Goal: Task Accomplishment & Management: Manage account settings

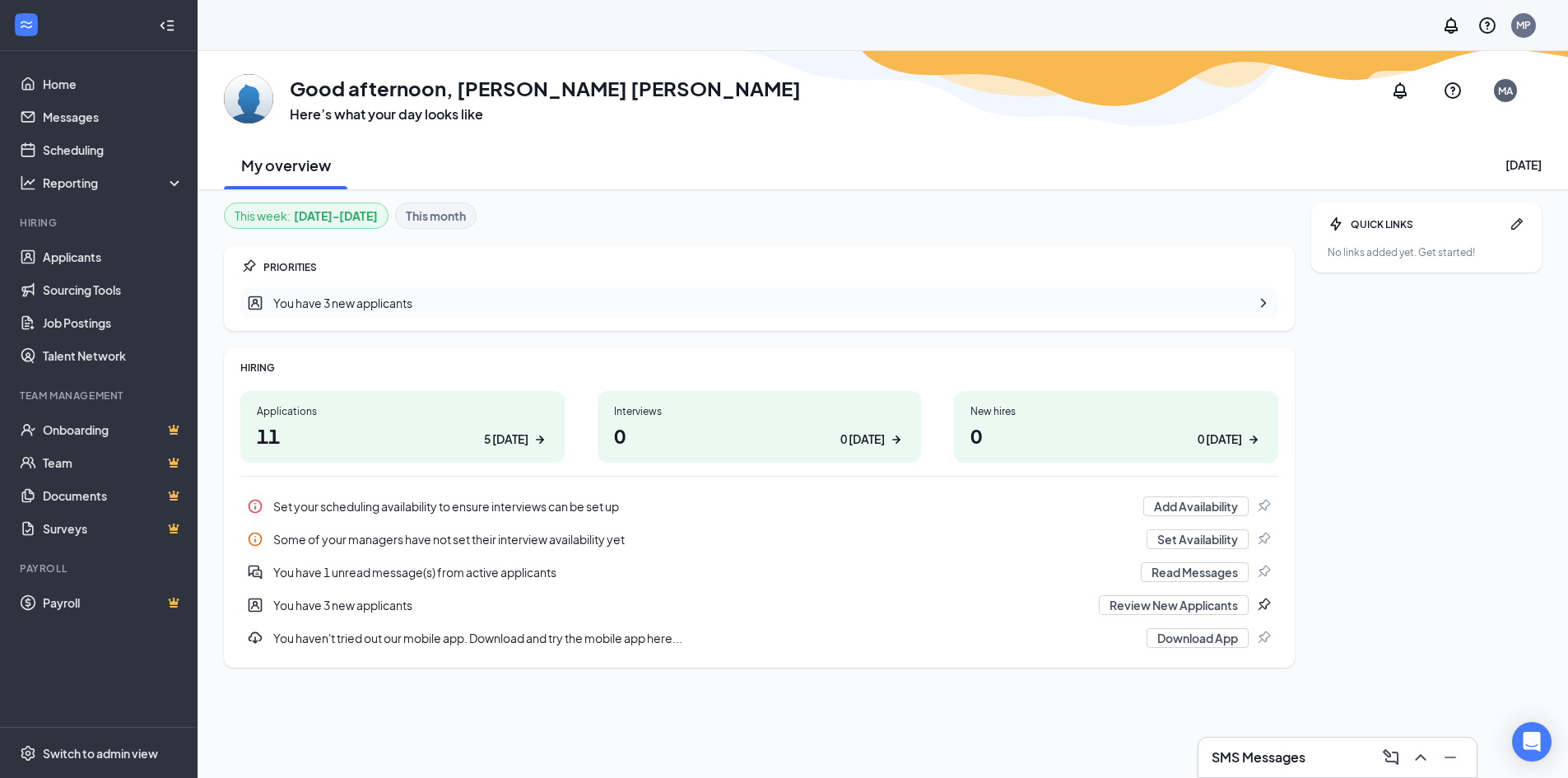
click at [455, 432] on h1 "11 5 today" at bounding box center [402, 435] width 292 height 28
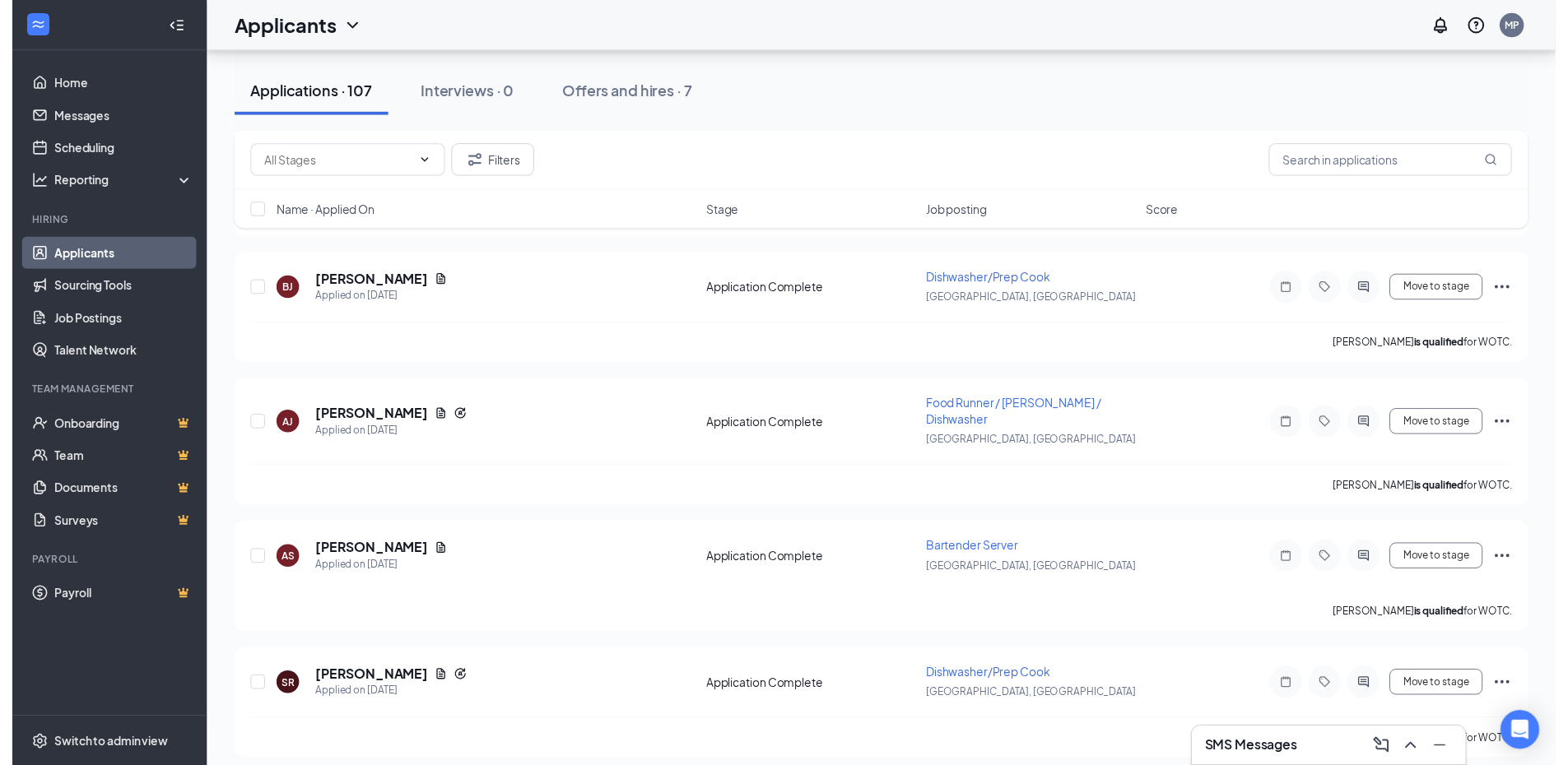
scroll to position [1728, 0]
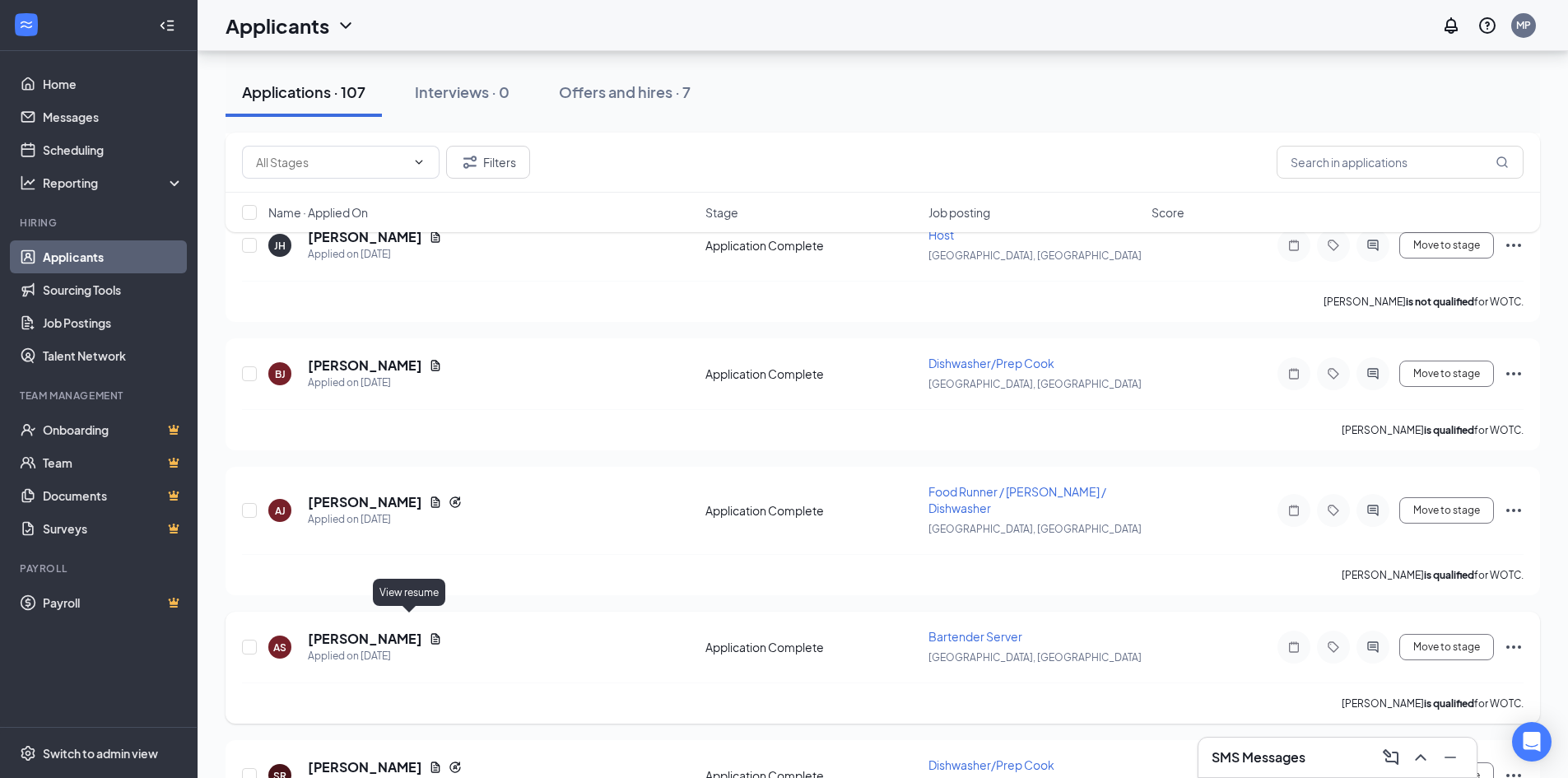
click at [429, 632] on icon "Document" at bounding box center [435, 638] width 13 height 13
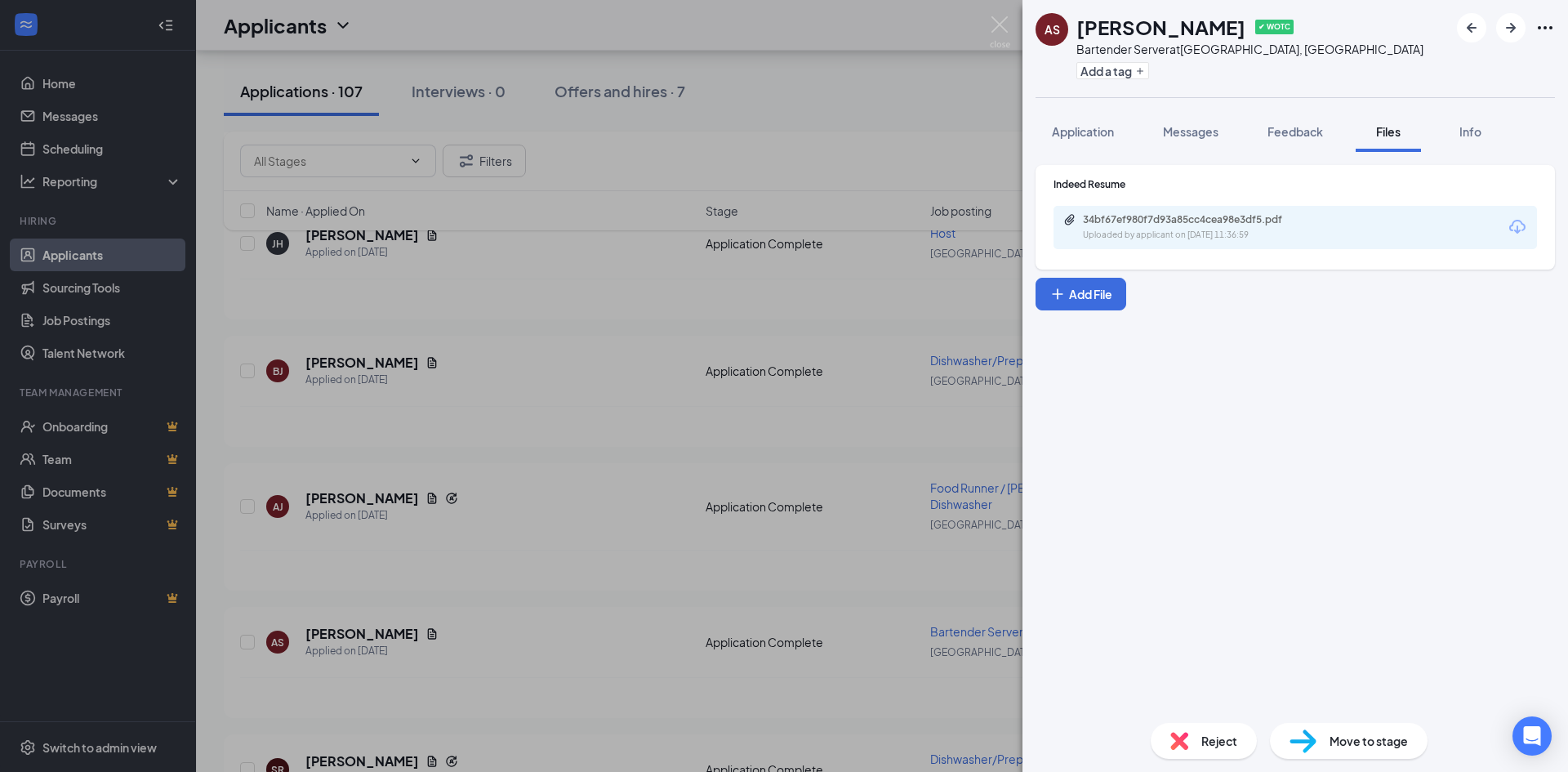
click at [1242, 243] on div "34bf67ef980f7d93a85cc4cea98e3df5.pdf Uploaded by applicant on [DATE] 11:36:59" at bounding box center [1295, 228] width 484 height 43
click at [1236, 234] on div "Uploaded by applicant on [DATE] 11:36:59" at bounding box center [1206, 234] width 245 height 13
click at [539, 486] on div "AS [PERSON_NAME] ✔ WOTC Bartender Server at [GEOGRAPHIC_DATA], [GEOGRAPHIC_DATA…" at bounding box center [784, 386] width 1568 height 772
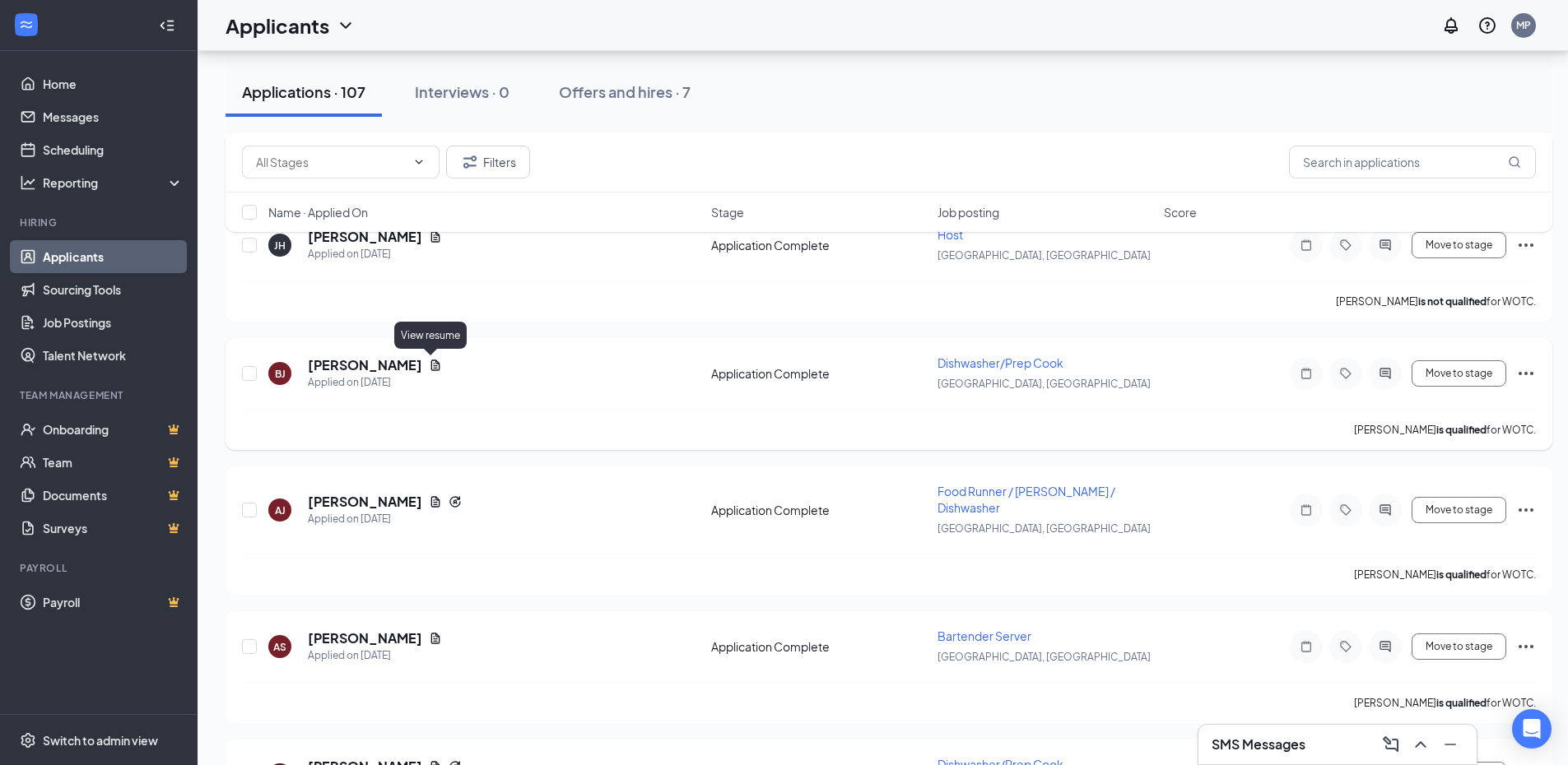
click at [430, 363] on icon "Document" at bounding box center [435, 365] width 13 height 13
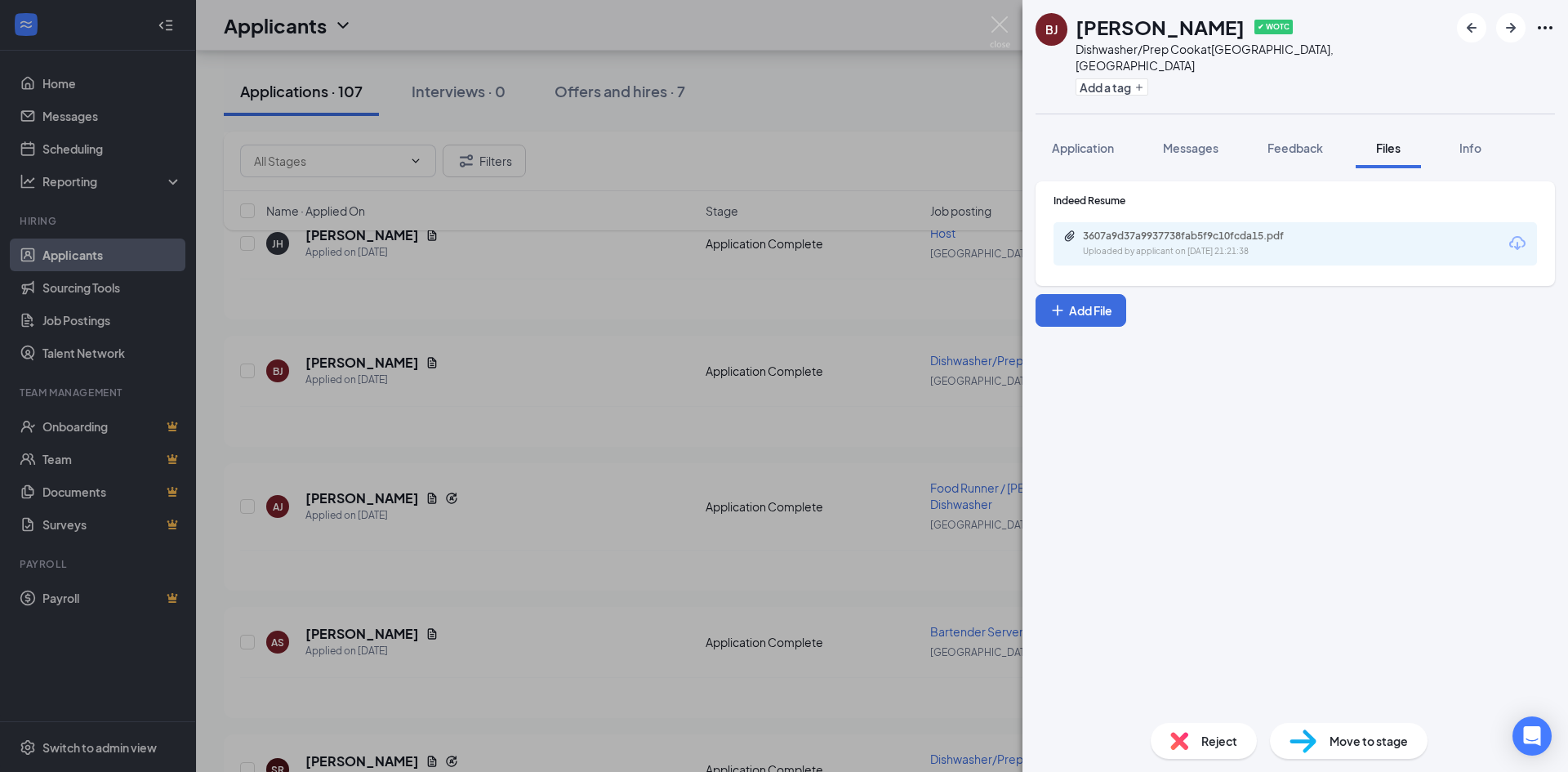
click at [1151, 230] on div "3607a9d37a9937738fab5f9c10fcda15.pdf" at bounding box center [1197, 235] width 229 height 13
click at [607, 262] on div "[PERSON_NAME] [PERSON_NAME] ✔ WOTC Dishwasher/Prep Cook at [GEOGRAPHIC_DATA], […" at bounding box center [784, 386] width 1568 height 772
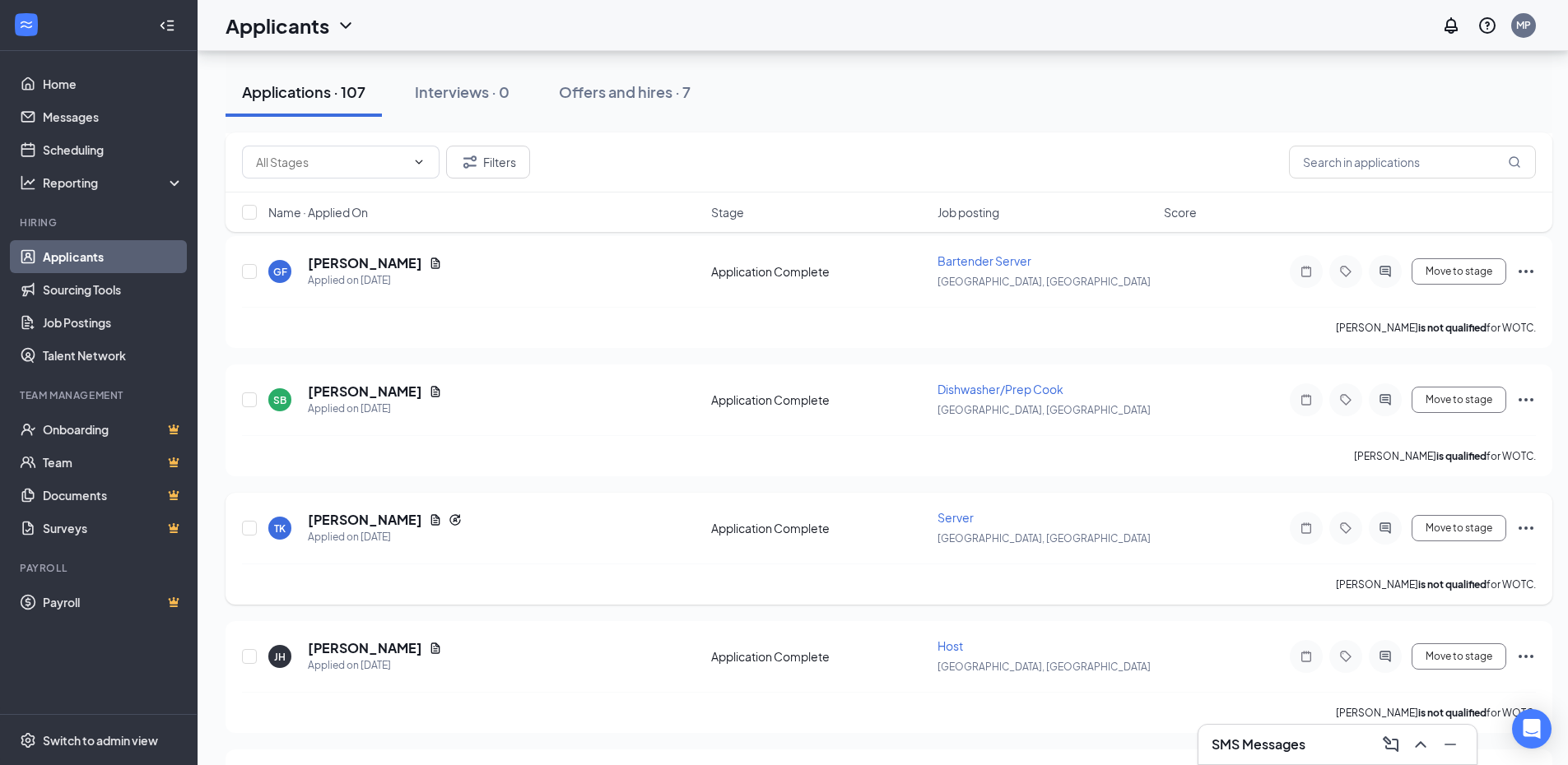
scroll to position [1234, 0]
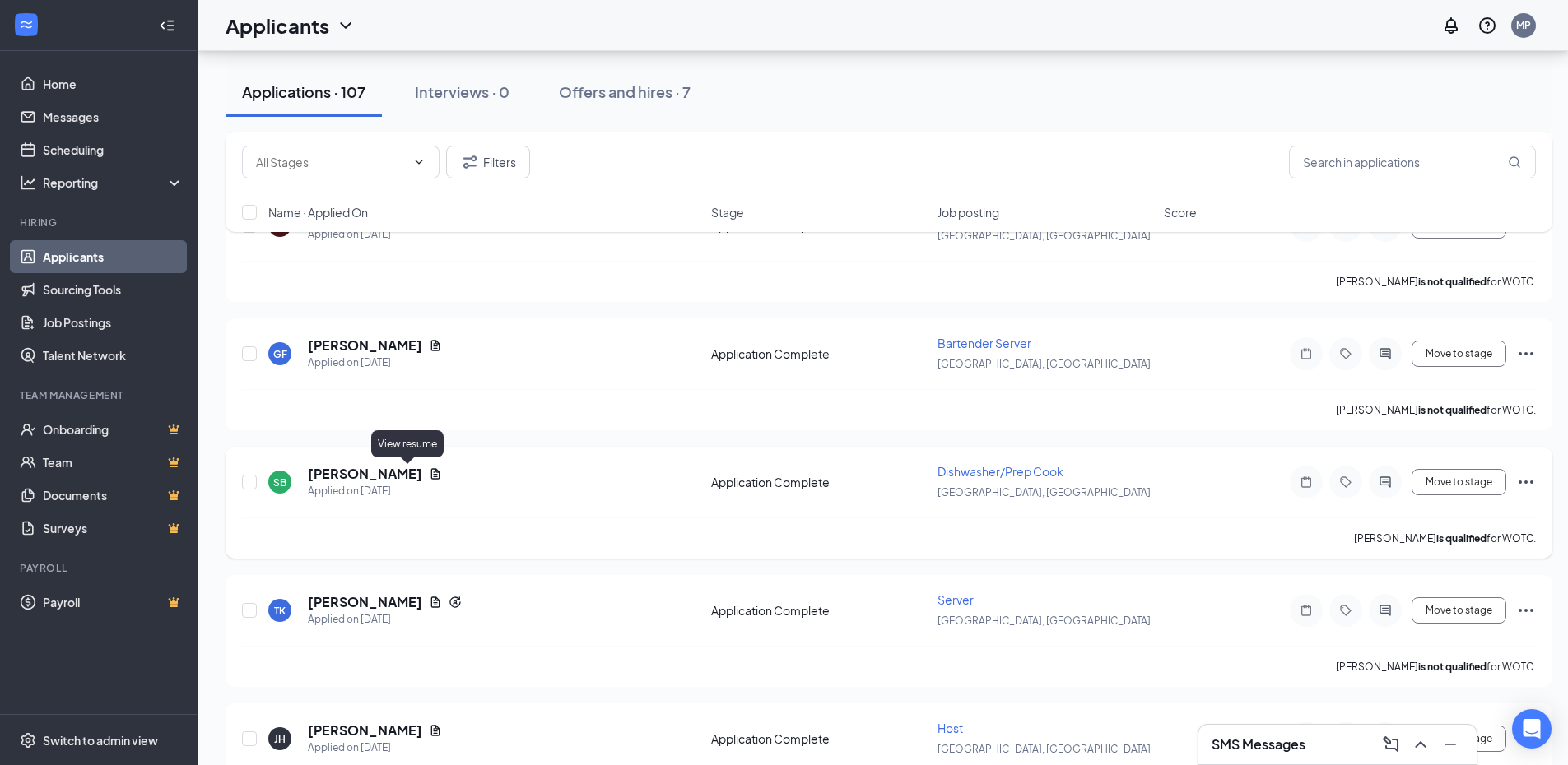
click at [429, 468] on icon "Document" at bounding box center [435, 473] width 13 height 13
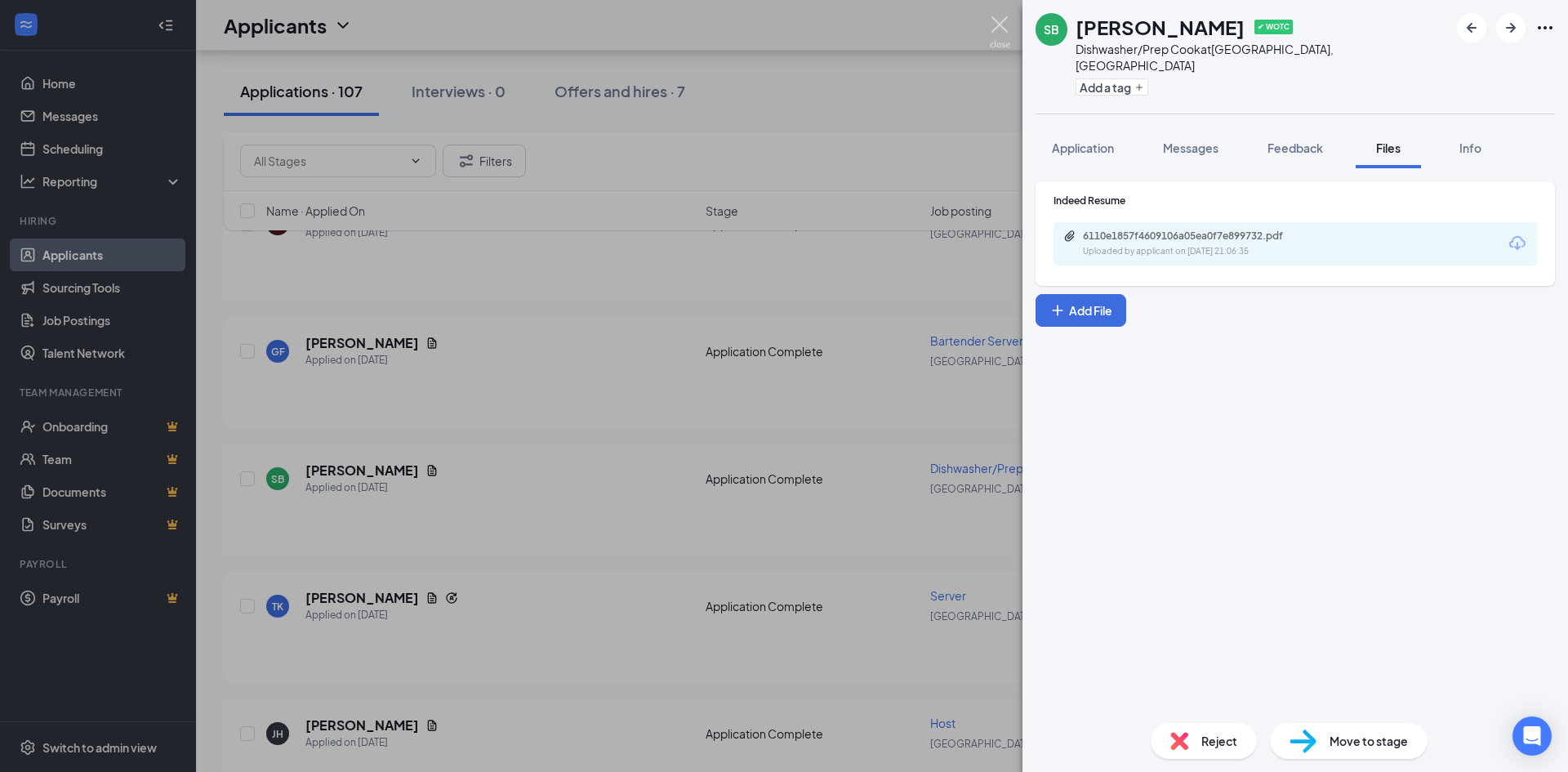
click at [1007, 26] on img at bounding box center [1000, 32] width 21 height 31
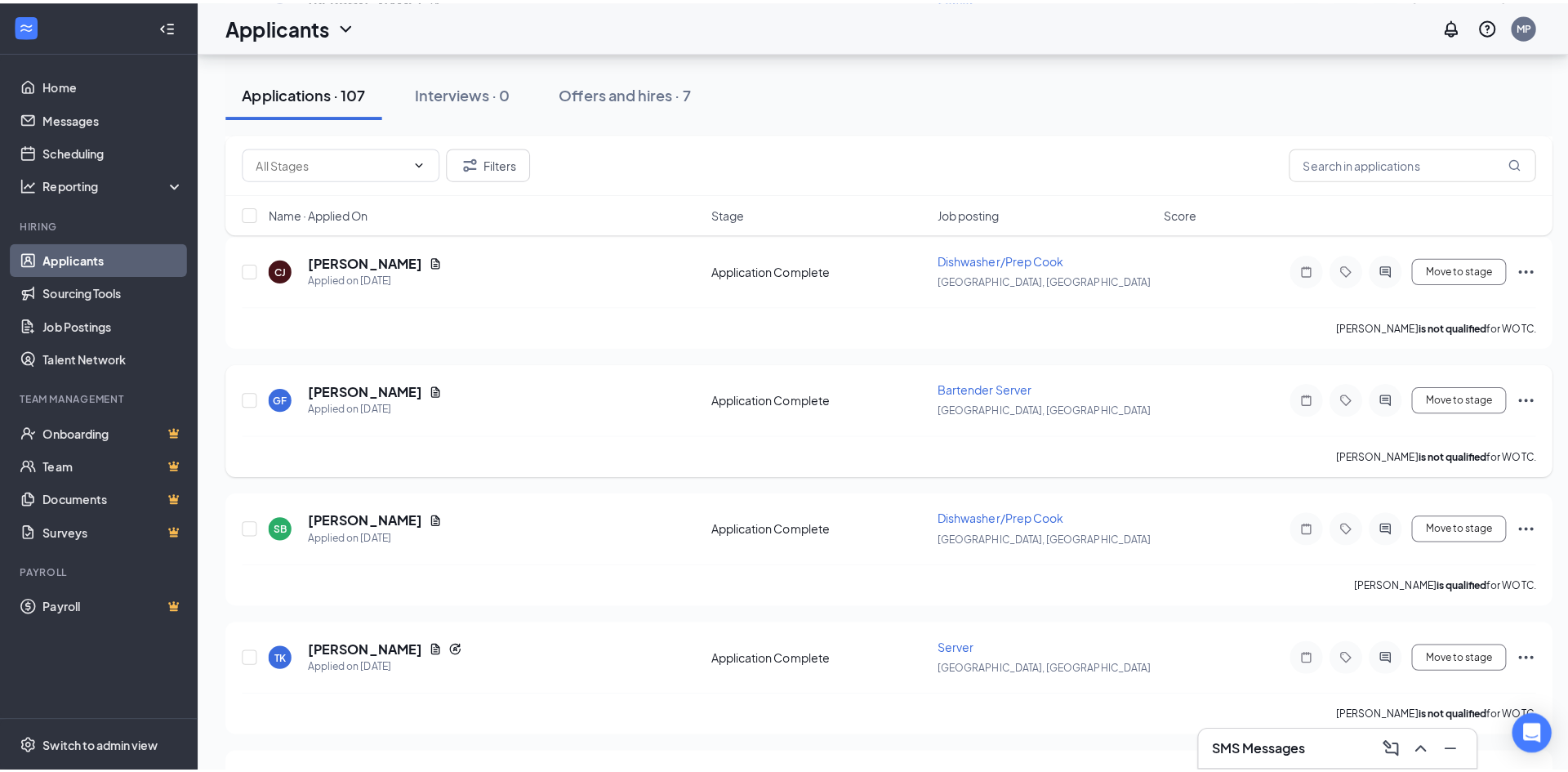
scroll to position [1143, 0]
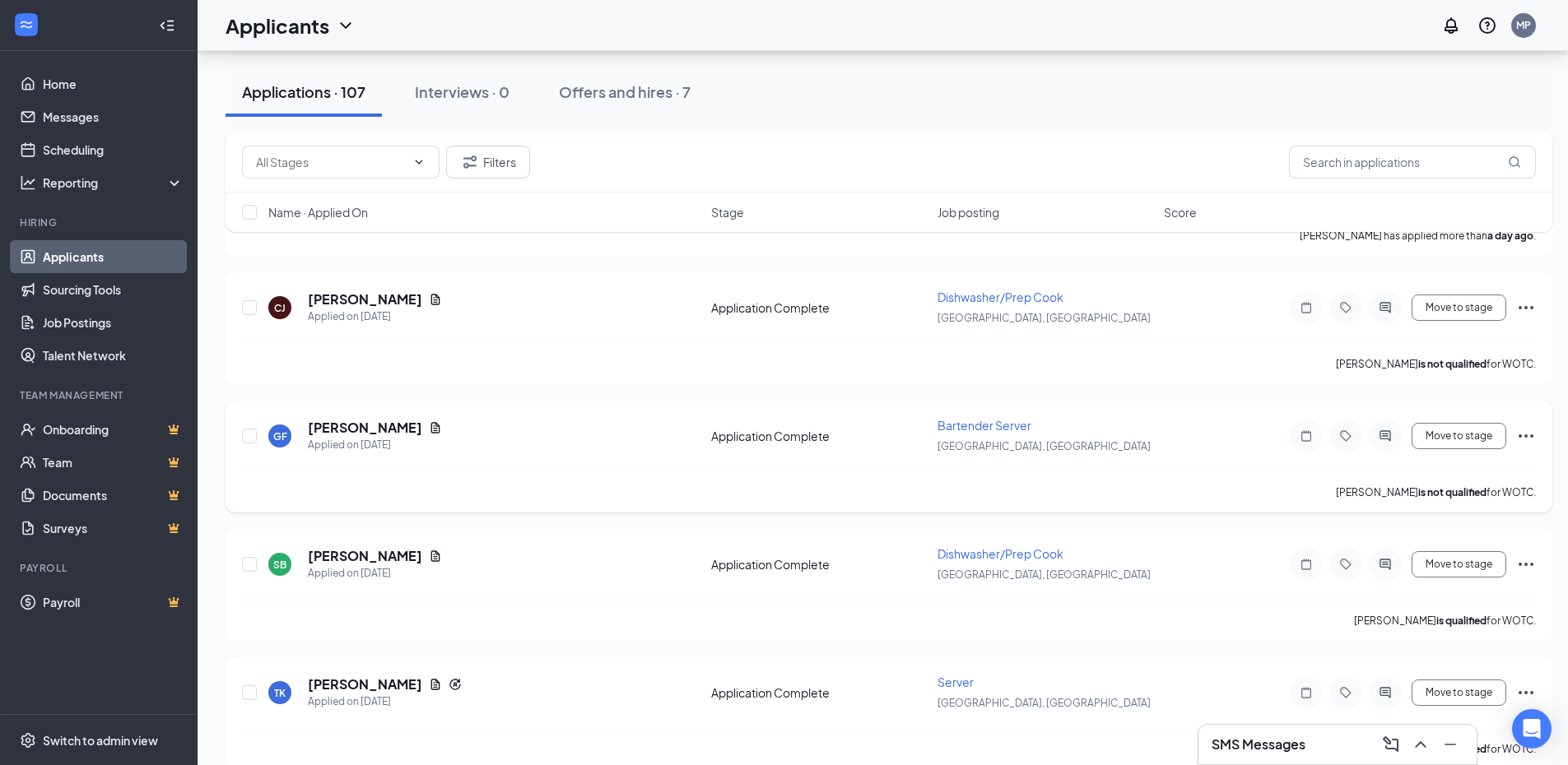
click at [429, 421] on icon "Document" at bounding box center [435, 427] width 13 height 13
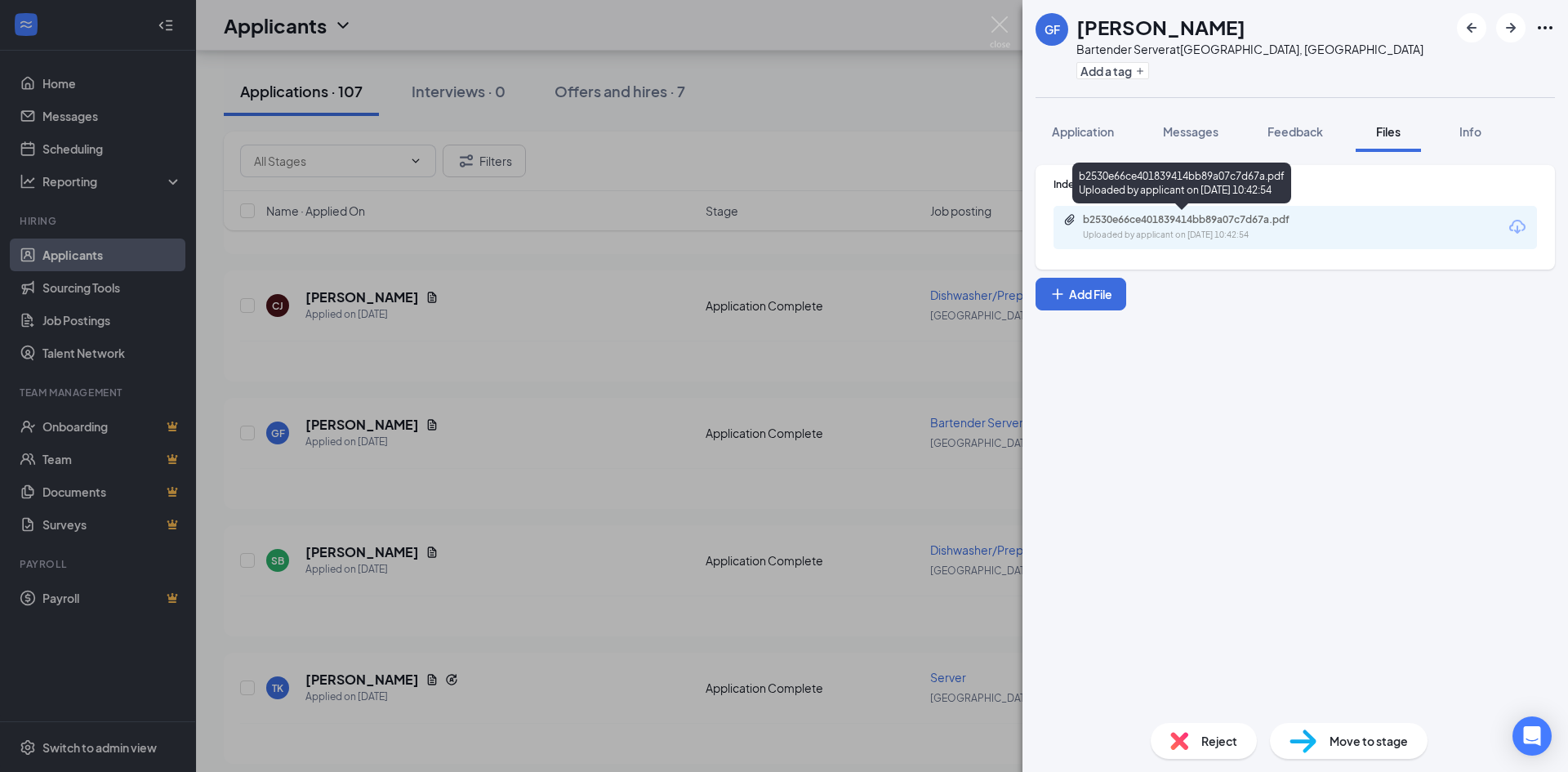
click at [1292, 240] on div "Uploaded by applicant on [DATE] 10:42:54" at bounding box center [1206, 234] width 245 height 13
click at [320, 417] on div "GF [PERSON_NAME] Bartender Server at [GEOGRAPHIC_DATA], [GEOGRAPHIC_DATA] Add a…" at bounding box center [784, 386] width 1568 height 772
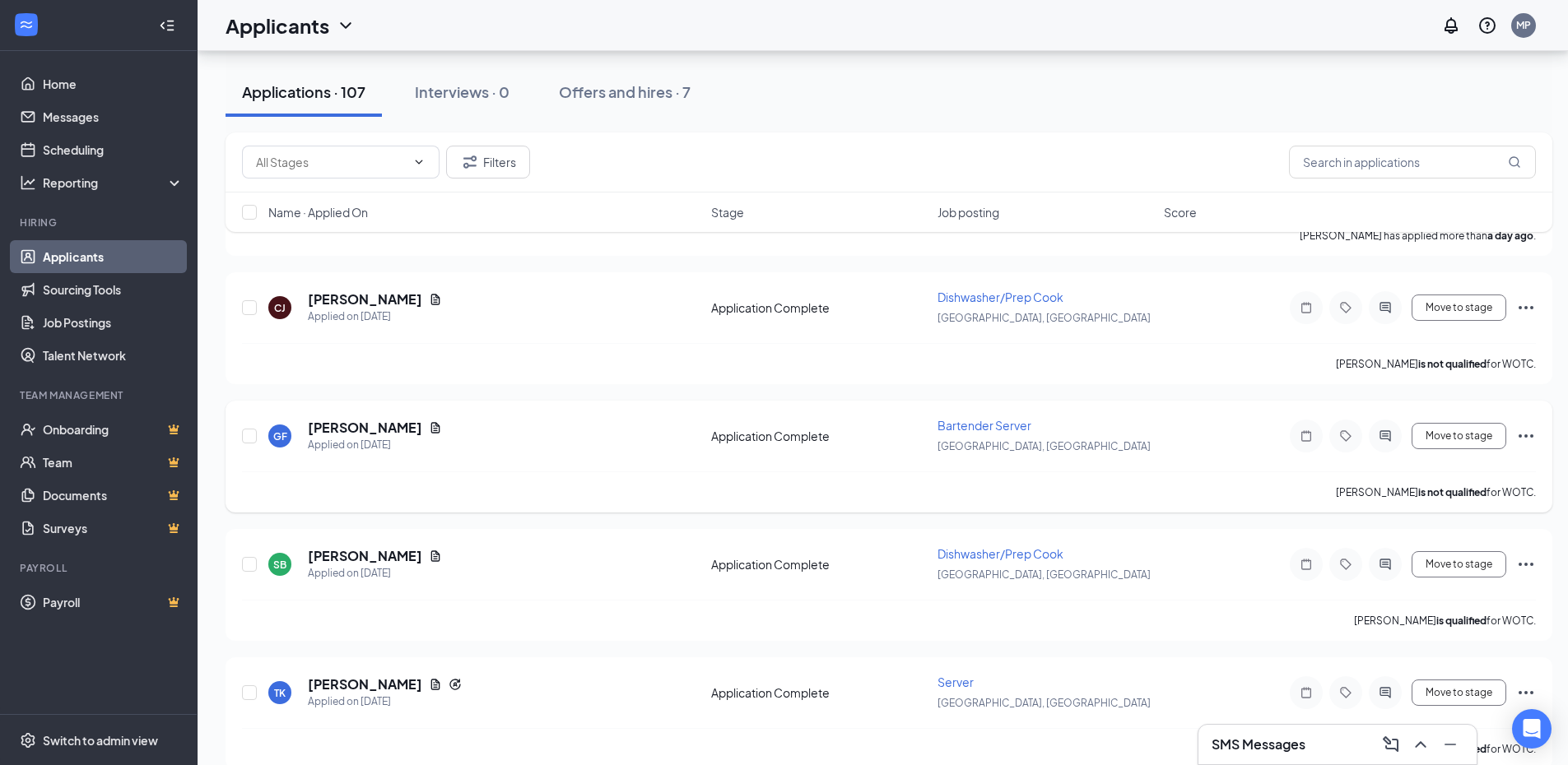
click at [334, 425] on h5 "[PERSON_NAME]" at bounding box center [365, 428] width 115 height 18
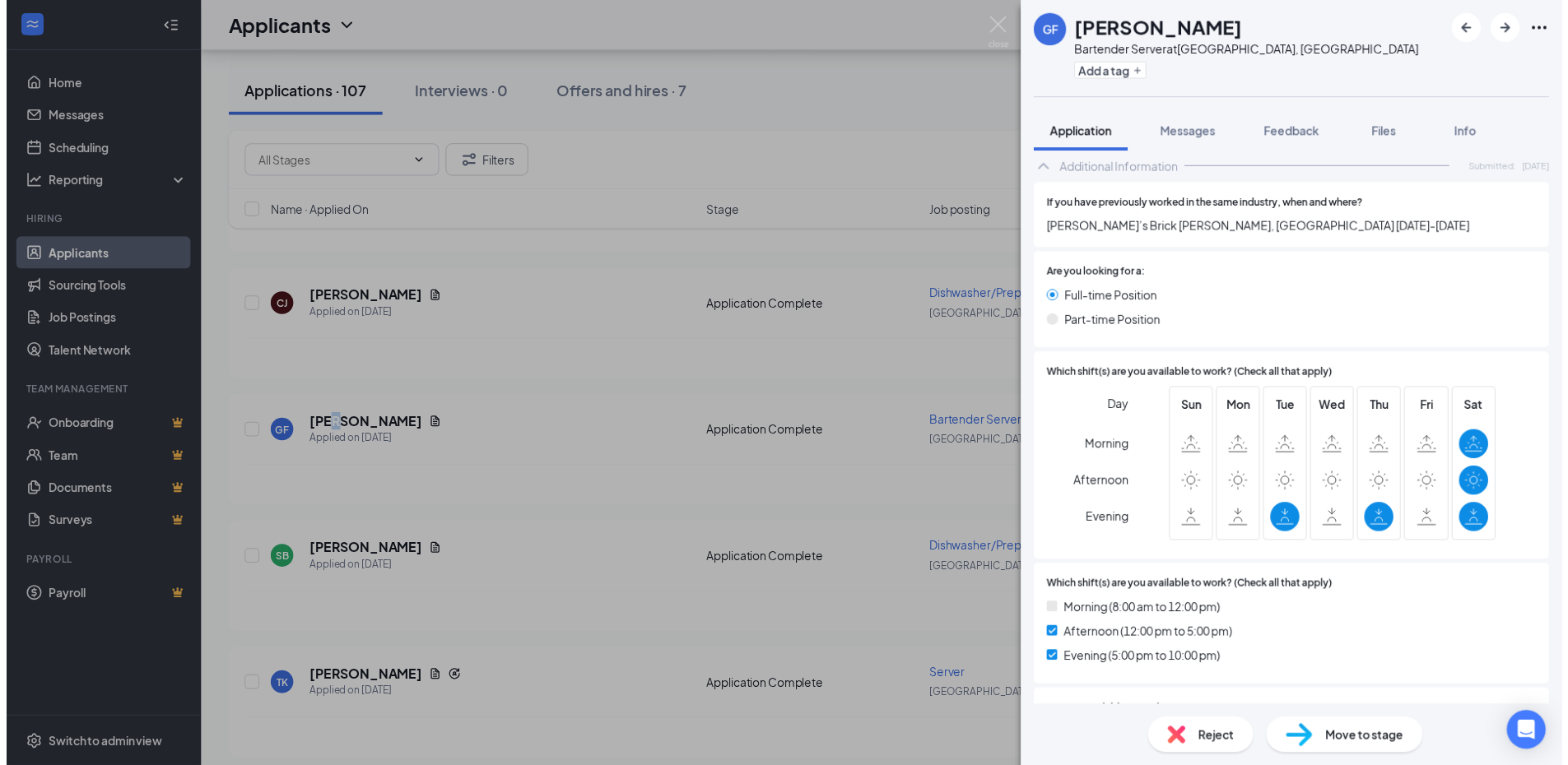
scroll to position [987, 0]
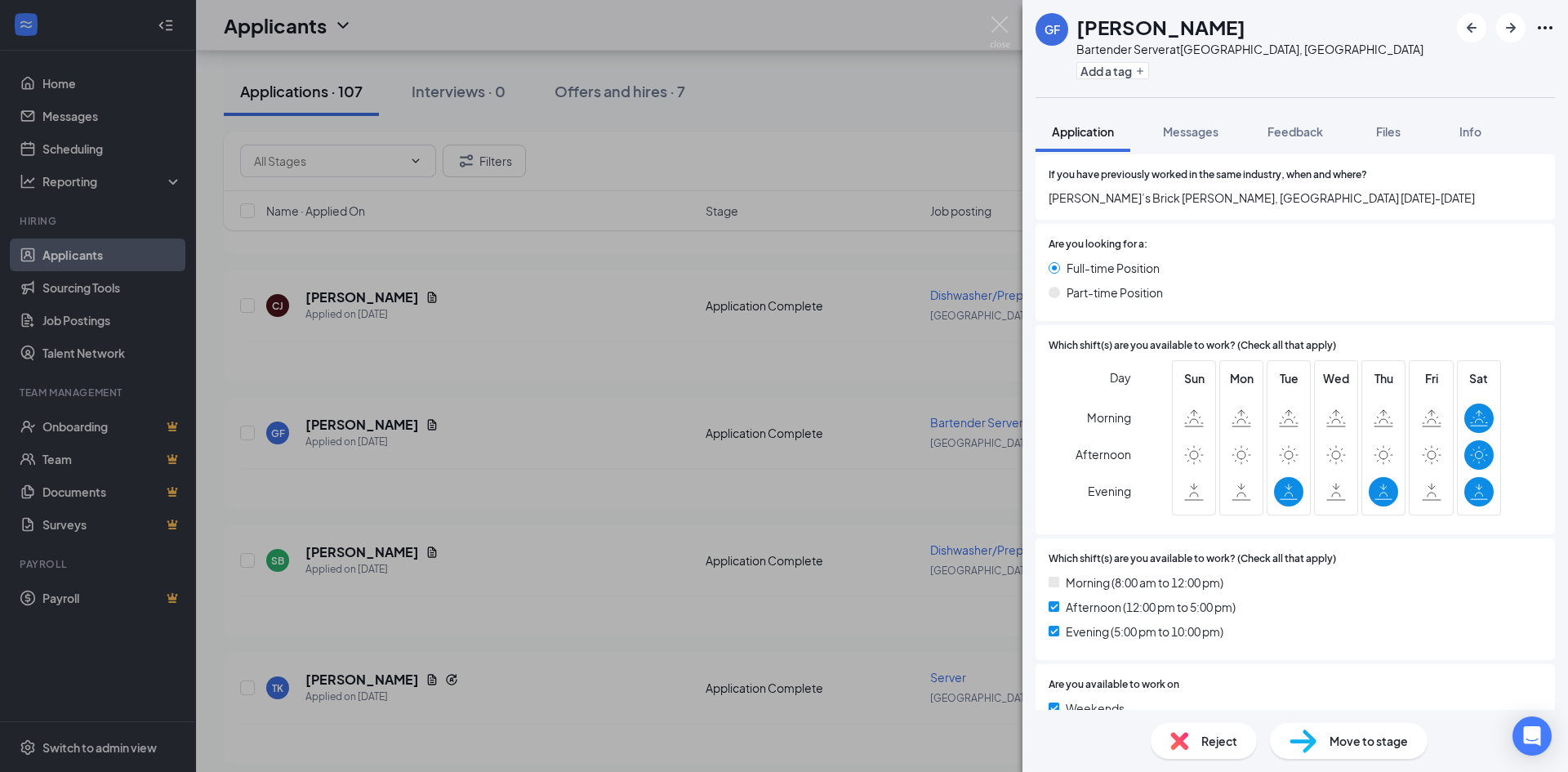
click at [987, 26] on div "GF [PERSON_NAME] Bartender Server at [GEOGRAPHIC_DATA], [GEOGRAPHIC_DATA] Add a…" at bounding box center [784, 386] width 1568 height 772
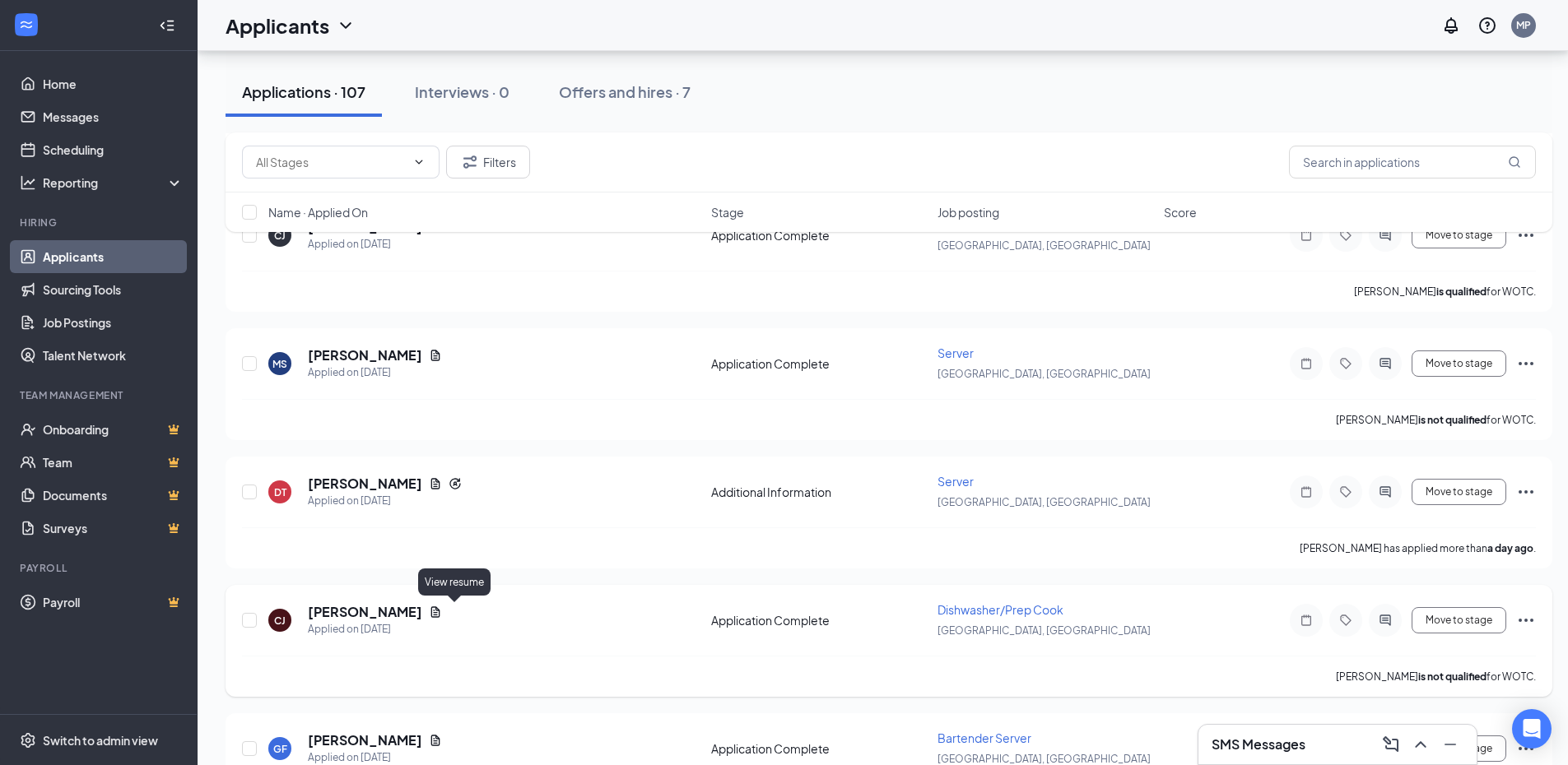
scroll to position [822, 0]
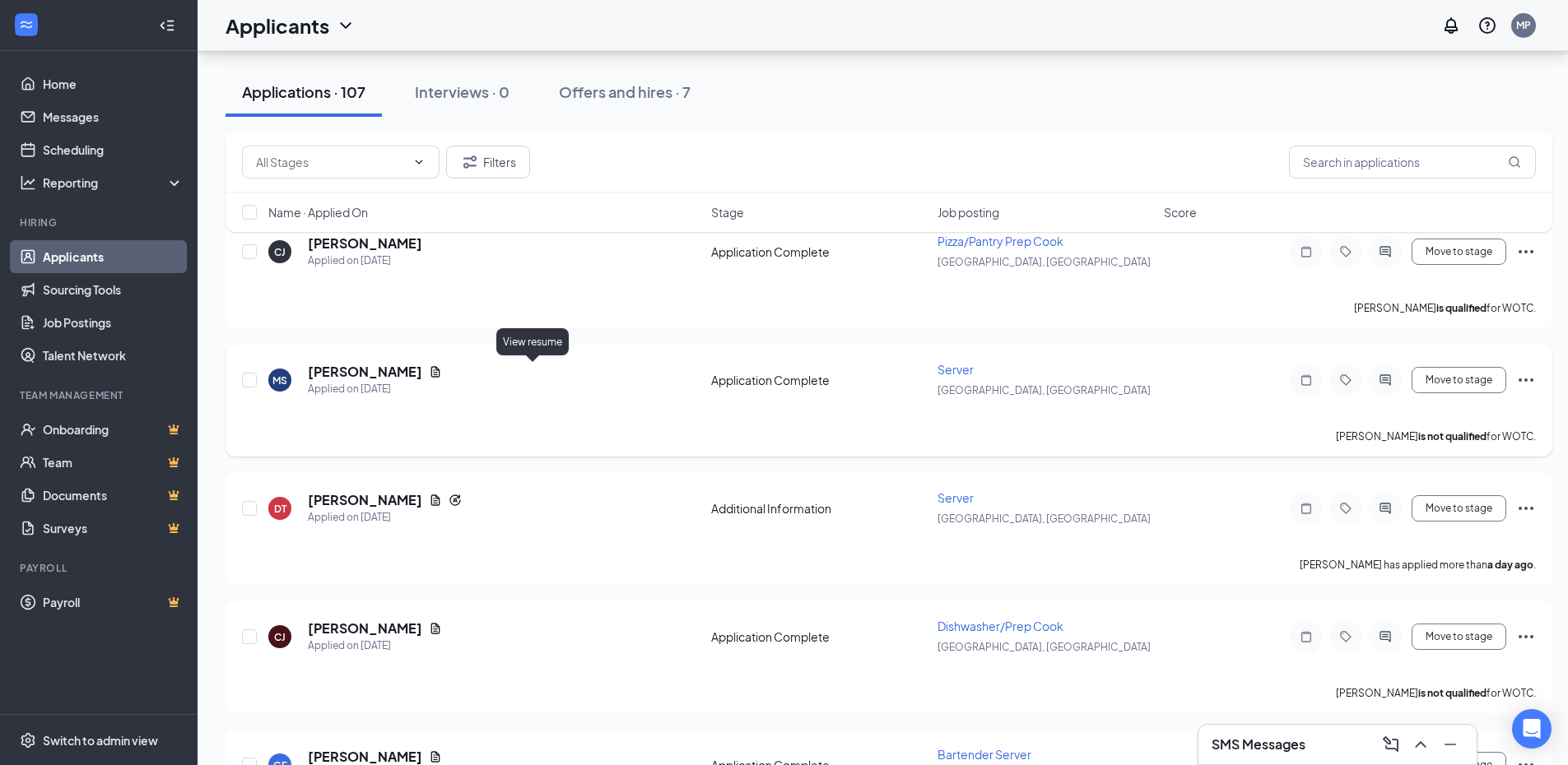
click at [440, 372] on icon "Document" at bounding box center [435, 371] width 9 height 11
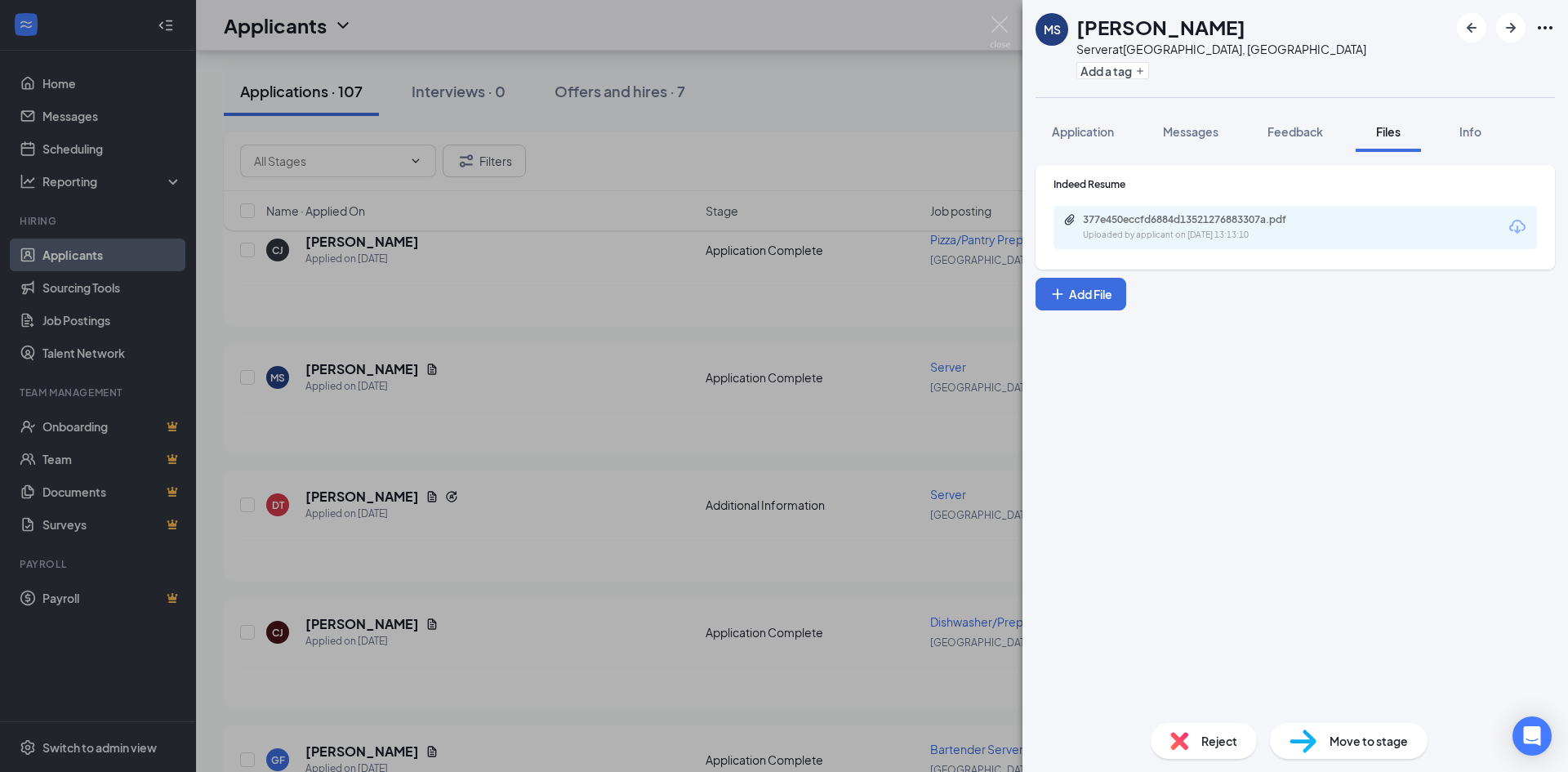
click at [1229, 218] on div "377e450eccfd6884d13521276883307a.pdf" at bounding box center [1197, 219] width 229 height 13
click at [749, 317] on div "[PERSON_NAME] Server at [GEOGRAPHIC_DATA], [GEOGRAPHIC_DATA] Add a tag Applicat…" at bounding box center [784, 386] width 1568 height 772
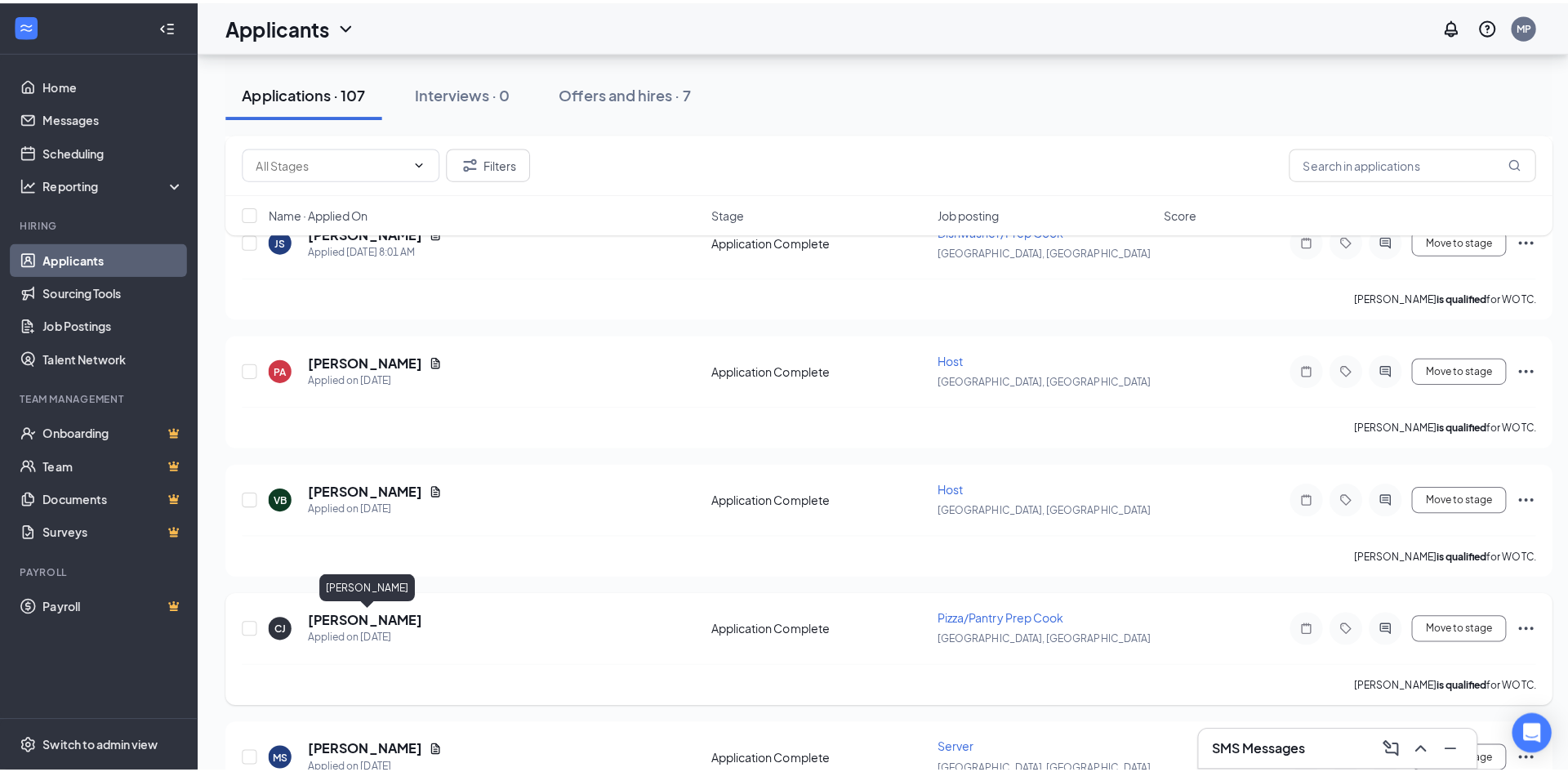
scroll to position [408, 0]
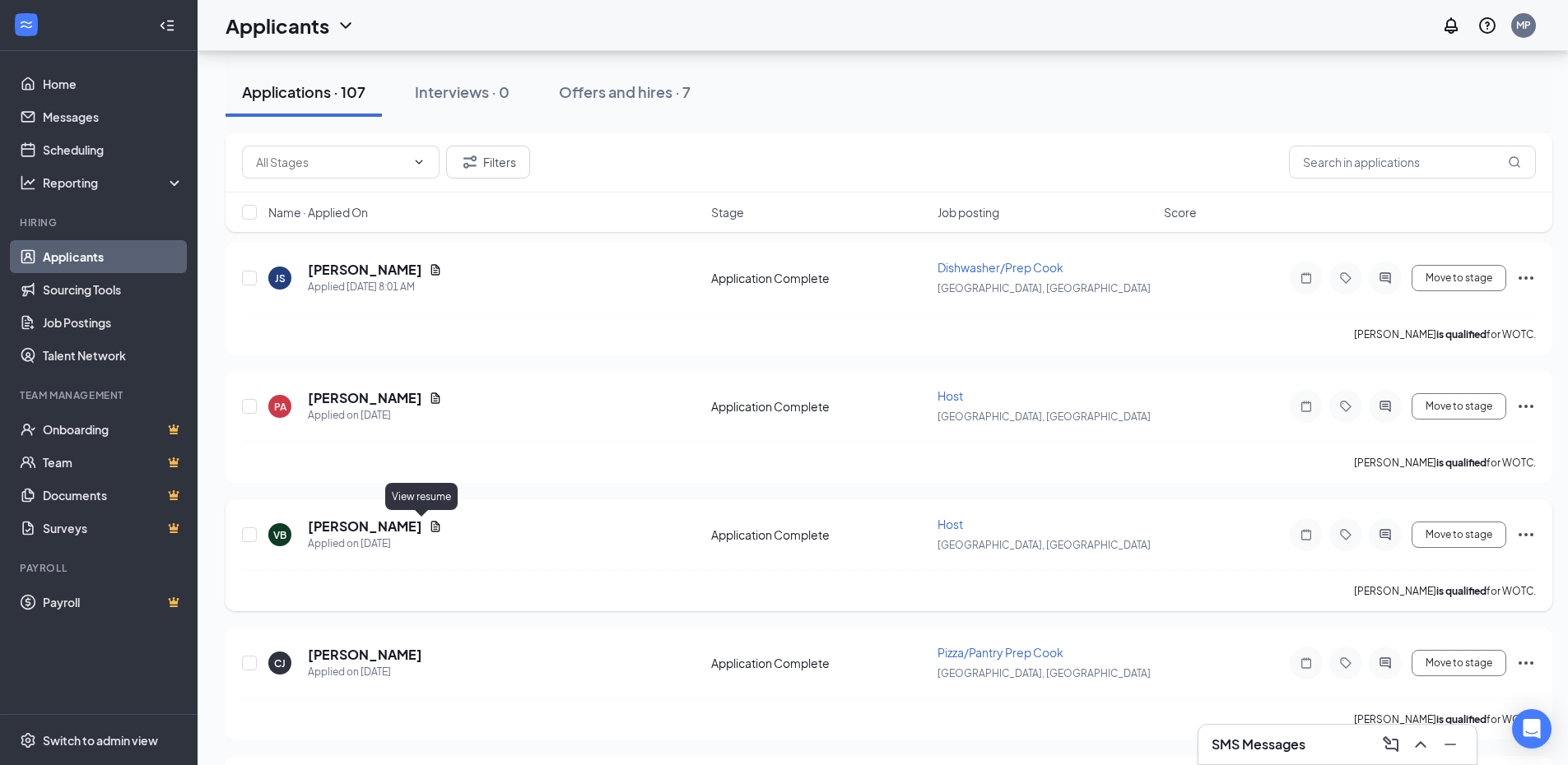
click at [429, 530] on icon "Document" at bounding box center [435, 526] width 13 height 13
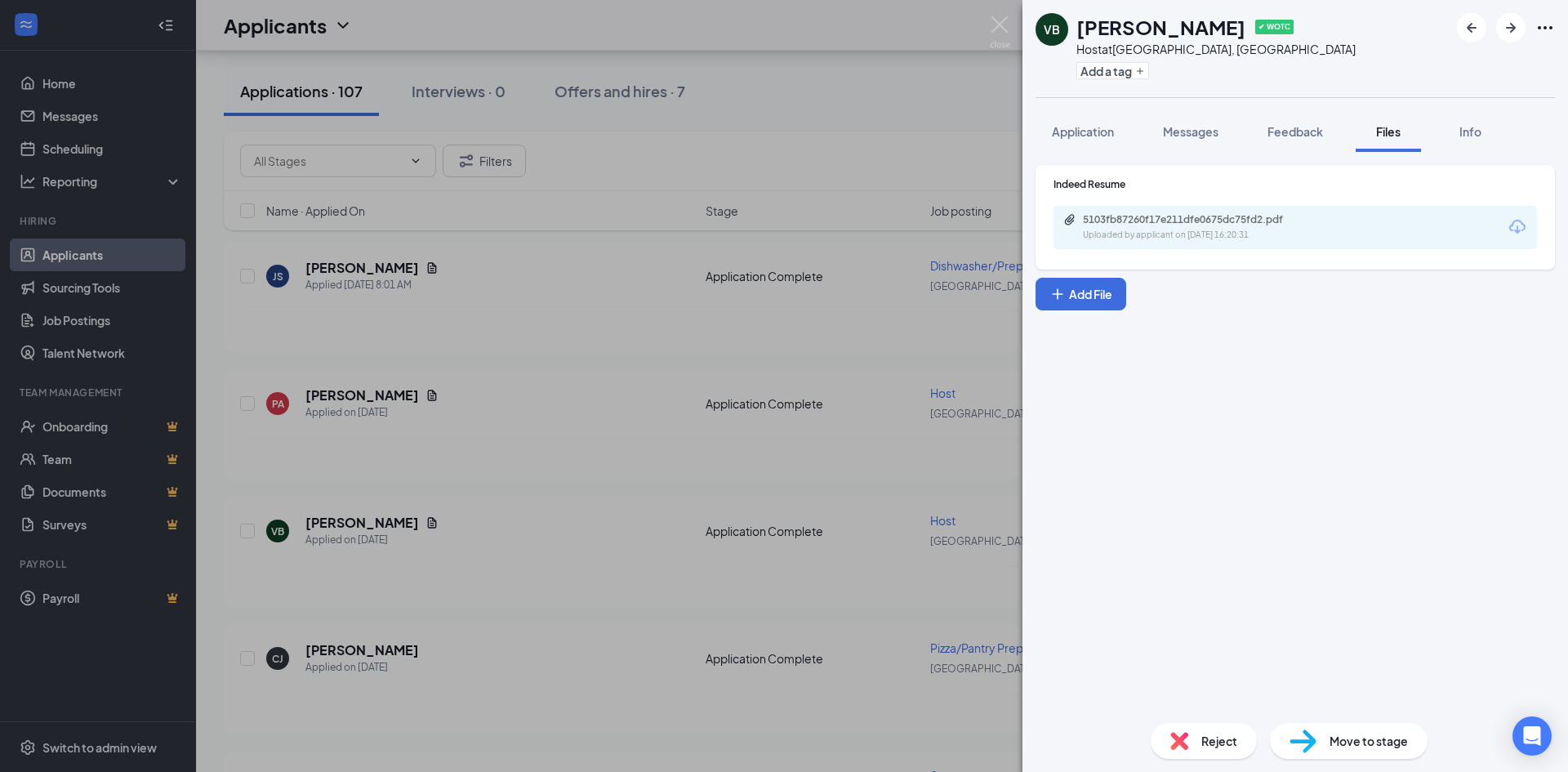
click at [1133, 227] on div "5103fb87260f17e211dfe0675dc75fd2.pdf Uploaded by applicant on [DATE] 16:20:31" at bounding box center [1196, 227] width 265 height 28
click at [610, 400] on div "VB [PERSON_NAME] ✔ WOTC Host at [GEOGRAPHIC_DATA], [GEOGRAPHIC_DATA] Add a tag …" at bounding box center [784, 386] width 1568 height 772
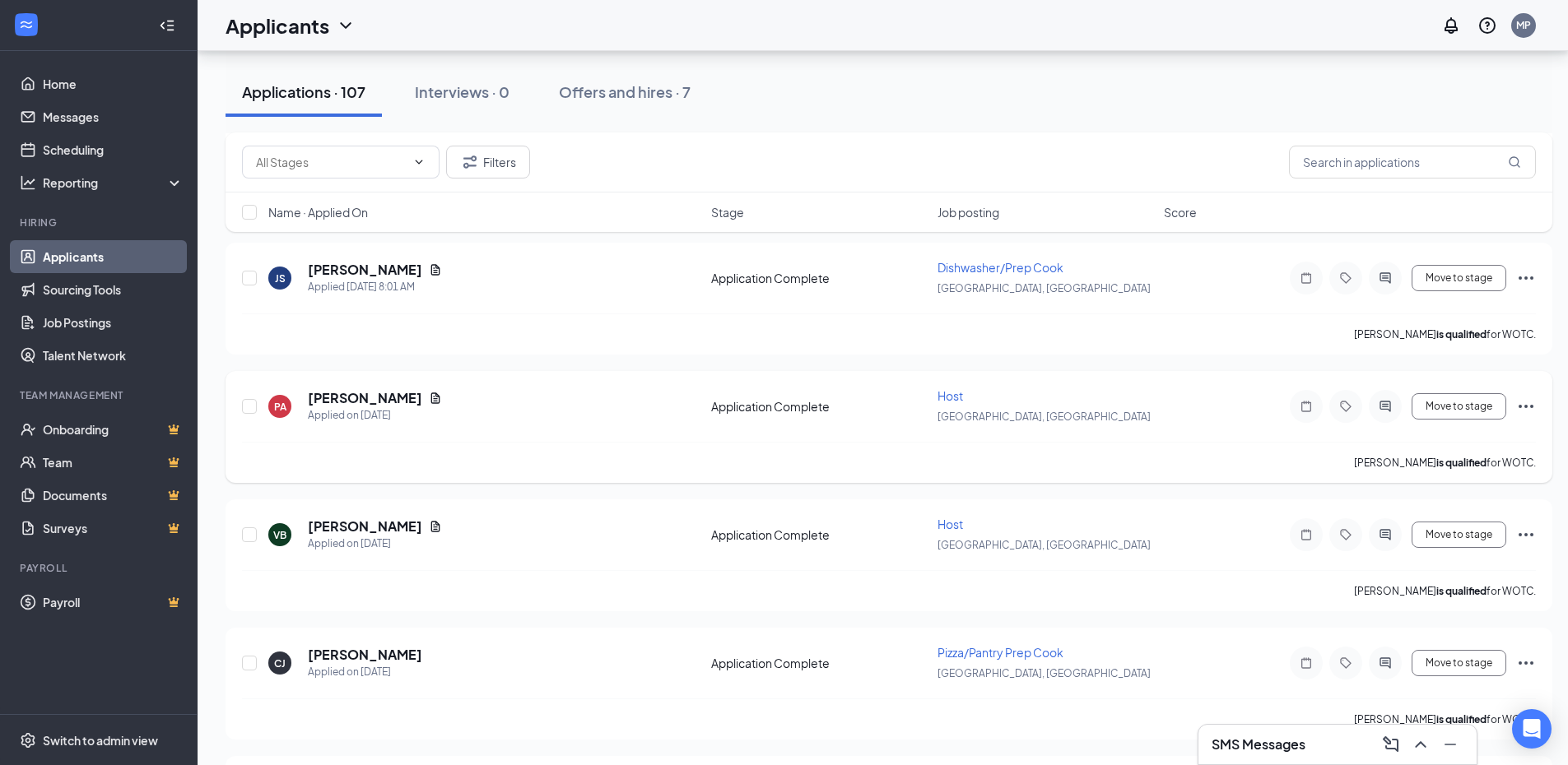
click at [403, 396] on div "[PERSON_NAME]" at bounding box center [375, 398] width 134 height 18
click at [429, 396] on icon "Document" at bounding box center [435, 397] width 13 height 13
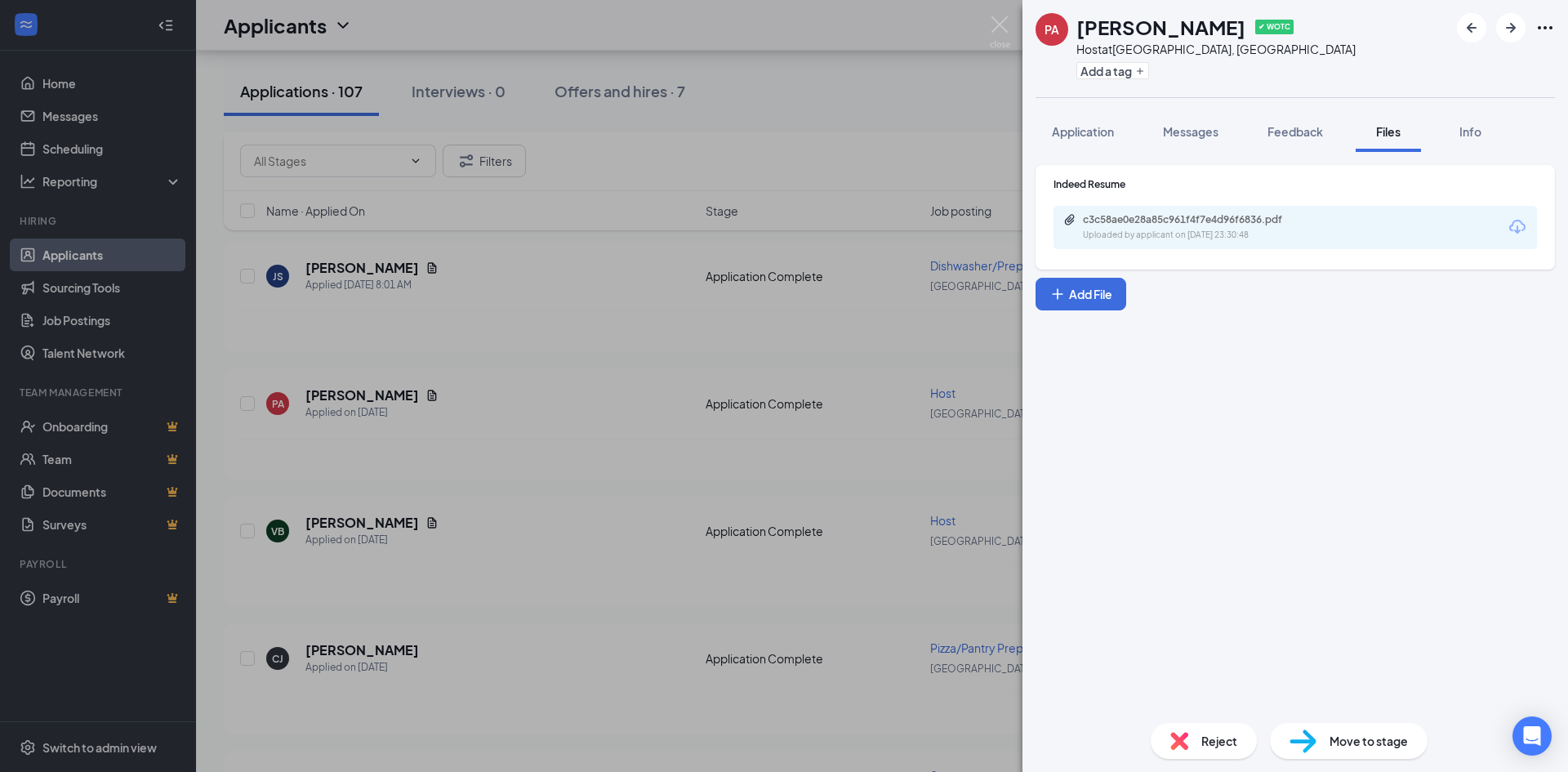
click at [1098, 227] on div "c3c58ae0e28a85c961f4f7e4d96f6836.pdf Uploaded by applicant on [DATE] 23:30:48" at bounding box center [1196, 227] width 265 height 28
click at [528, 585] on div "PA [PERSON_NAME] ✔ WOTC Host at [GEOGRAPHIC_DATA], [GEOGRAPHIC_DATA] Add a tag …" at bounding box center [784, 386] width 1568 height 772
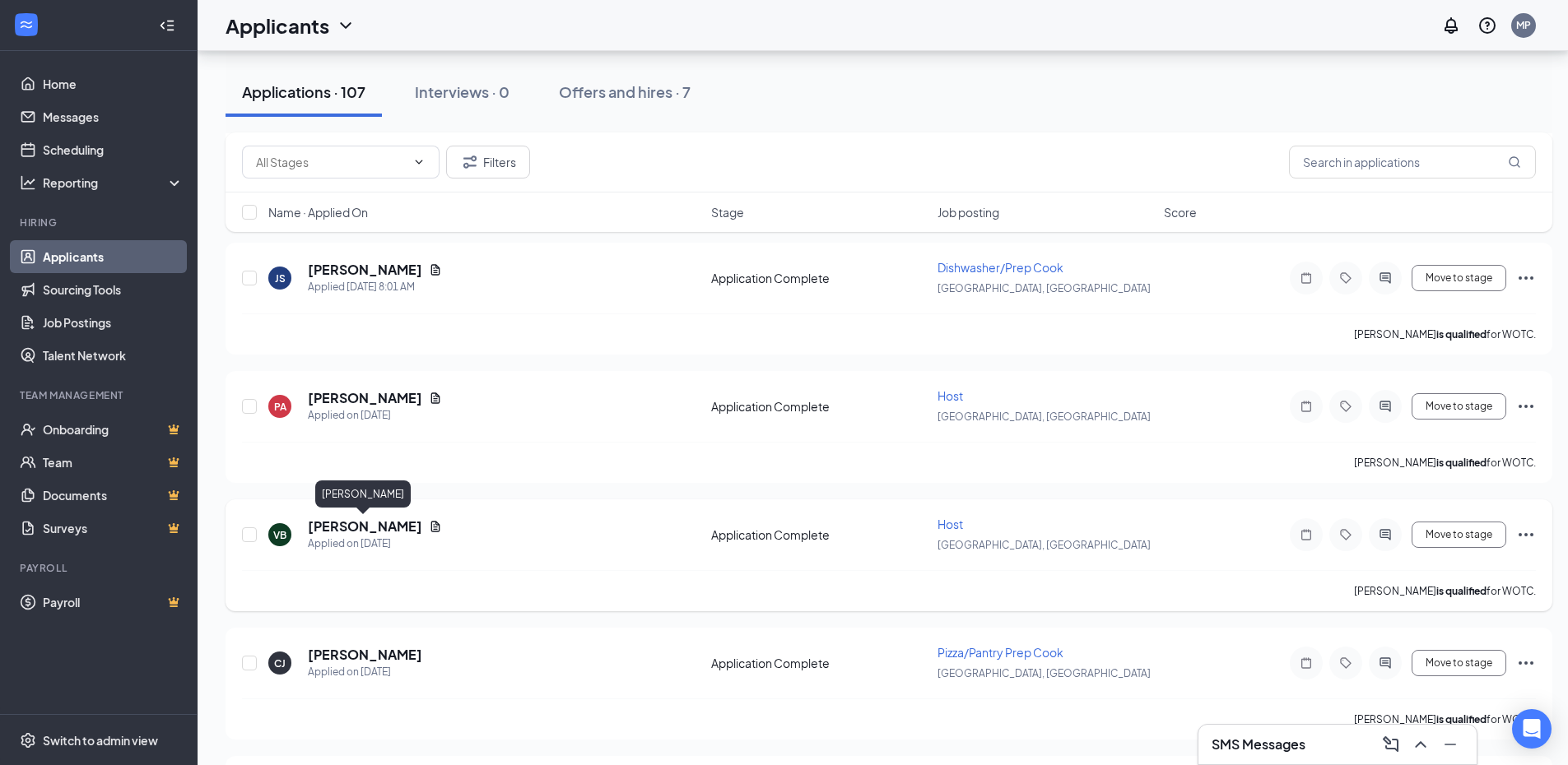
click at [370, 527] on h5 "[PERSON_NAME]" at bounding box center [365, 527] width 115 height 18
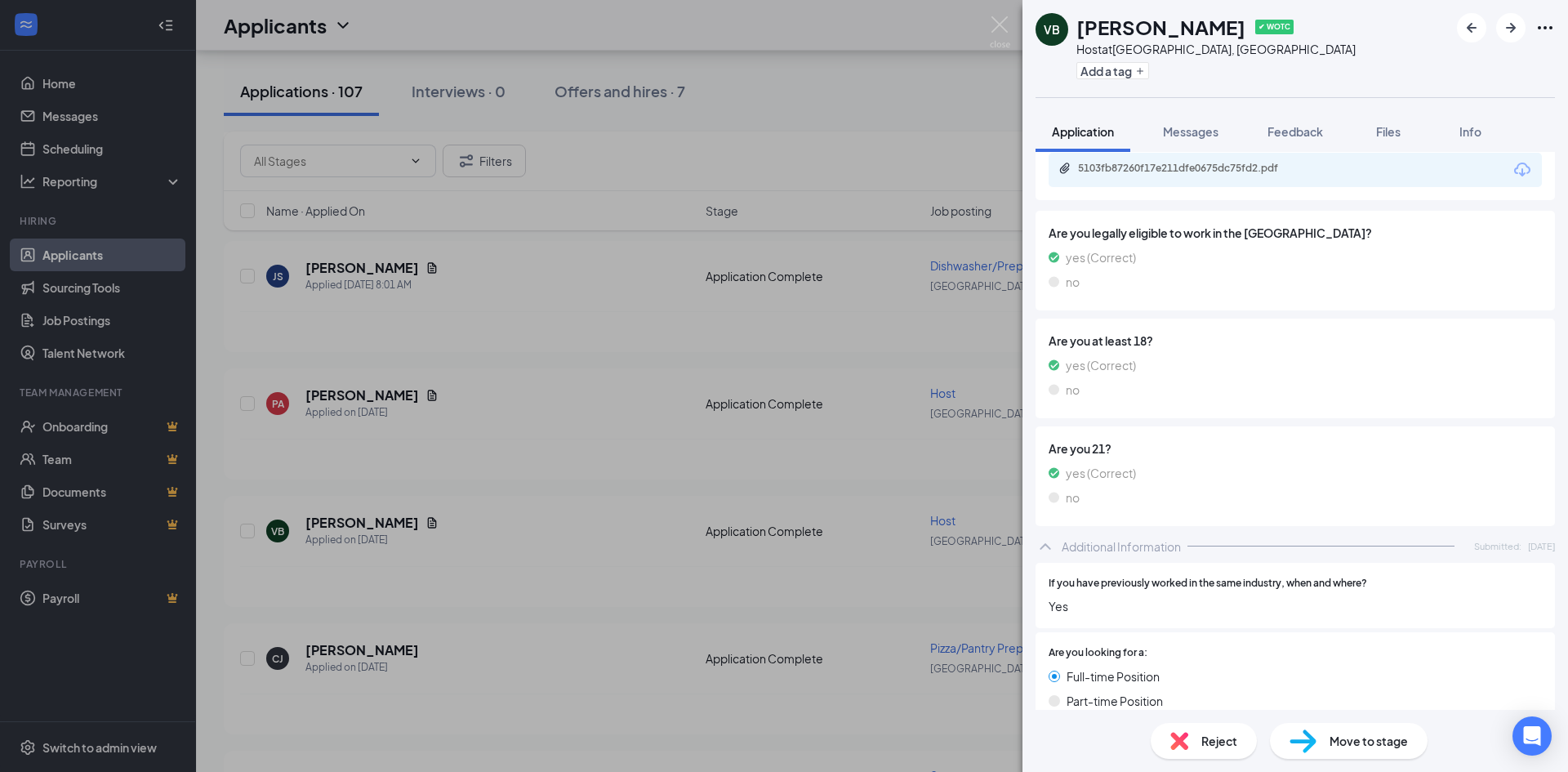
scroll to position [980, 0]
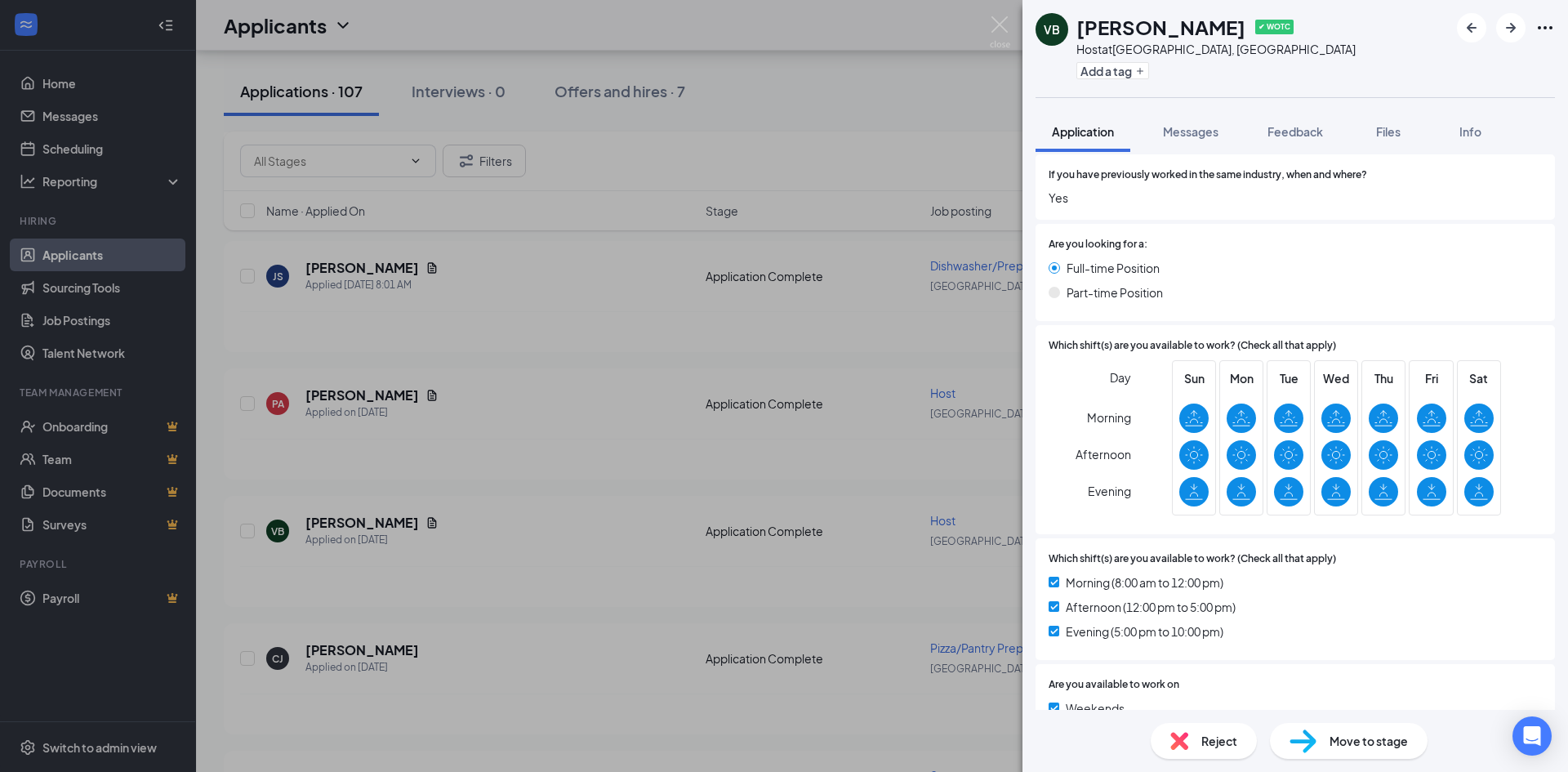
click at [339, 395] on div "VB [PERSON_NAME] ✔ WOTC Host at [GEOGRAPHIC_DATA], [GEOGRAPHIC_DATA] Add a tag …" at bounding box center [784, 386] width 1568 height 772
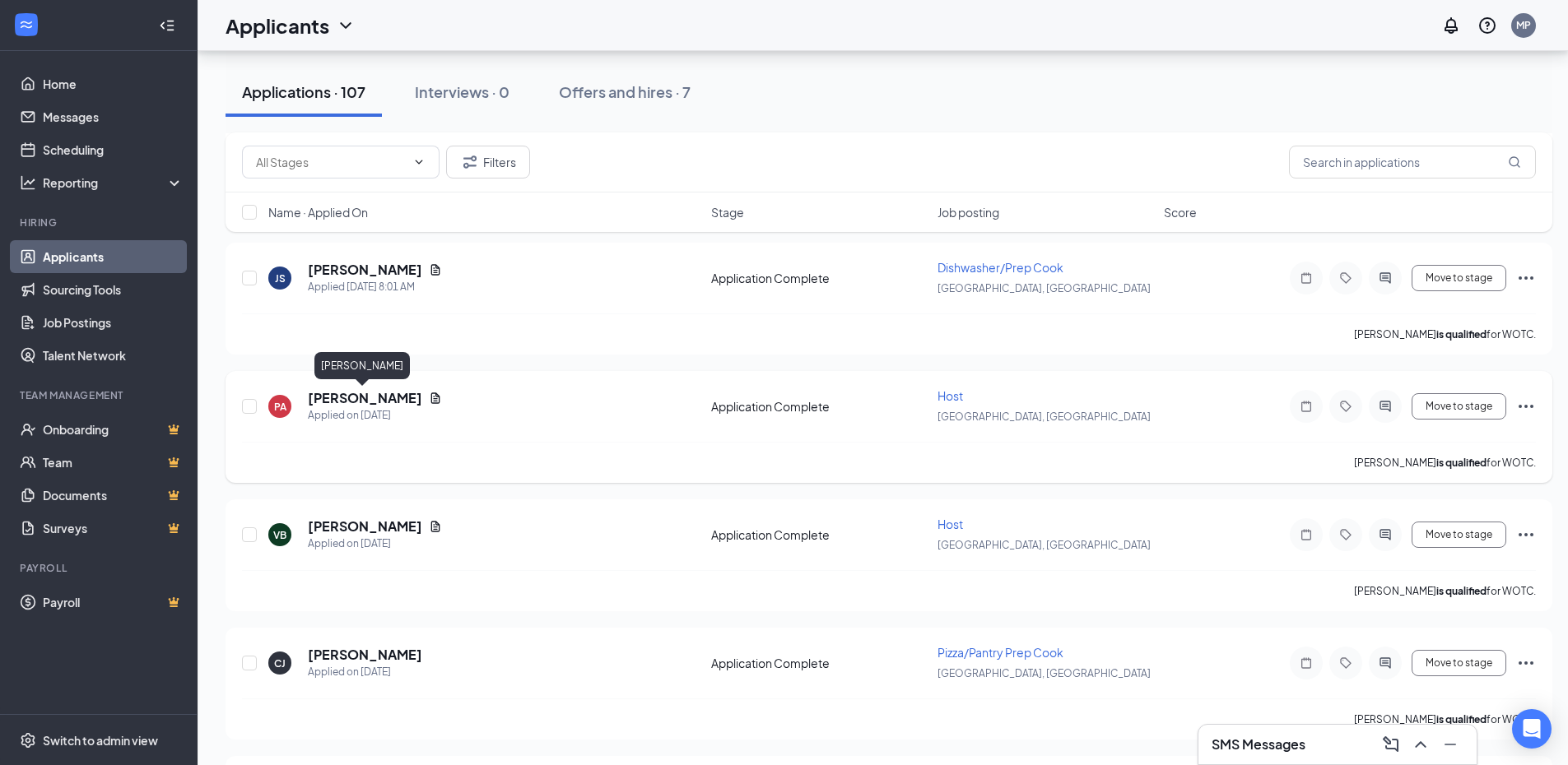
click at [346, 395] on h5 "[PERSON_NAME]" at bounding box center [365, 398] width 115 height 18
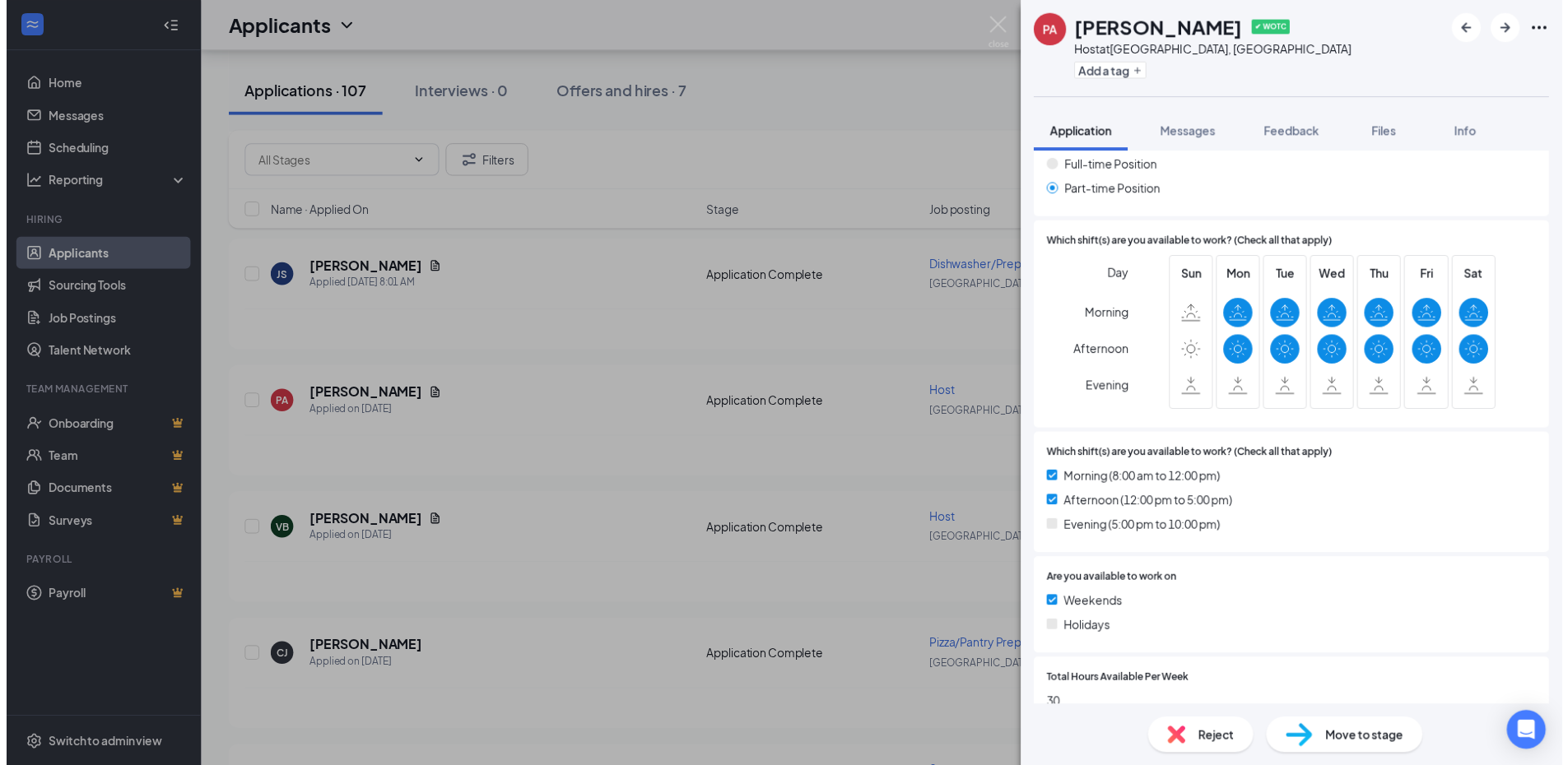
scroll to position [1077, 0]
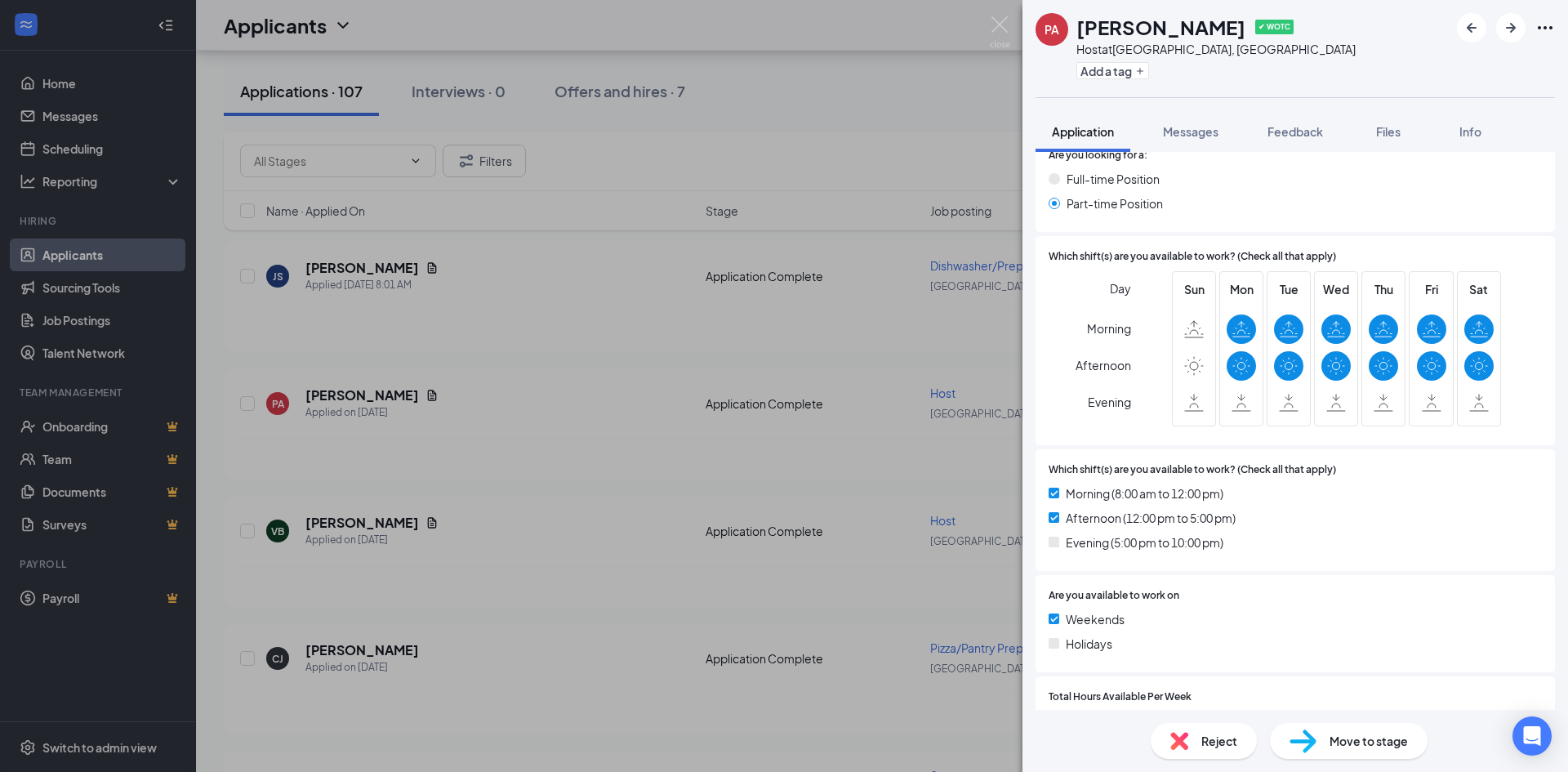
click at [503, 481] on div "PA [PERSON_NAME] ✔ WOTC Host at [GEOGRAPHIC_DATA], [GEOGRAPHIC_DATA] Add a tag …" at bounding box center [784, 386] width 1568 height 772
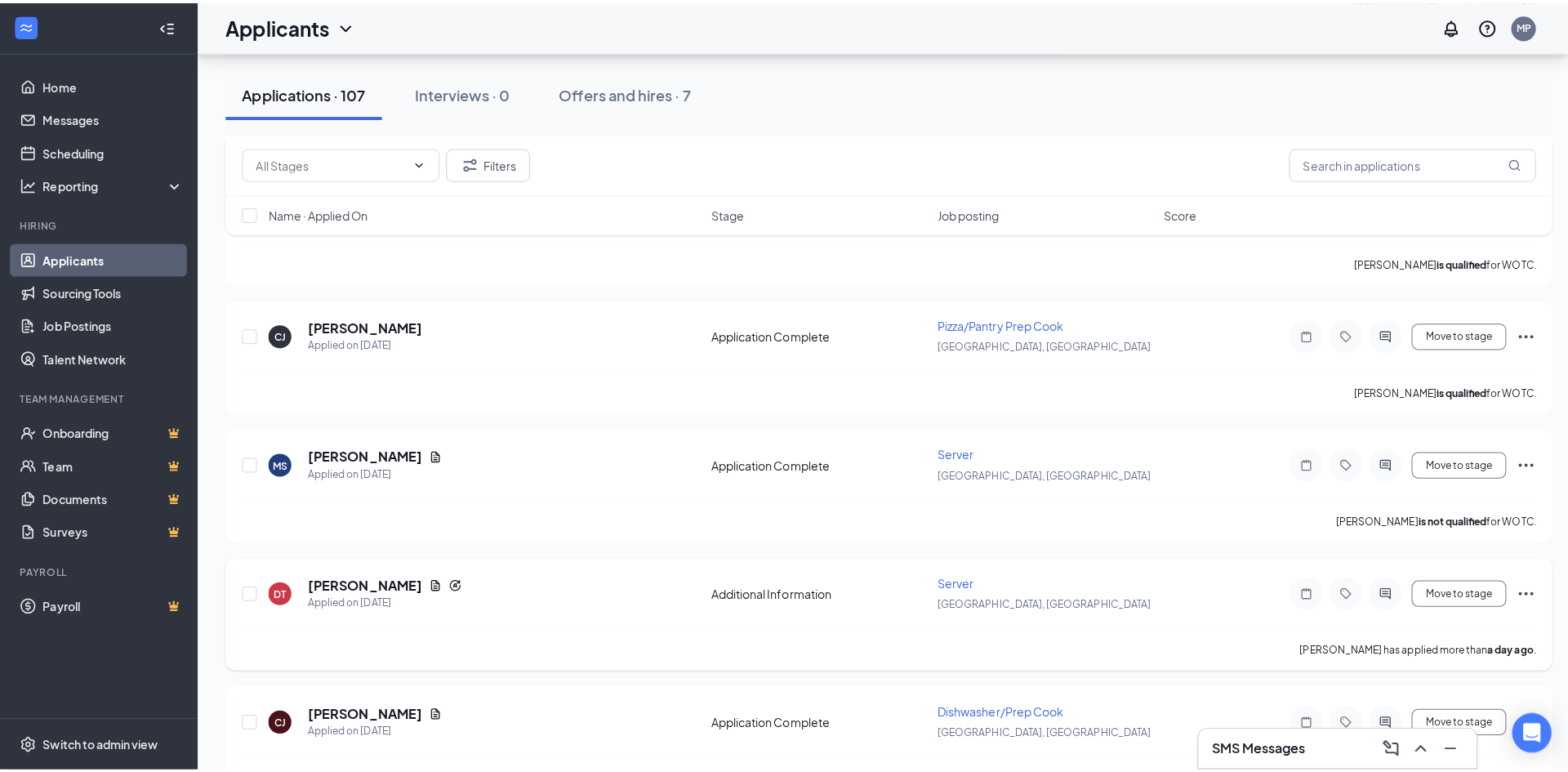
scroll to position [735, 0]
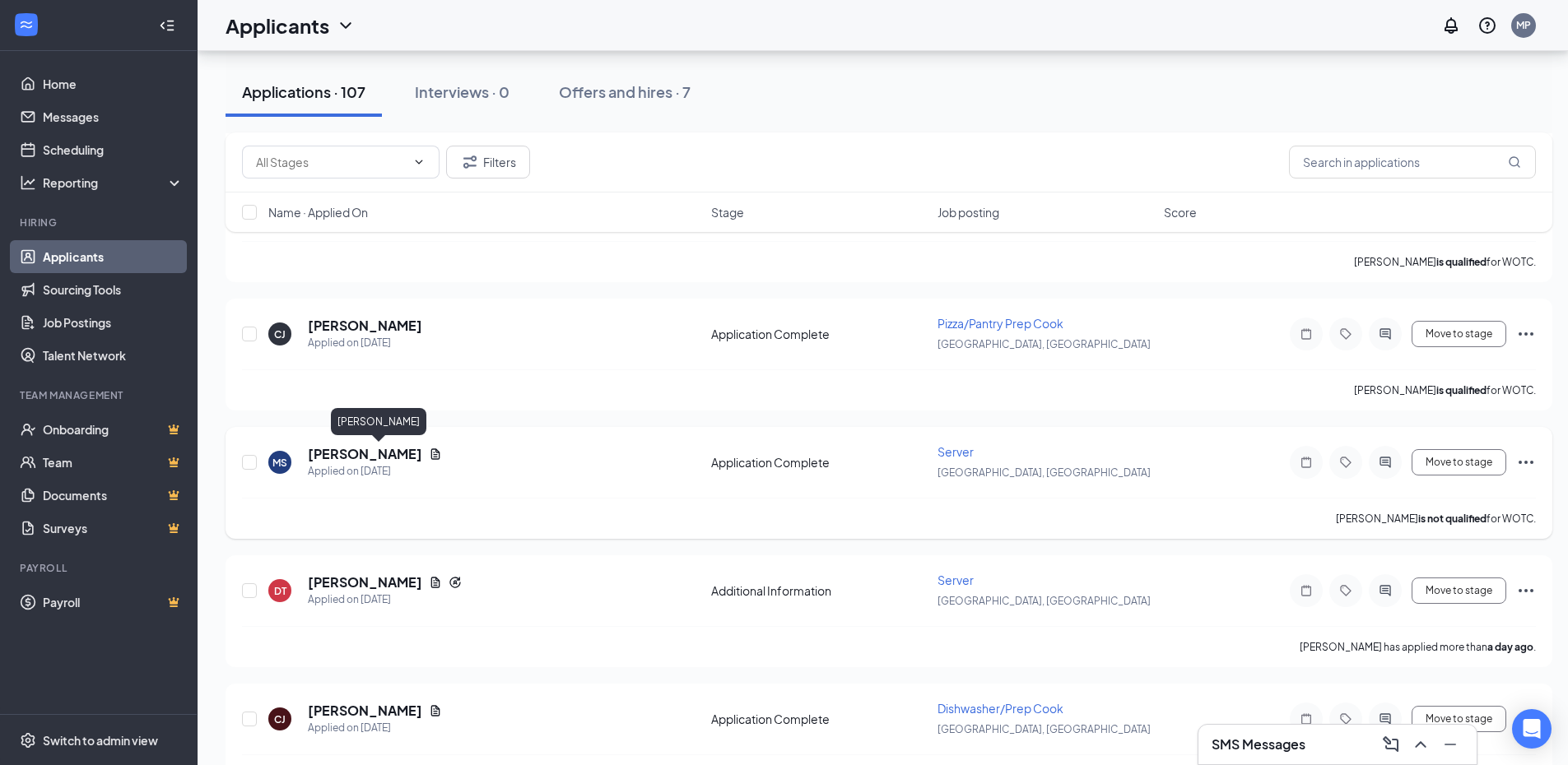
click at [422, 456] on h5 "[PERSON_NAME]" at bounding box center [365, 454] width 115 height 18
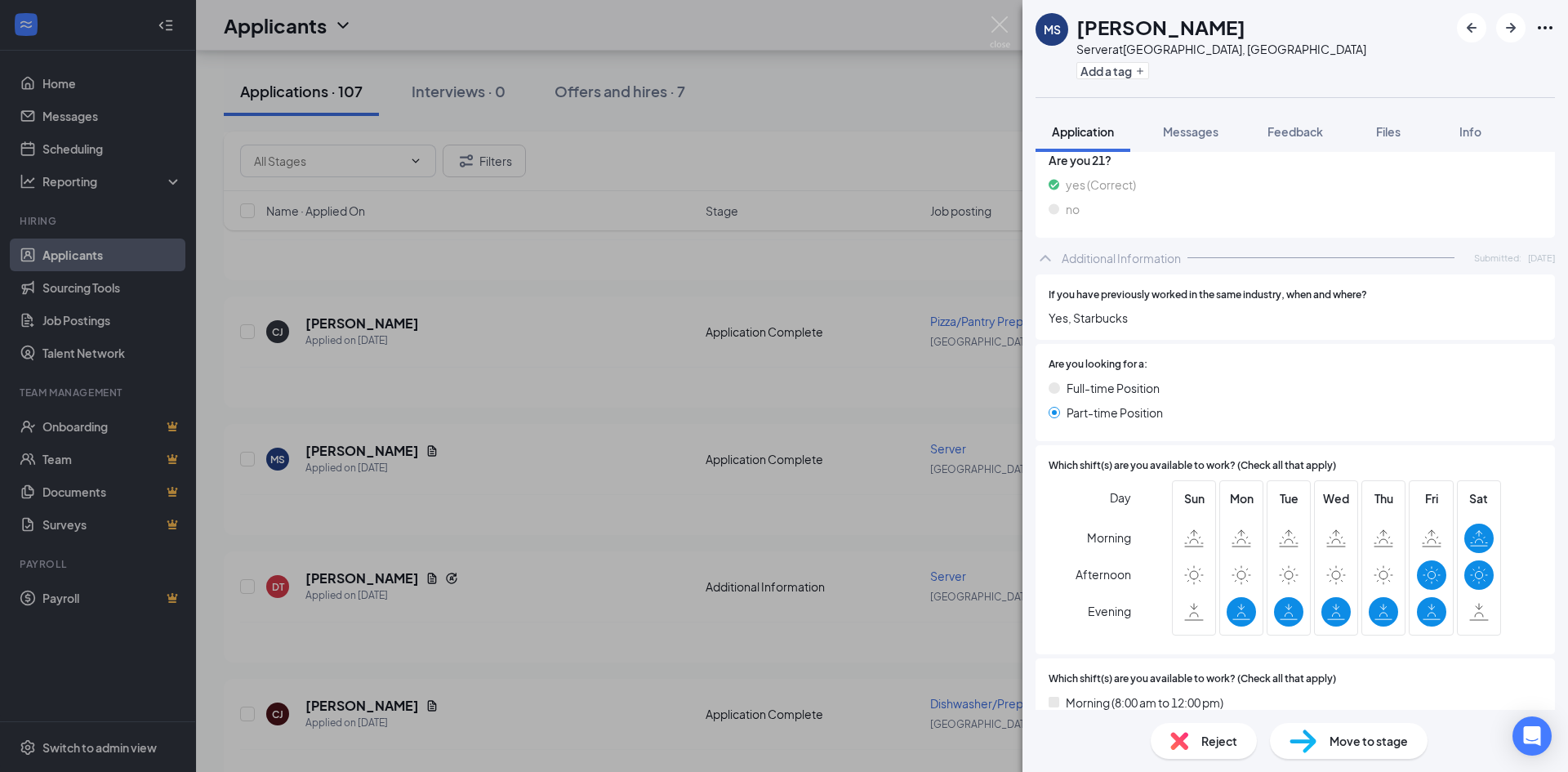
scroll to position [1061, 0]
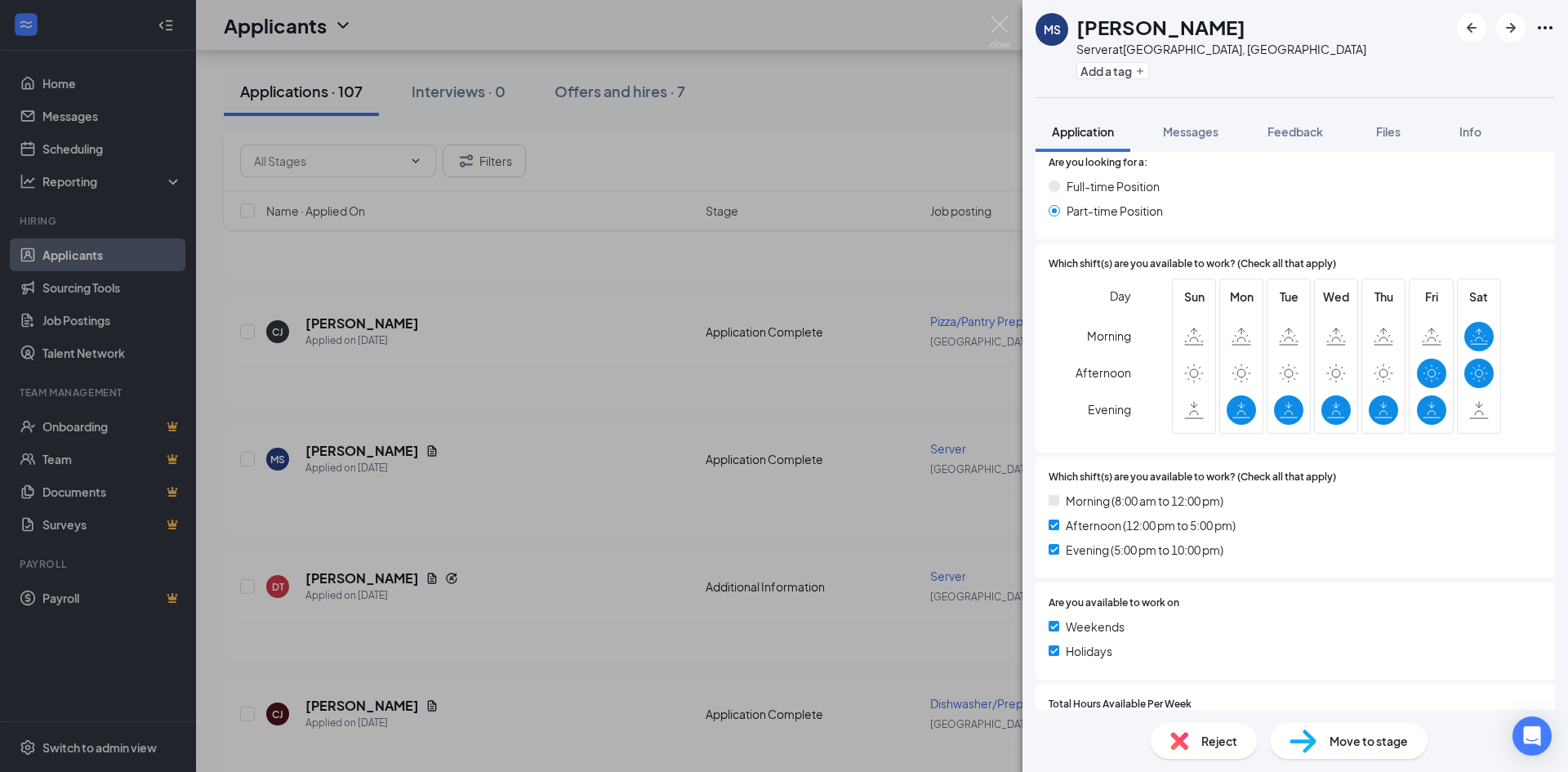
click at [506, 367] on div "[PERSON_NAME] Server at [GEOGRAPHIC_DATA], [GEOGRAPHIC_DATA] Add a tag Applicat…" at bounding box center [784, 386] width 1568 height 772
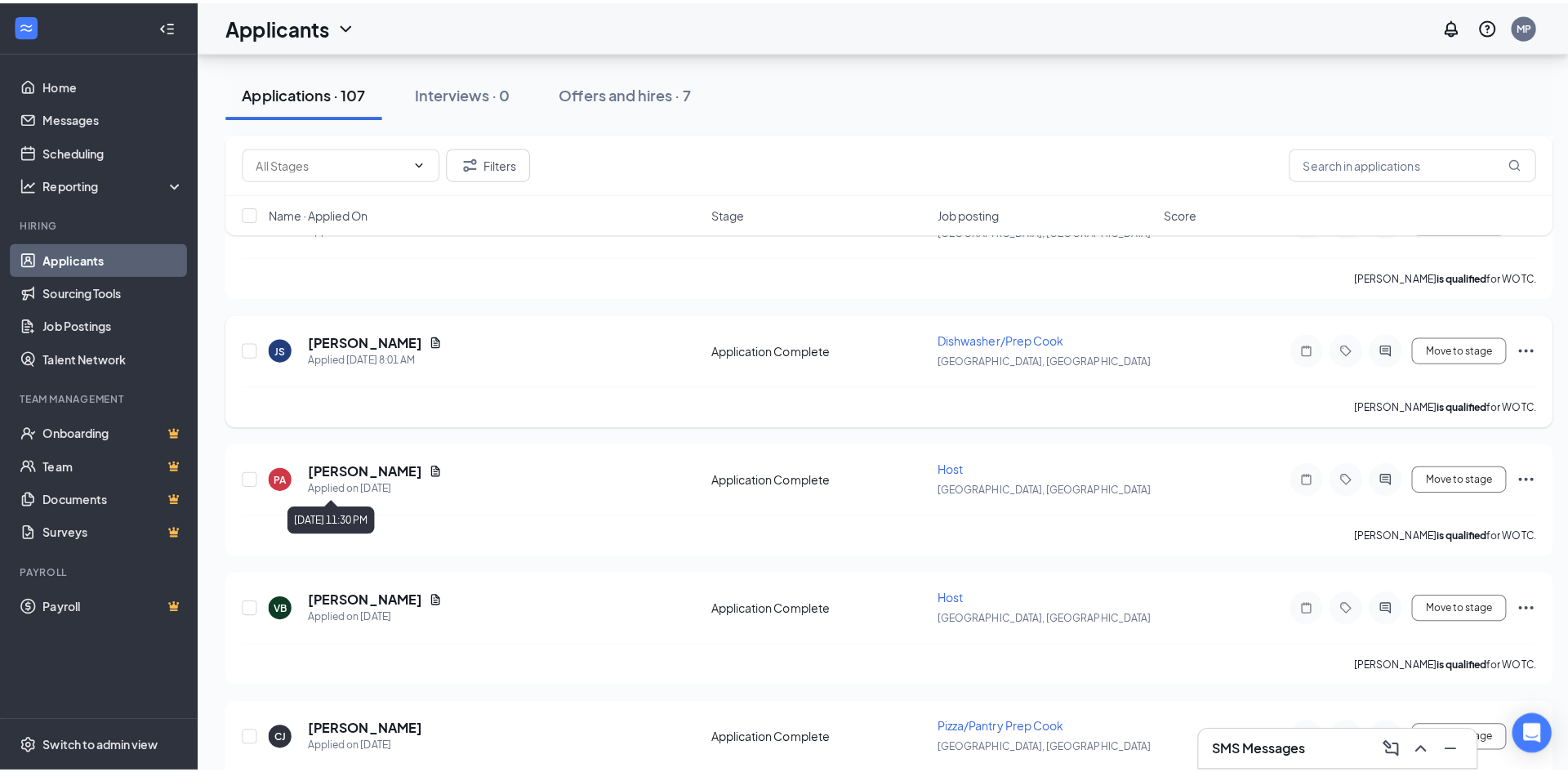
scroll to position [245, 0]
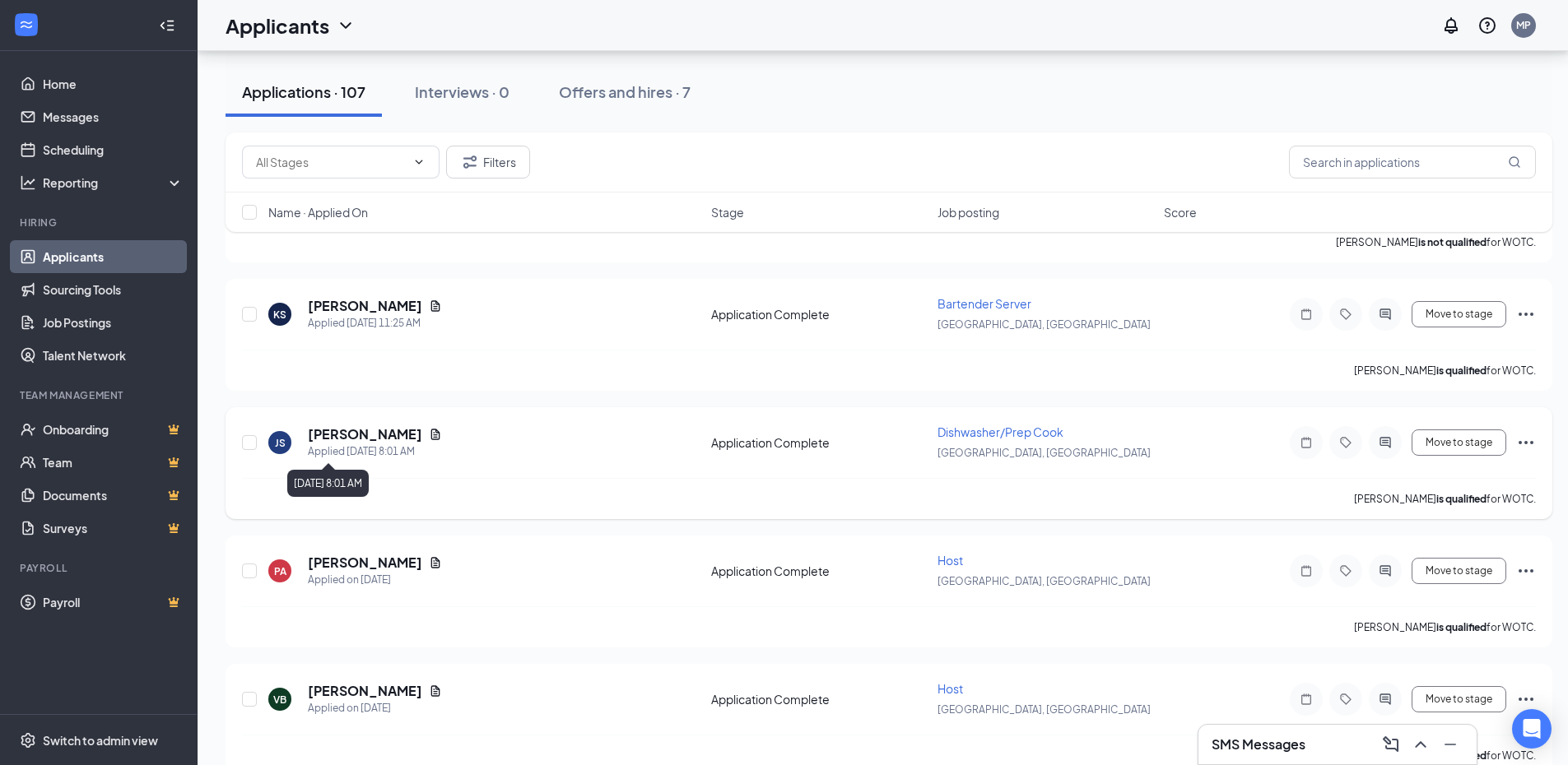
click at [429, 435] on icon "Document" at bounding box center [435, 434] width 13 height 13
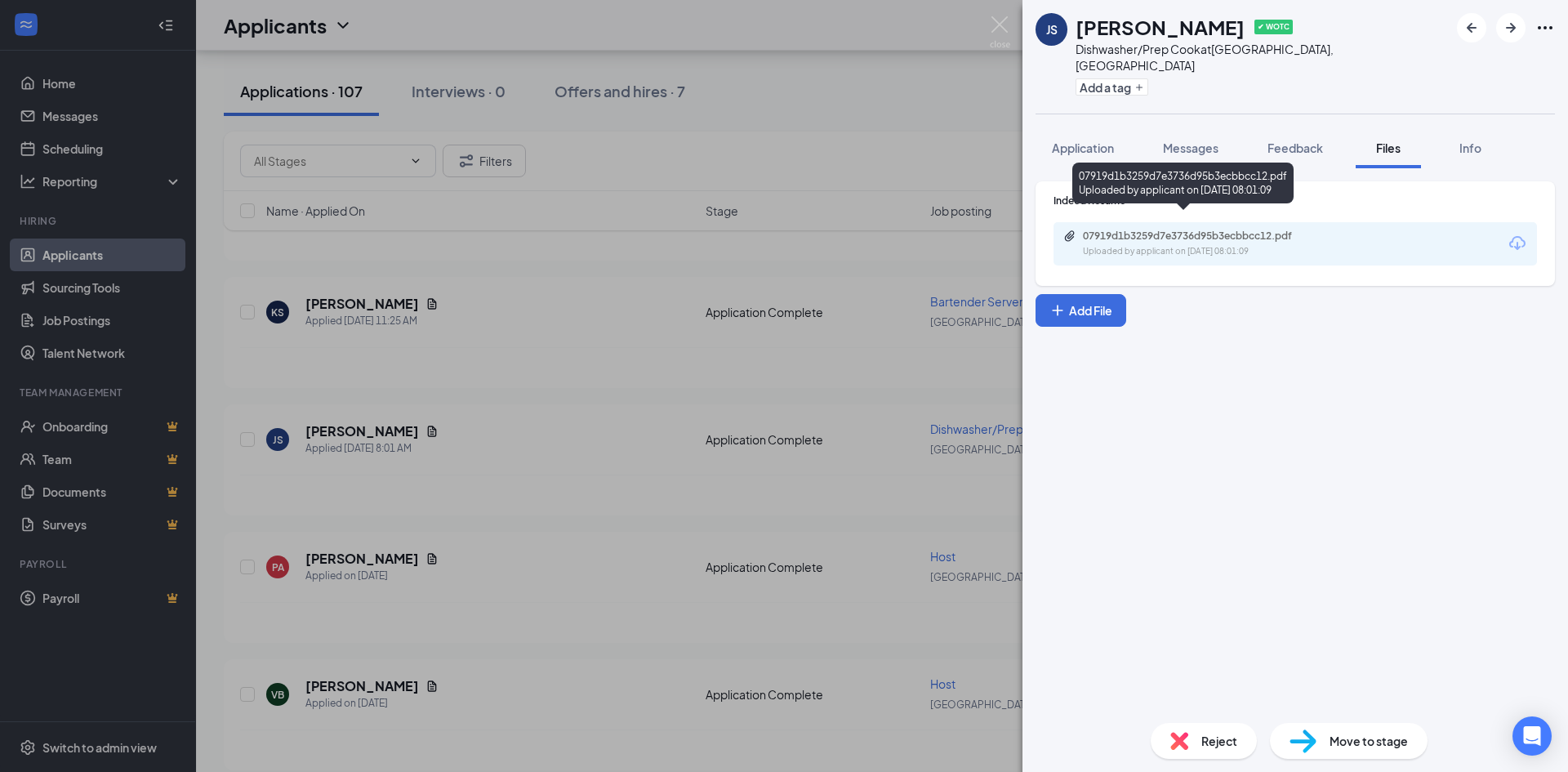
click at [1179, 245] on div "Uploaded by applicant on [DATE] 08:01:09" at bounding box center [1206, 251] width 245 height 13
click at [573, 345] on div "JS [PERSON_NAME] ✔ WOTC Dishwasher/Prep Cook at [GEOGRAPHIC_DATA], [GEOGRAPHIC_…" at bounding box center [784, 386] width 1568 height 772
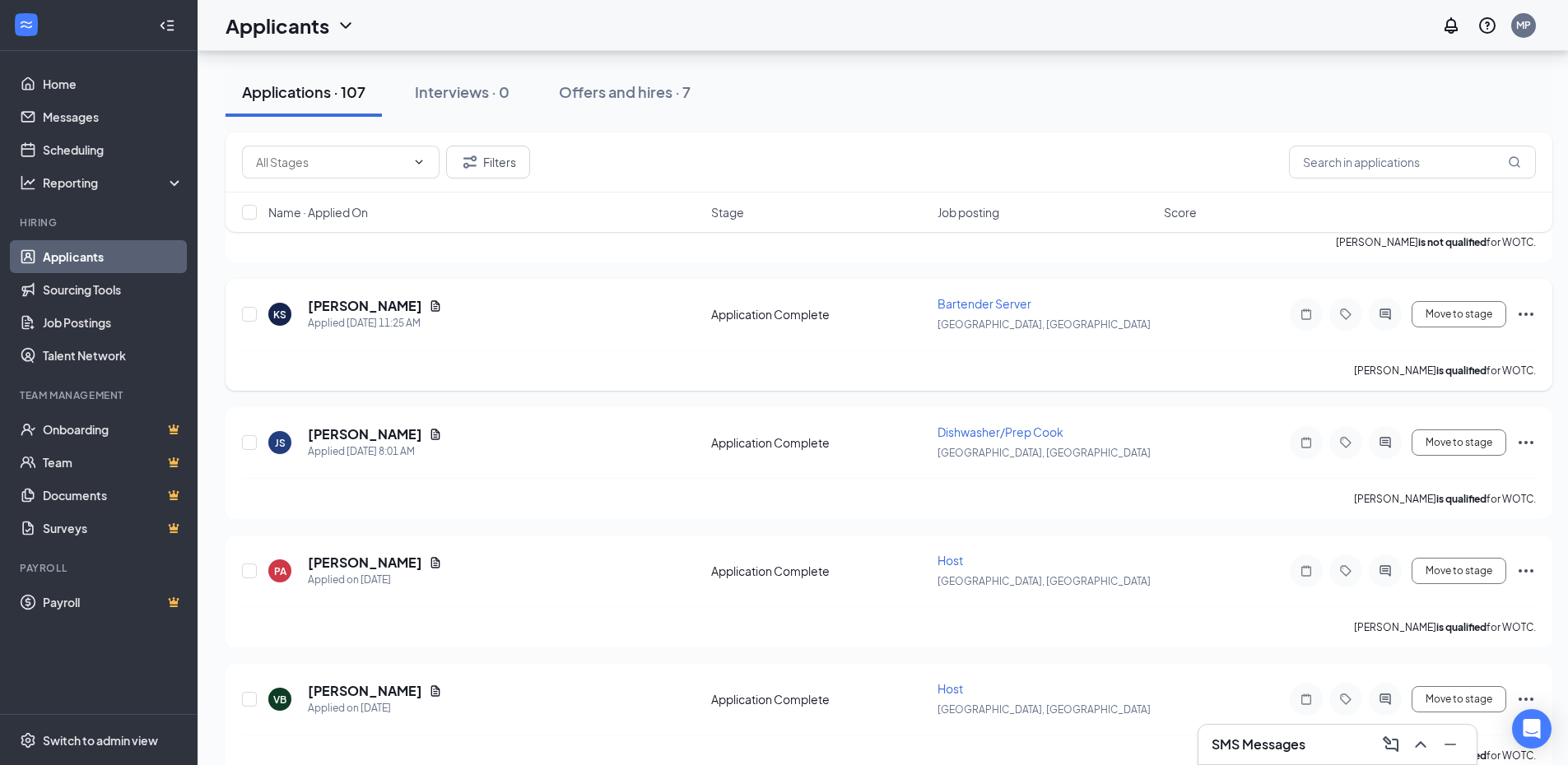
click at [429, 304] on icon "Document" at bounding box center [435, 305] width 13 height 13
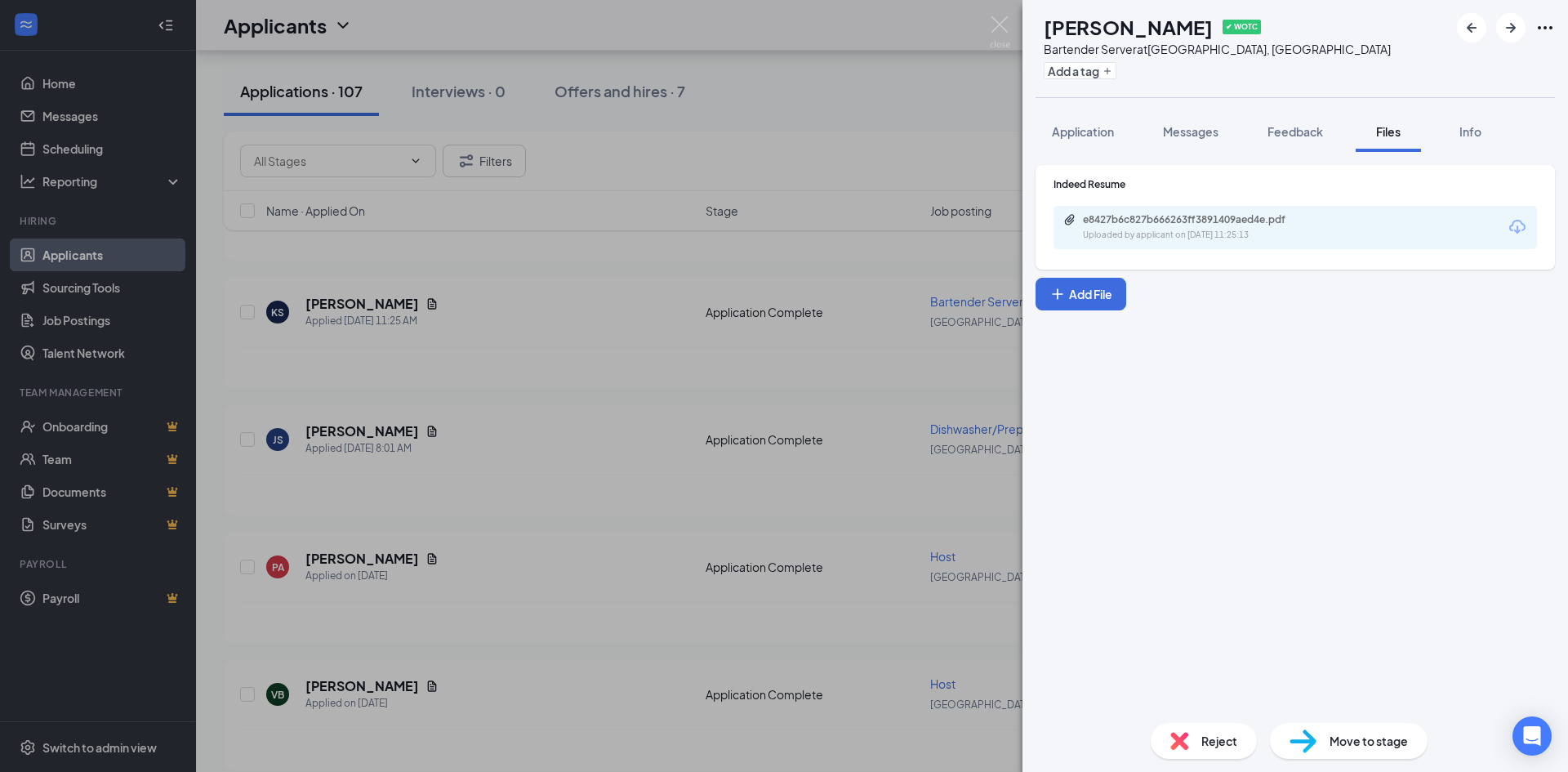
click at [1214, 236] on div "Uploaded by applicant on [DATE] 11:25:13" at bounding box center [1206, 234] width 245 height 13
click at [358, 314] on div "KS [PERSON_NAME] ✔ WOTC Bartender Server at [GEOGRAPHIC_DATA], [GEOGRAPHIC_DATA…" at bounding box center [784, 386] width 1568 height 772
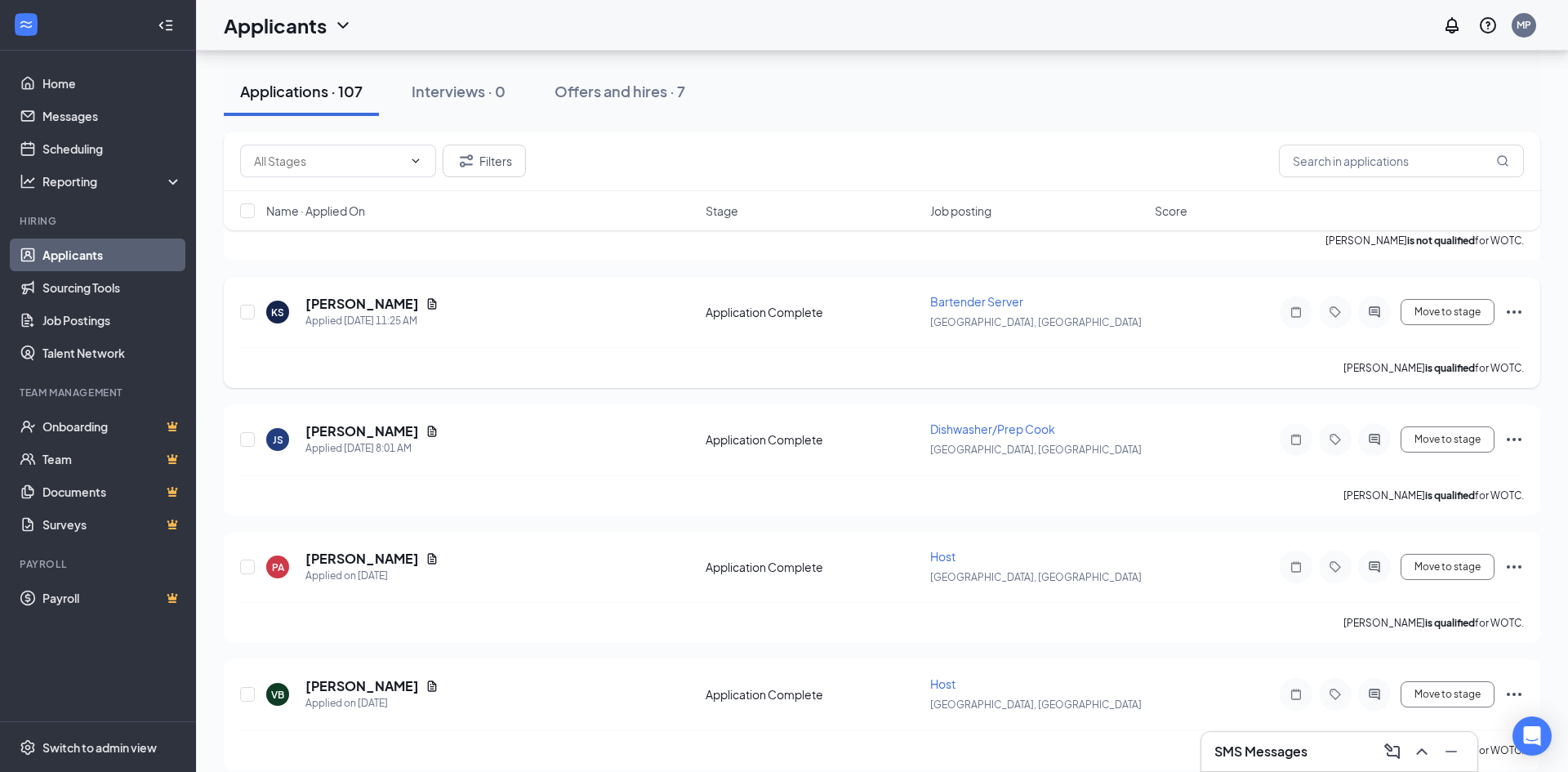
click at [358, 305] on h5 "[PERSON_NAME]" at bounding box center [362, 304] width 114 height 18
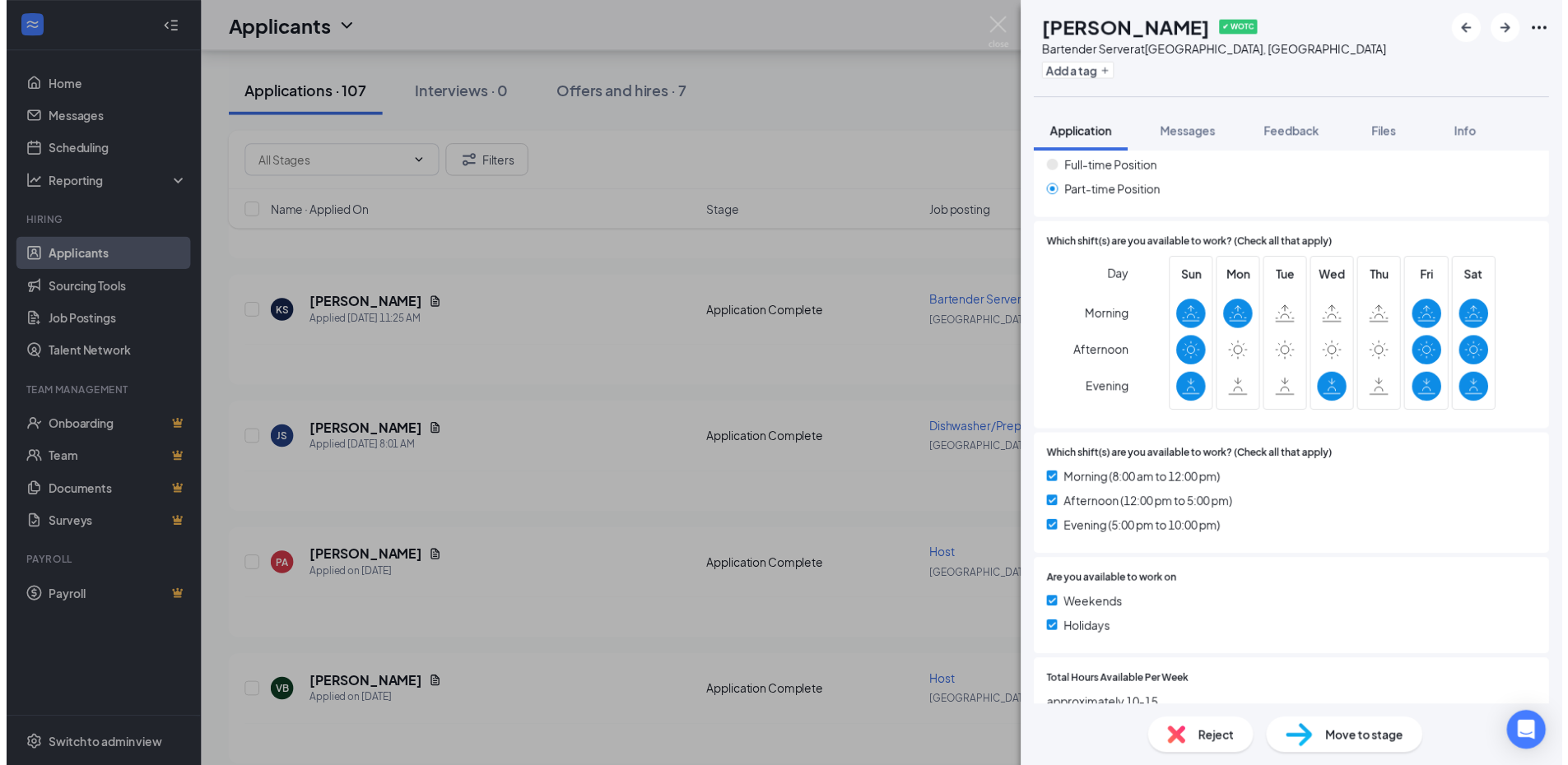
scroll to position [1013, 0]
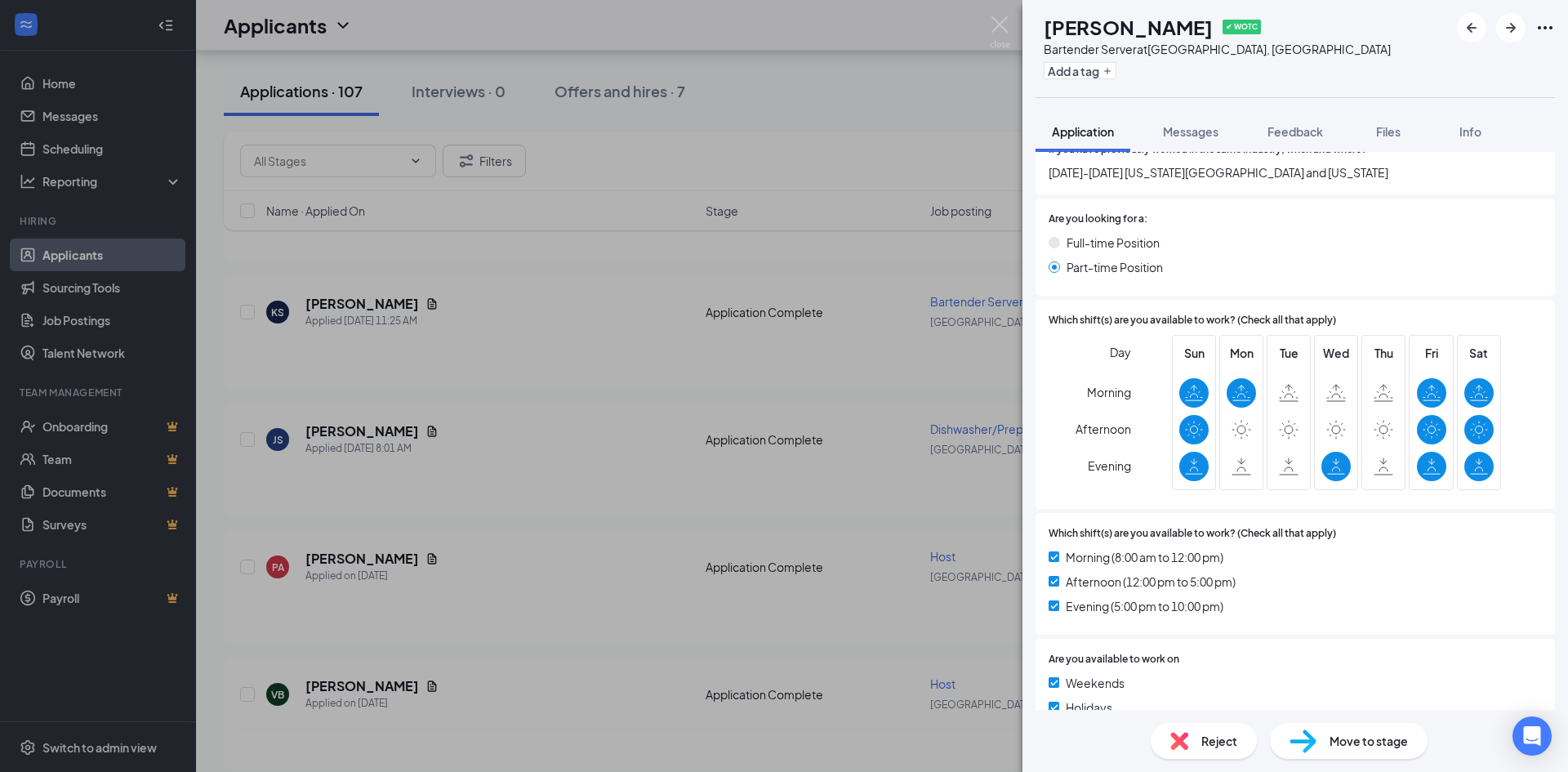
click at [594, 344] on div "KS [PERSON_NAME] ✔ WOTC Bartender Server at [GEOGRAPHIC_DATA], [GEOGRAPHIC_DATA…" at bounding box center [784, 386] width 1568 height 772
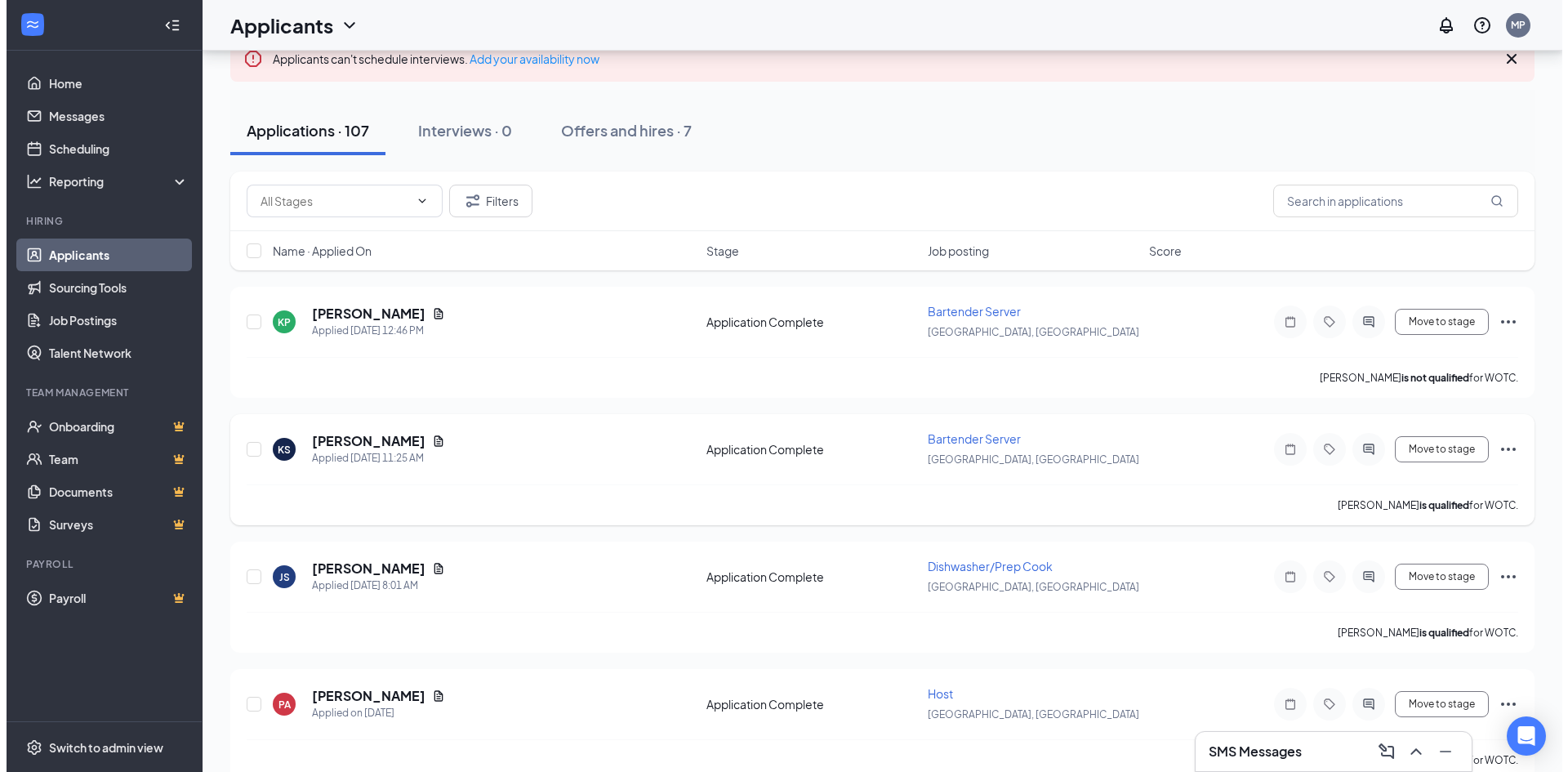
scroll to position [81, 0]
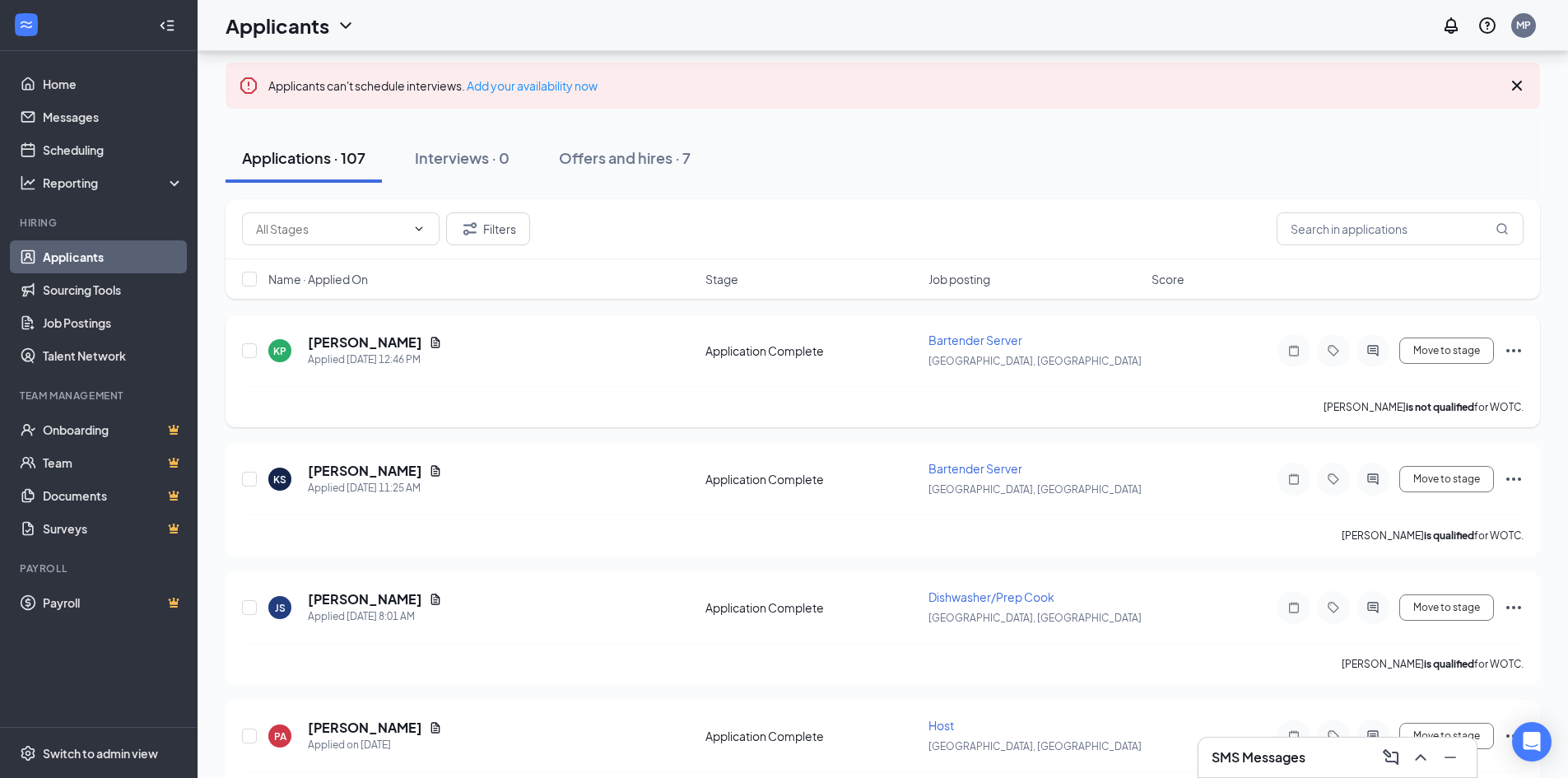
click at [389, 337] on div "[PERSON_NAME]" at bounding box center [375, 342] width 134 height 18
click at [429, 338] on icon "Document" at bounding box center [435, 342] width 13 height 13
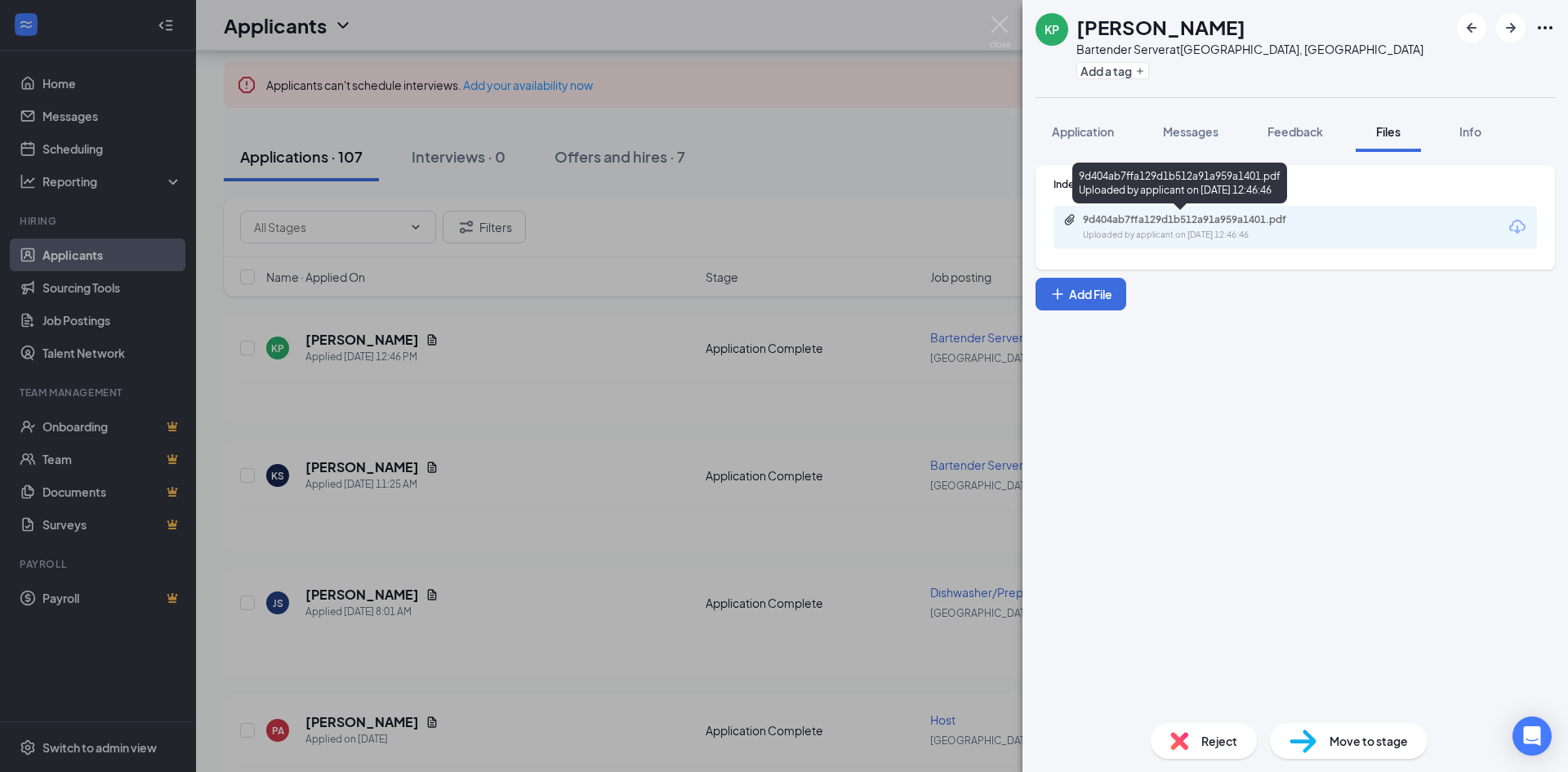
click at [1235, 232] on div "Uploaded by applicant on [DATE] 12:46:46" at bounding box center [1206, 234] width 245 height 13
click at [631, 244] on div "KP [PERSON_NAME] Bartender Server at [GEOGRAPHIC_DATA], [GEOGRAPHIC_DATA] Add a…" at bounding box center [784, 386] width 1568 height 772
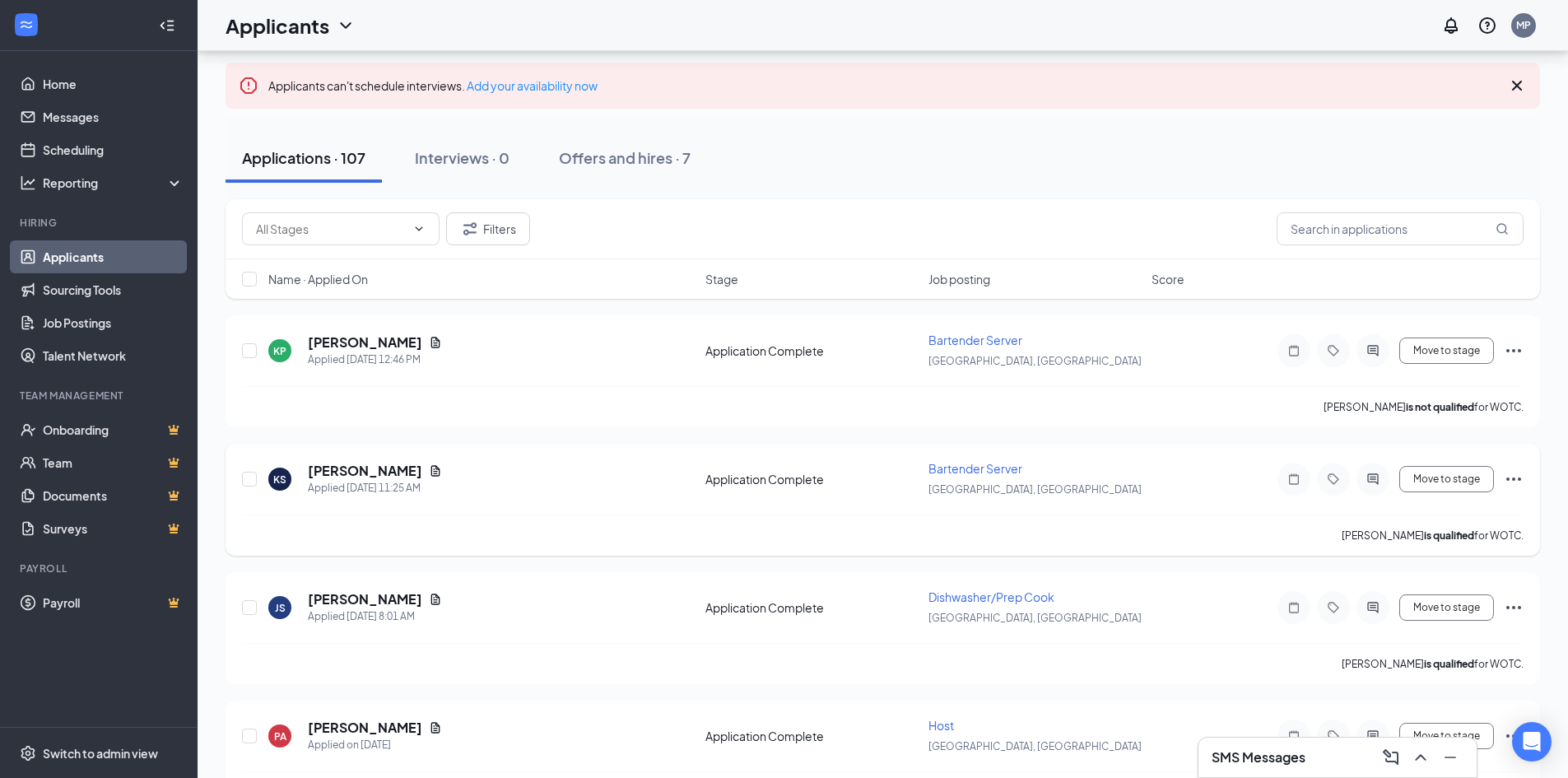
click at [367, 464] on h5 "[PERSON_NAME]" at bounding box center [365, 471] width 115 height 18
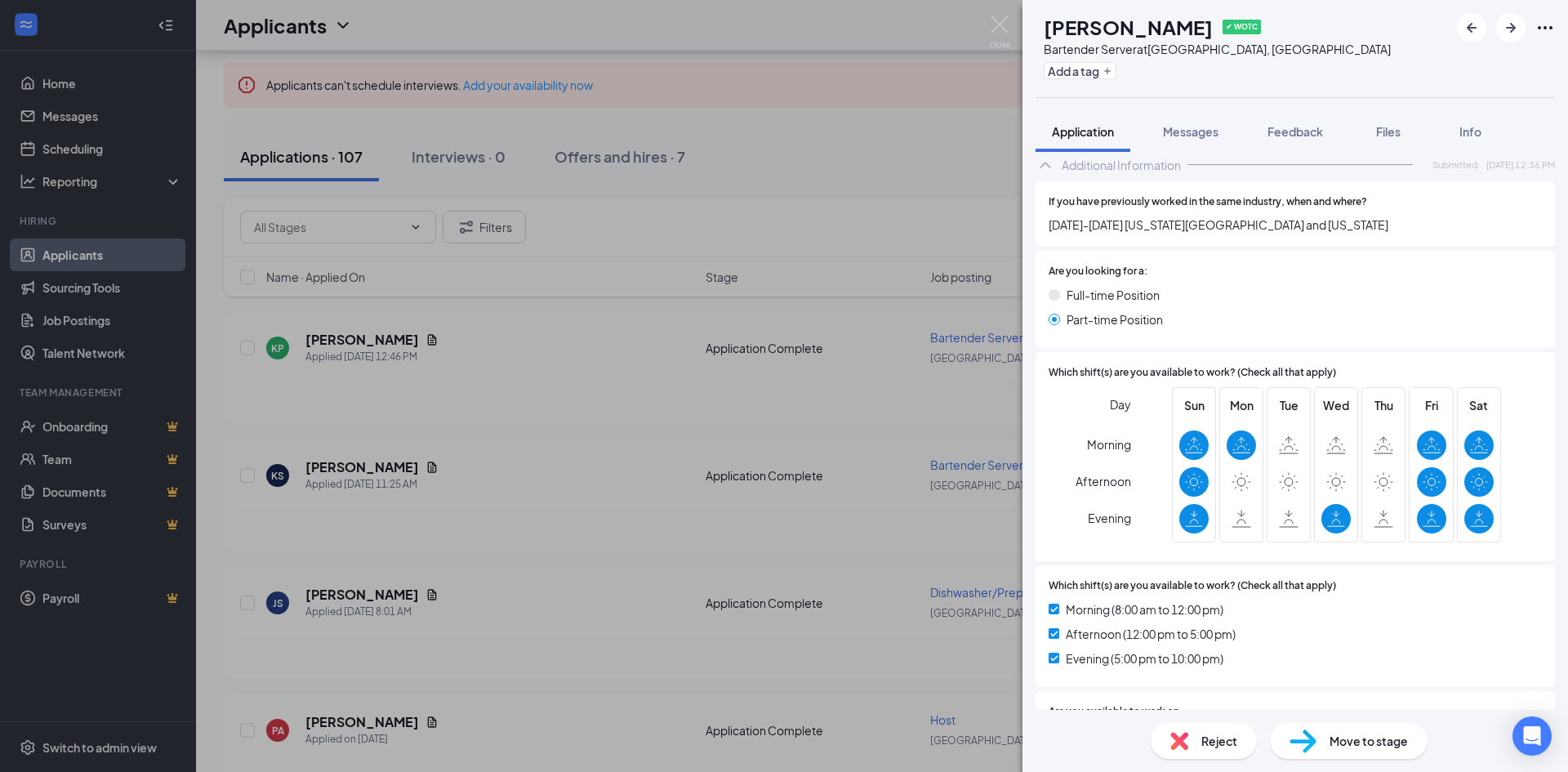
scroll to position [924, 0]
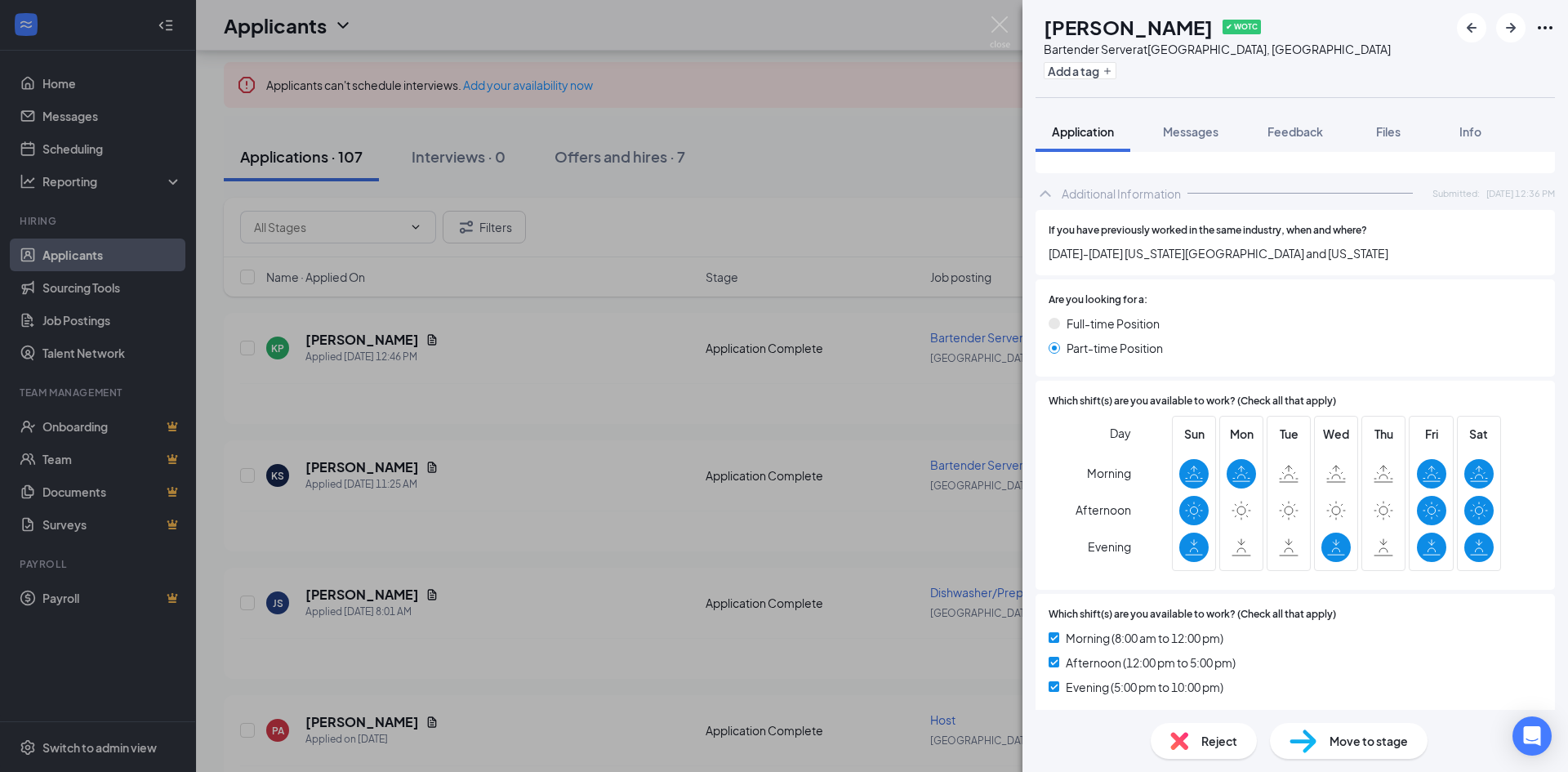
click at [622, 683] on div "KS [PERSON_NAME] ✔ WOTC Bartender Server at [GEOGRAPHIC_DATA], [GEOGRAPHIC_DATA…" at bounding box center [784, 386] width 1568 height 772
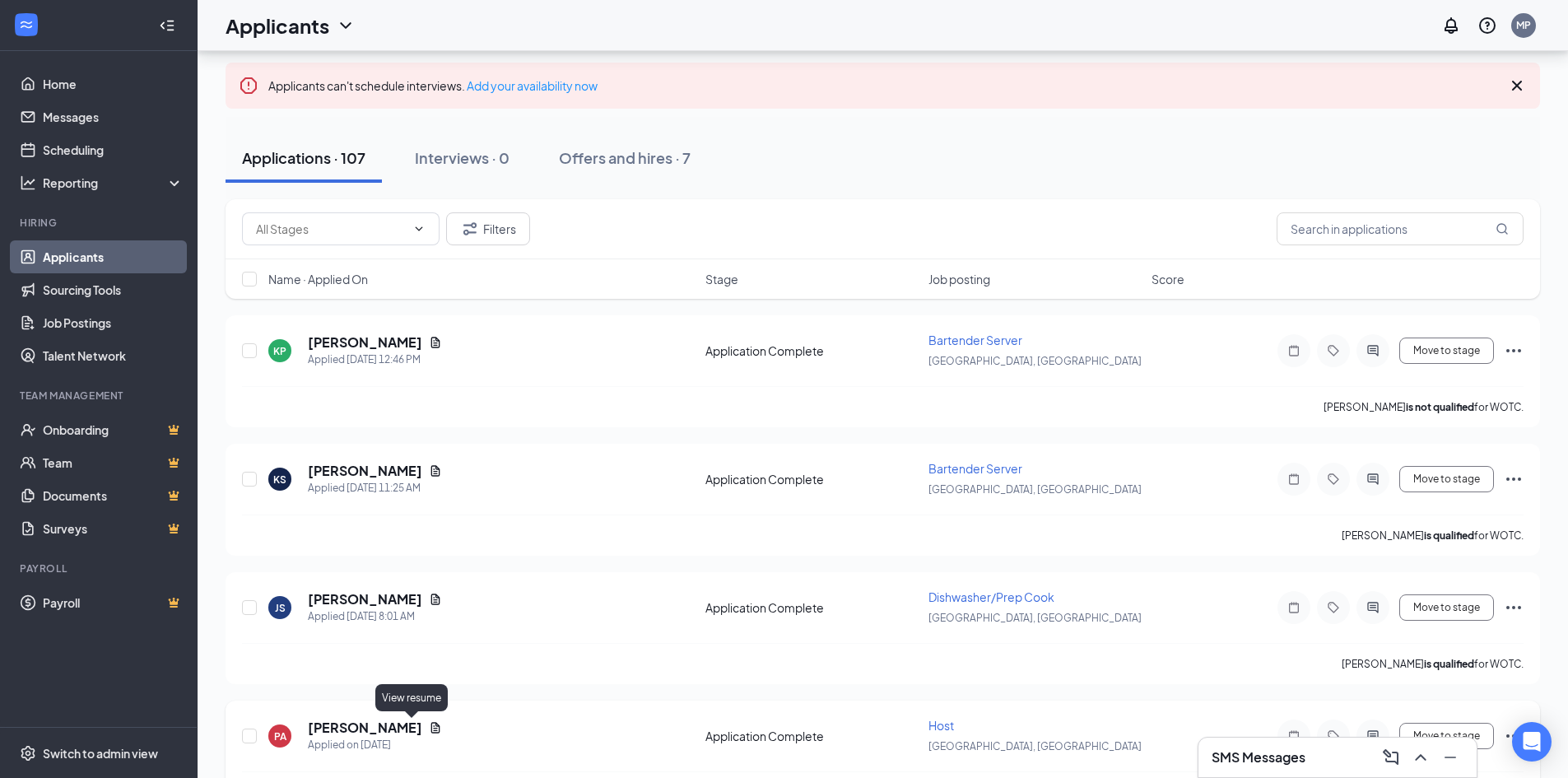
click at [429, 727] on icon "Document" at bounding box center [435, 727] width 13 height 13
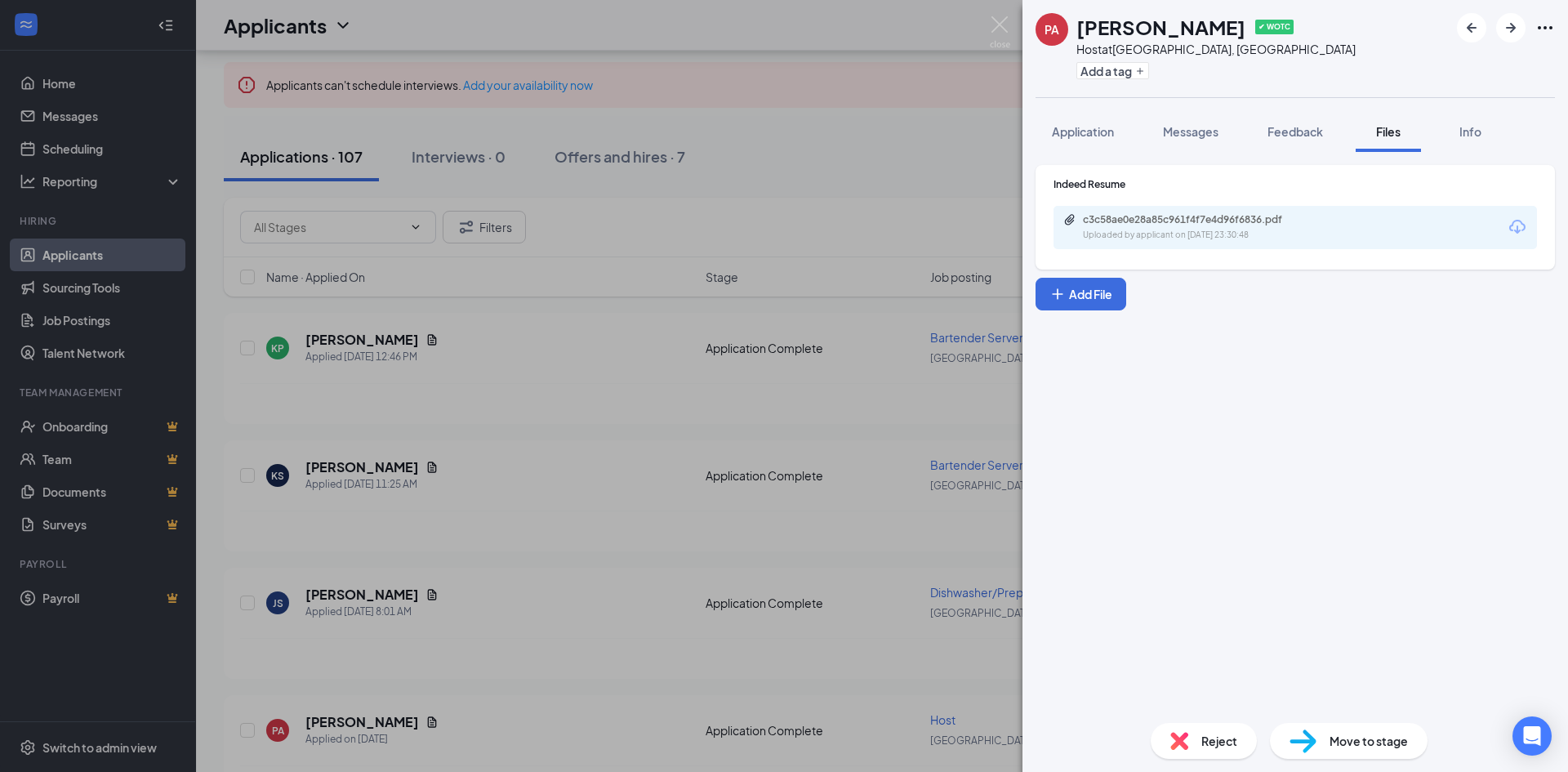
click at [451, 729] on div "PA [PERSON_NAME] ✔ WOTC Host at [GEOGRAPHIC_DATA], [GEOGRAPHIC_DATA] Add a tag …" at bounding box center [784, 386] width 1568 height 772
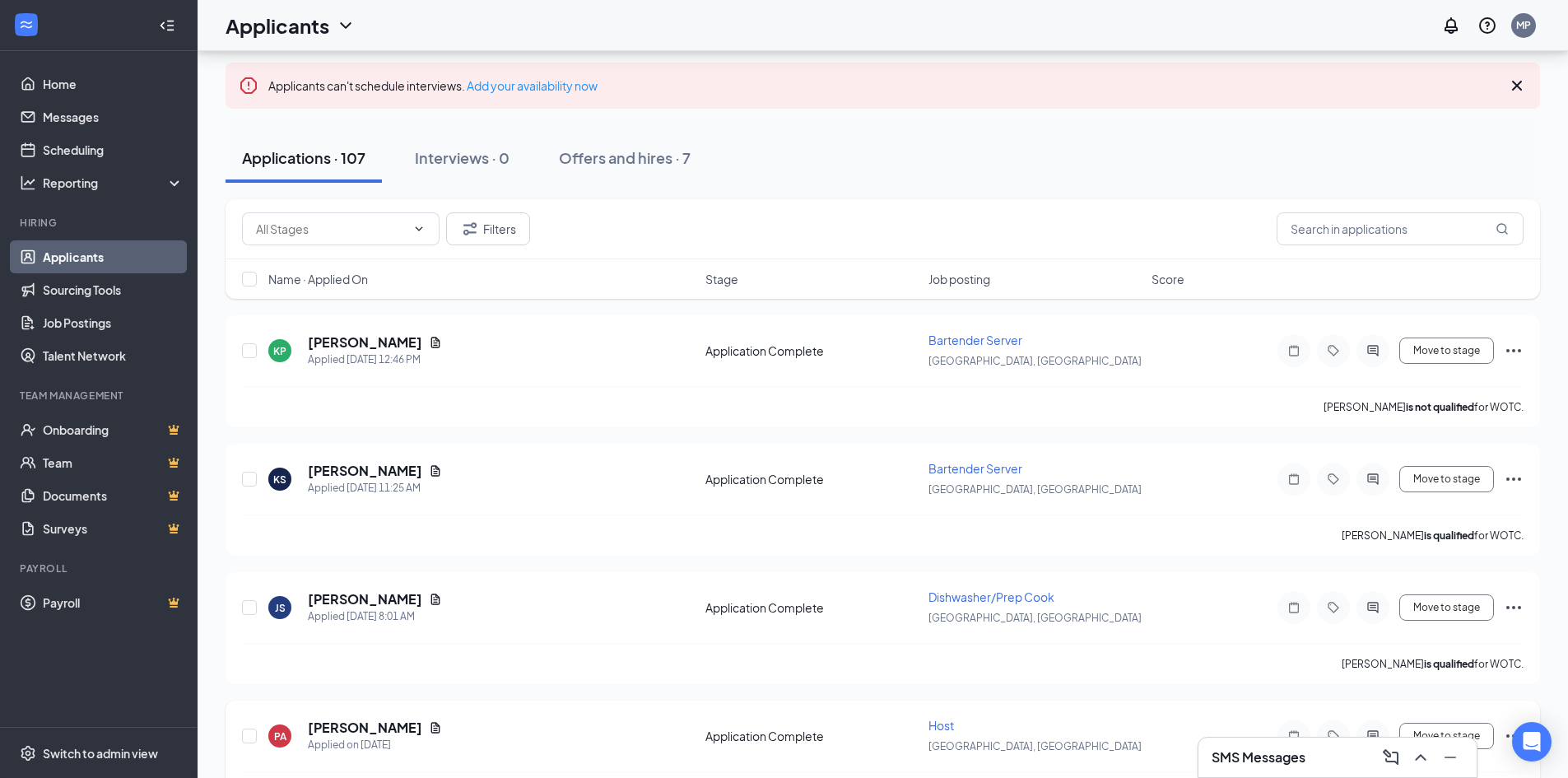
click at [363, 727] on h5 "[PERSON_NAME]" at bounding box center [365, 728] width 115 height 18
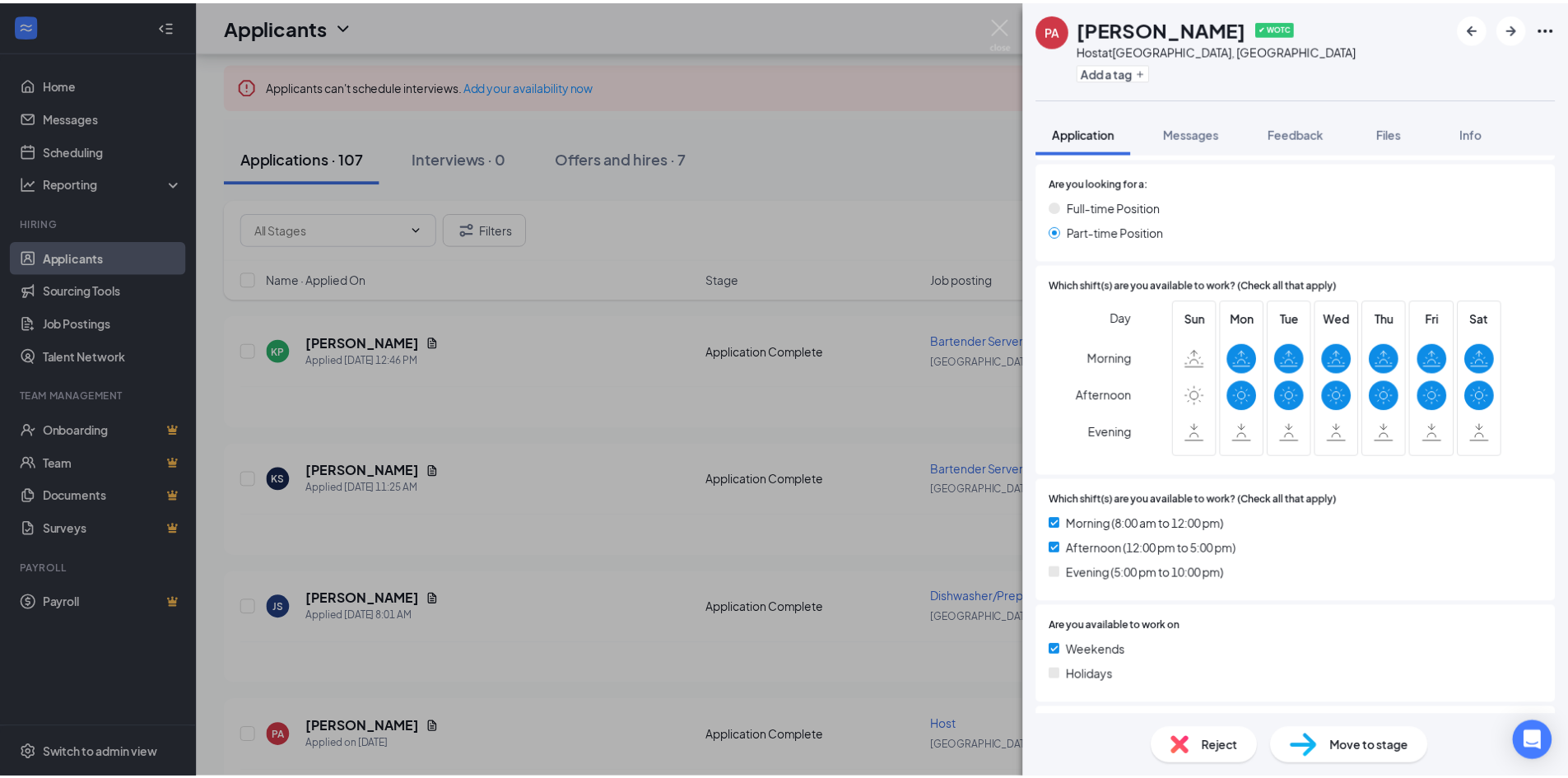
scroll to position [1013, 0]
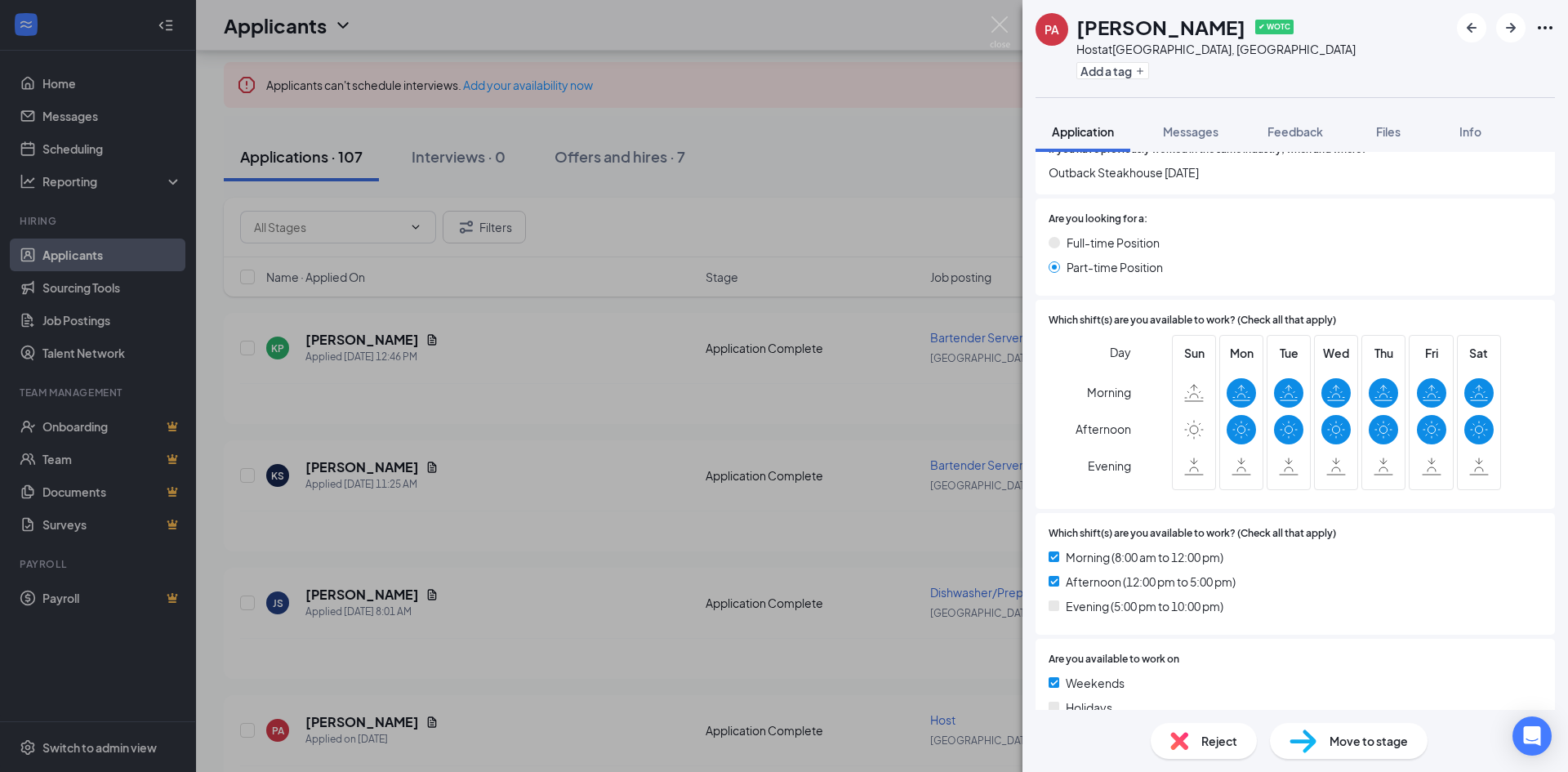
click at [685, 606] on div "PA [PERSON_NAME] ✔ WOTC Host at [GEOGRAPHIC_DATA], [GEOGRAPHIC_DATA] Add a tag …" at bounding box center [784, 386] width 1568 height 772
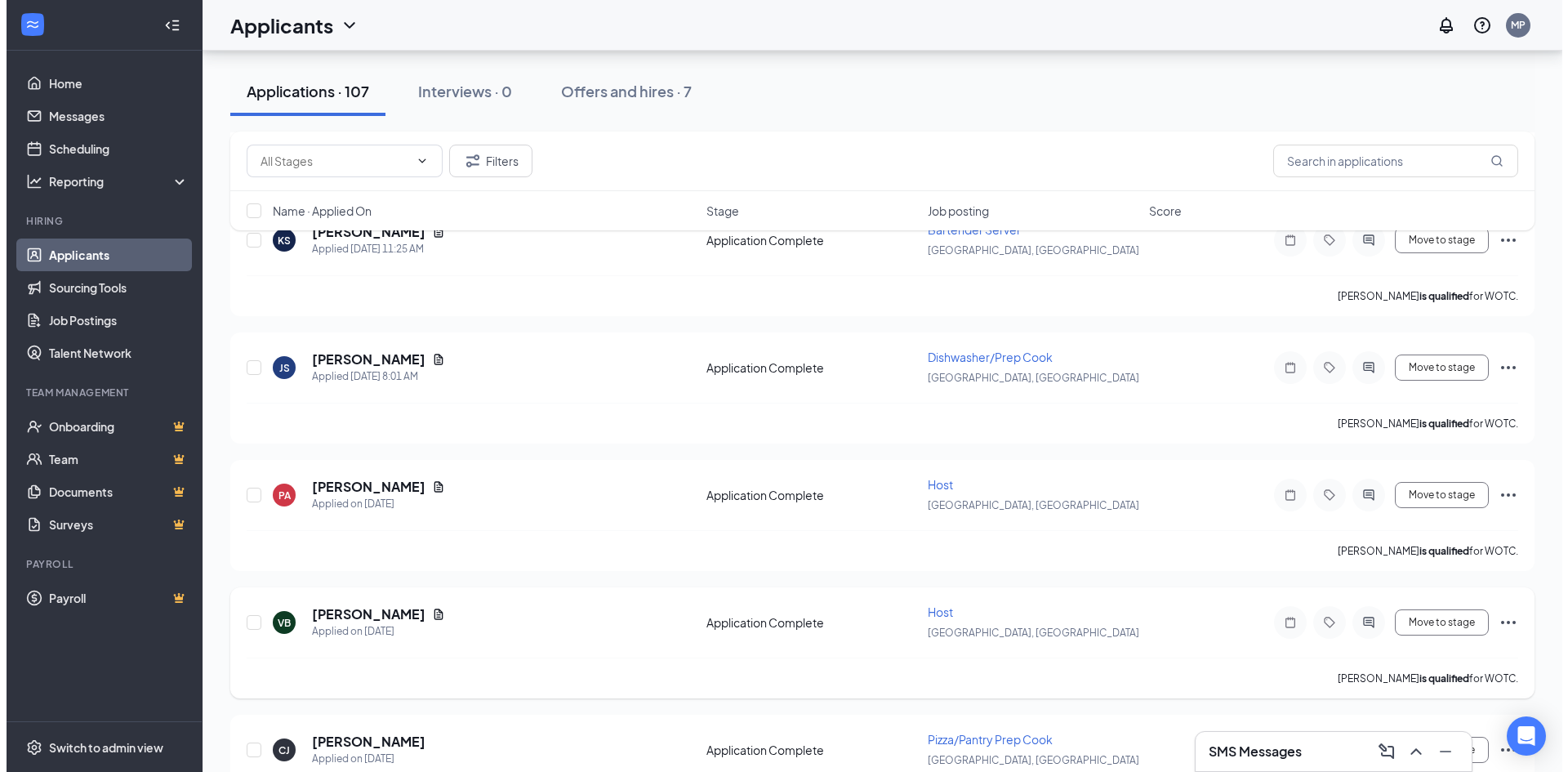
scroll to position [327, 0]
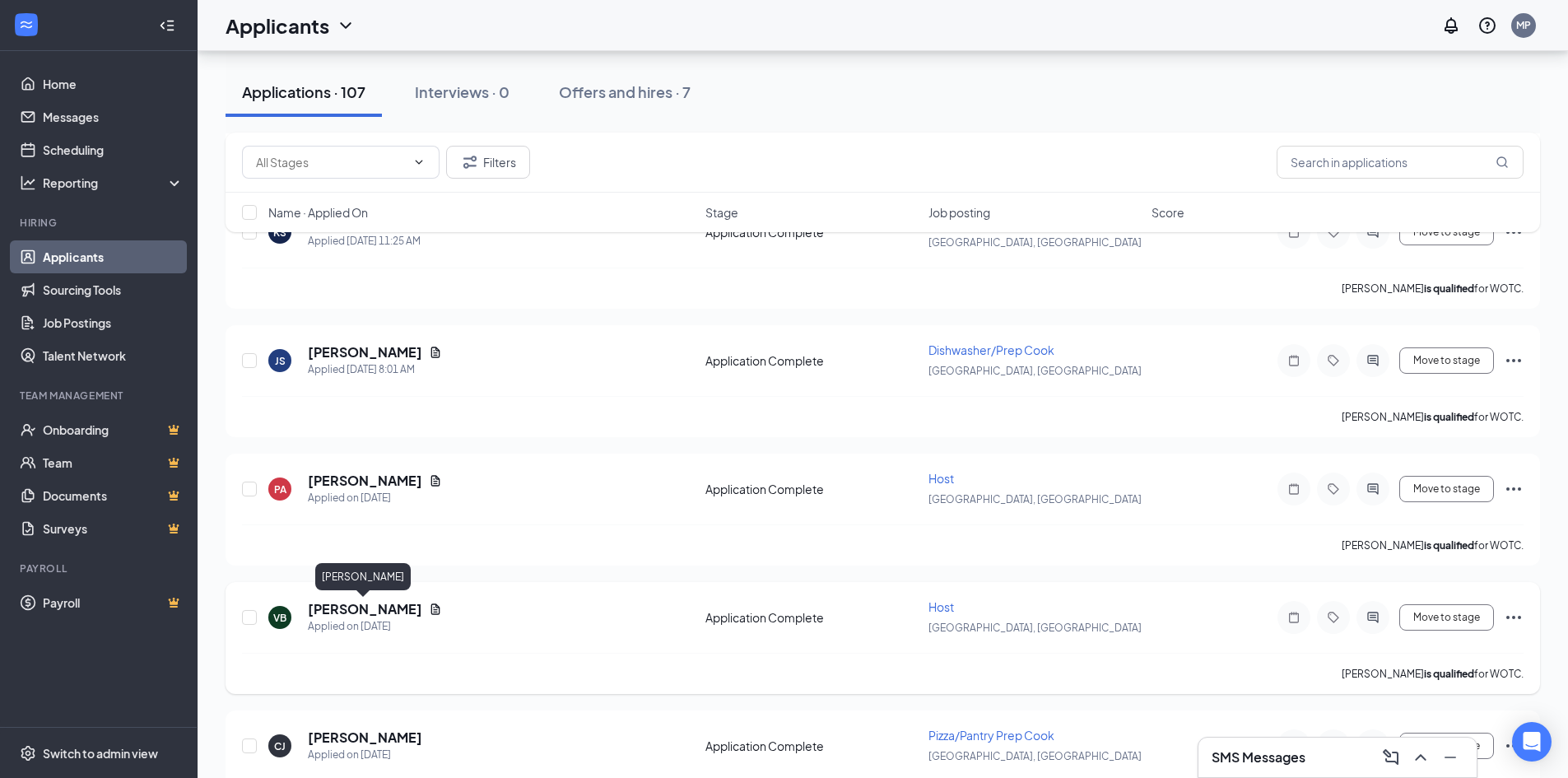
click at [357, 602] on h5 "[PERSON_NAME]" at bounding box center [365, 609] width 115 height 18
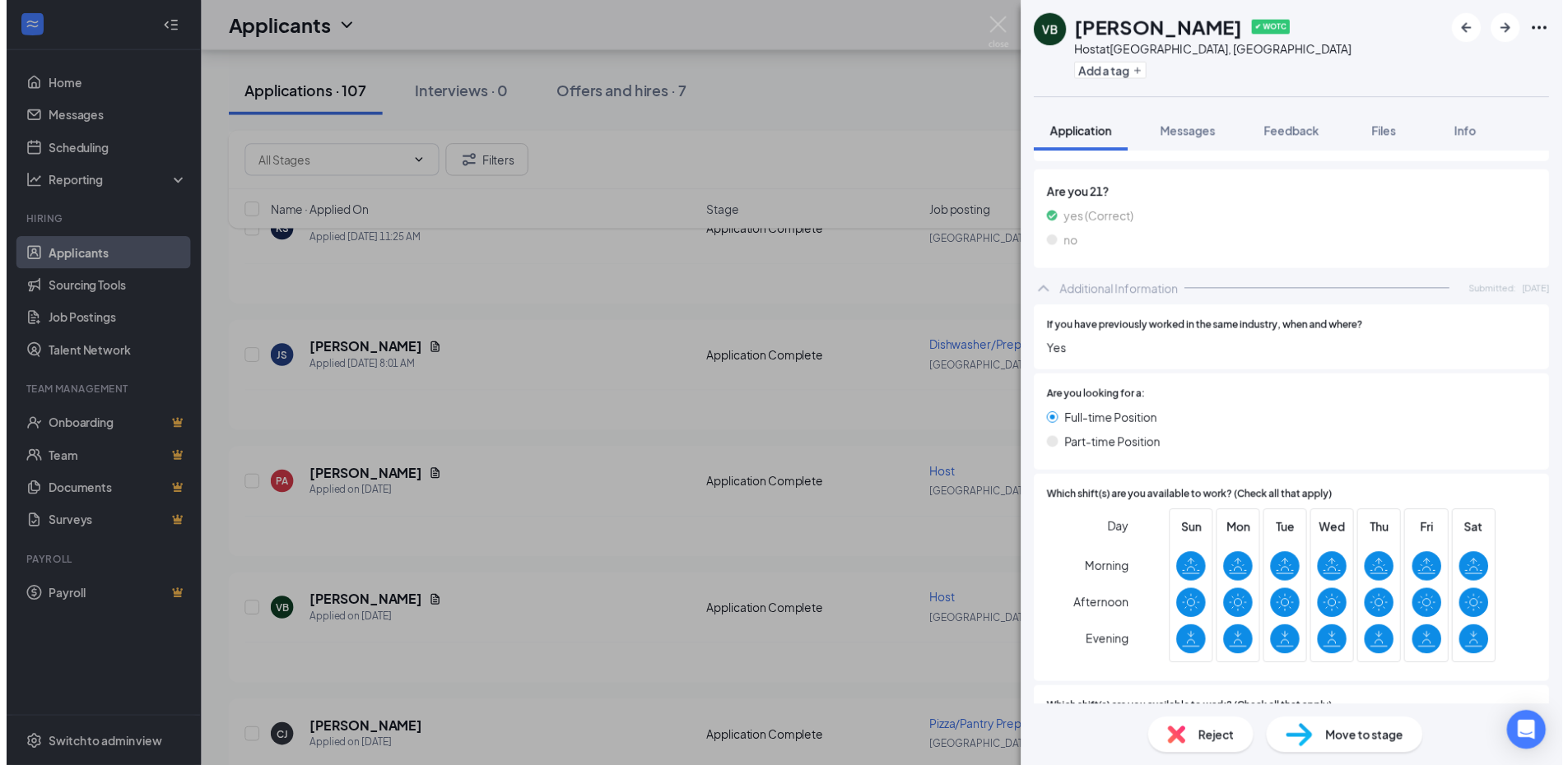
scroll to position [905, 0]
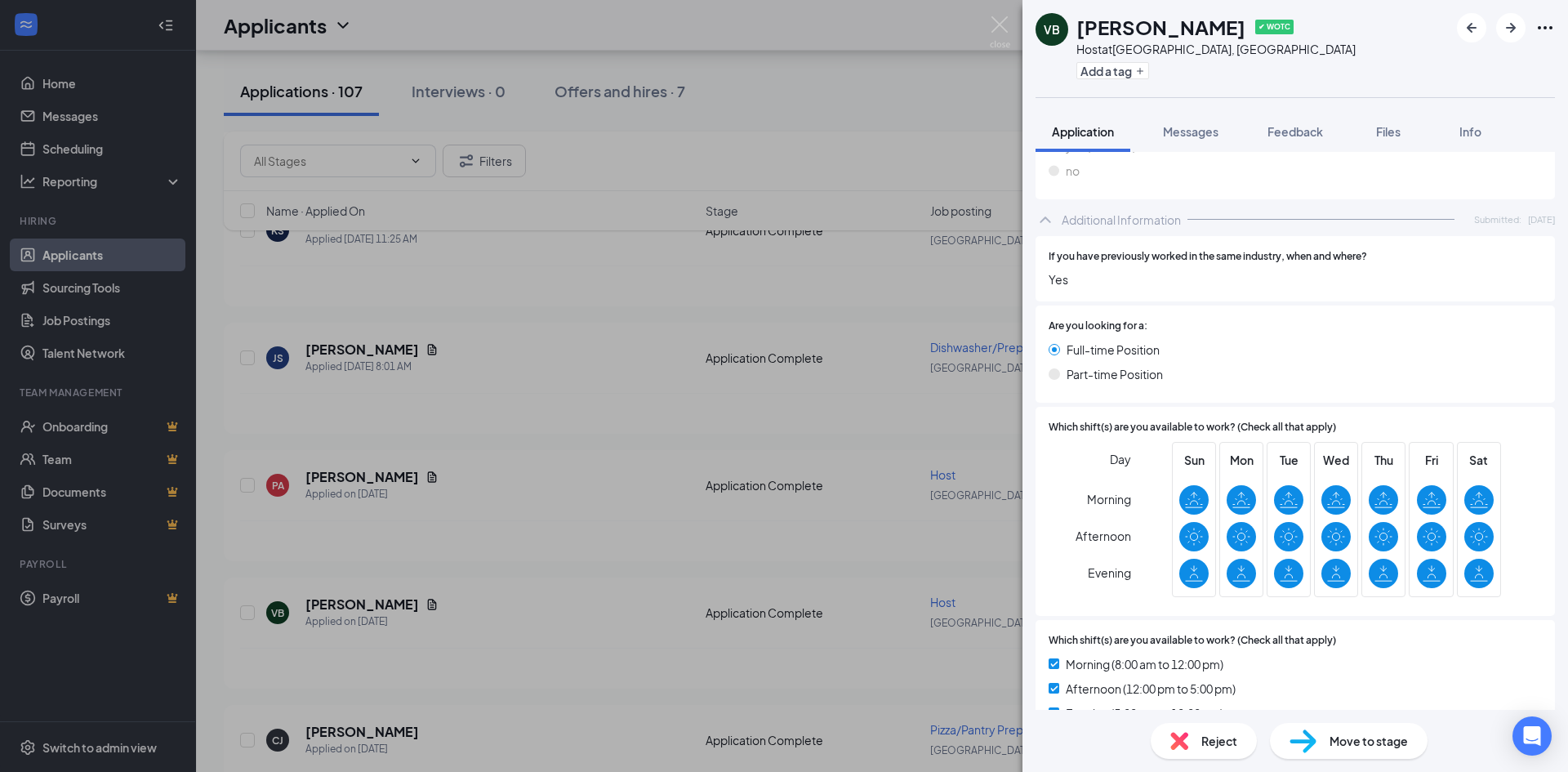
click at [584, 600] on div "VB [PERSON_NAME] ✔ WOTC Host at [GEOGRAPHIC_DATA], [GEOGRAPHIC_DATA] Add a tag …" at bounding box center [784, 386] width 1568 height 772
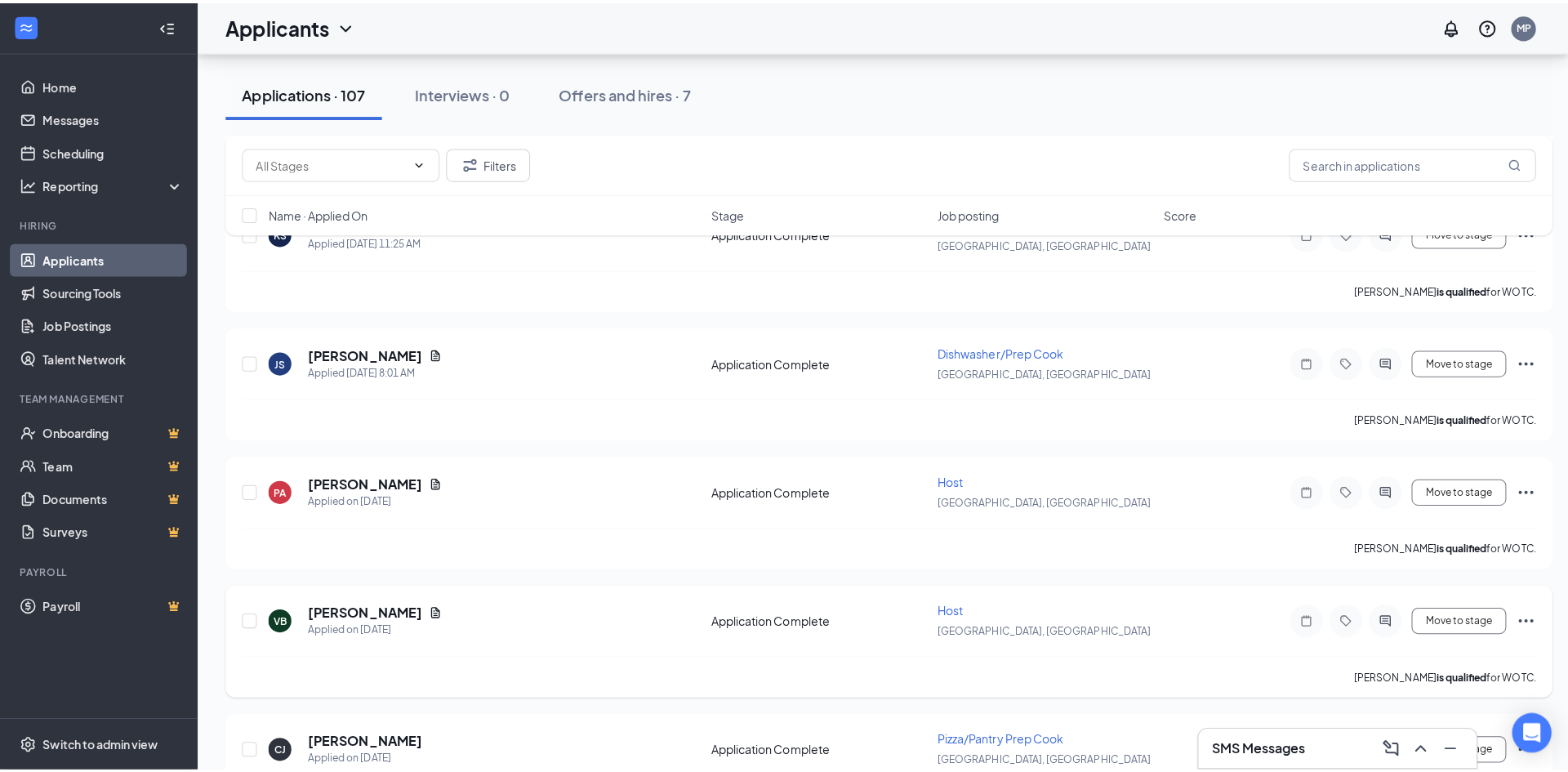
scroll to position [572, 0]
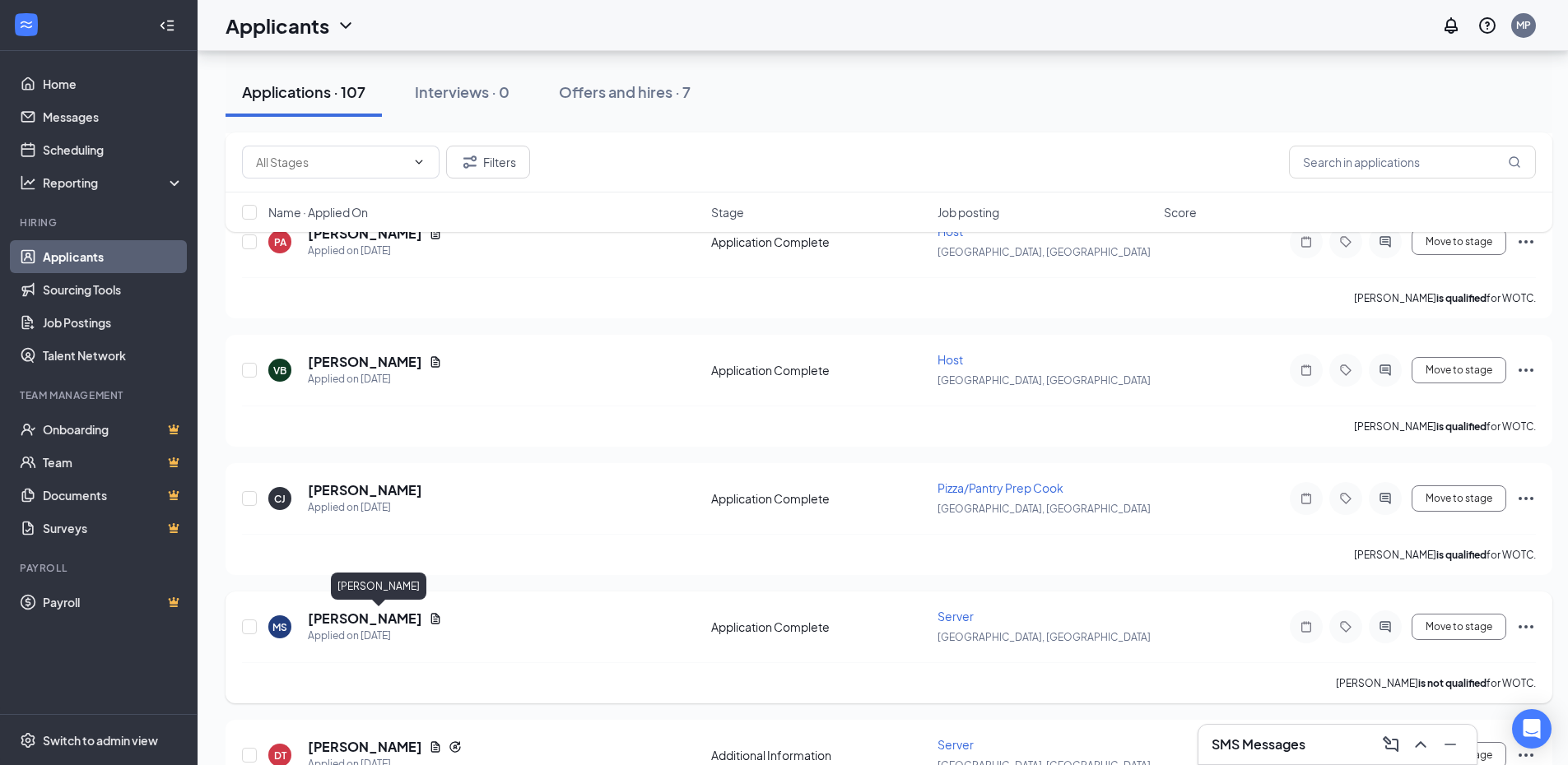
click at [422, 614] on h5 "[PERSON_NAME]" at bounding box center [365, 619] width 115 height 18
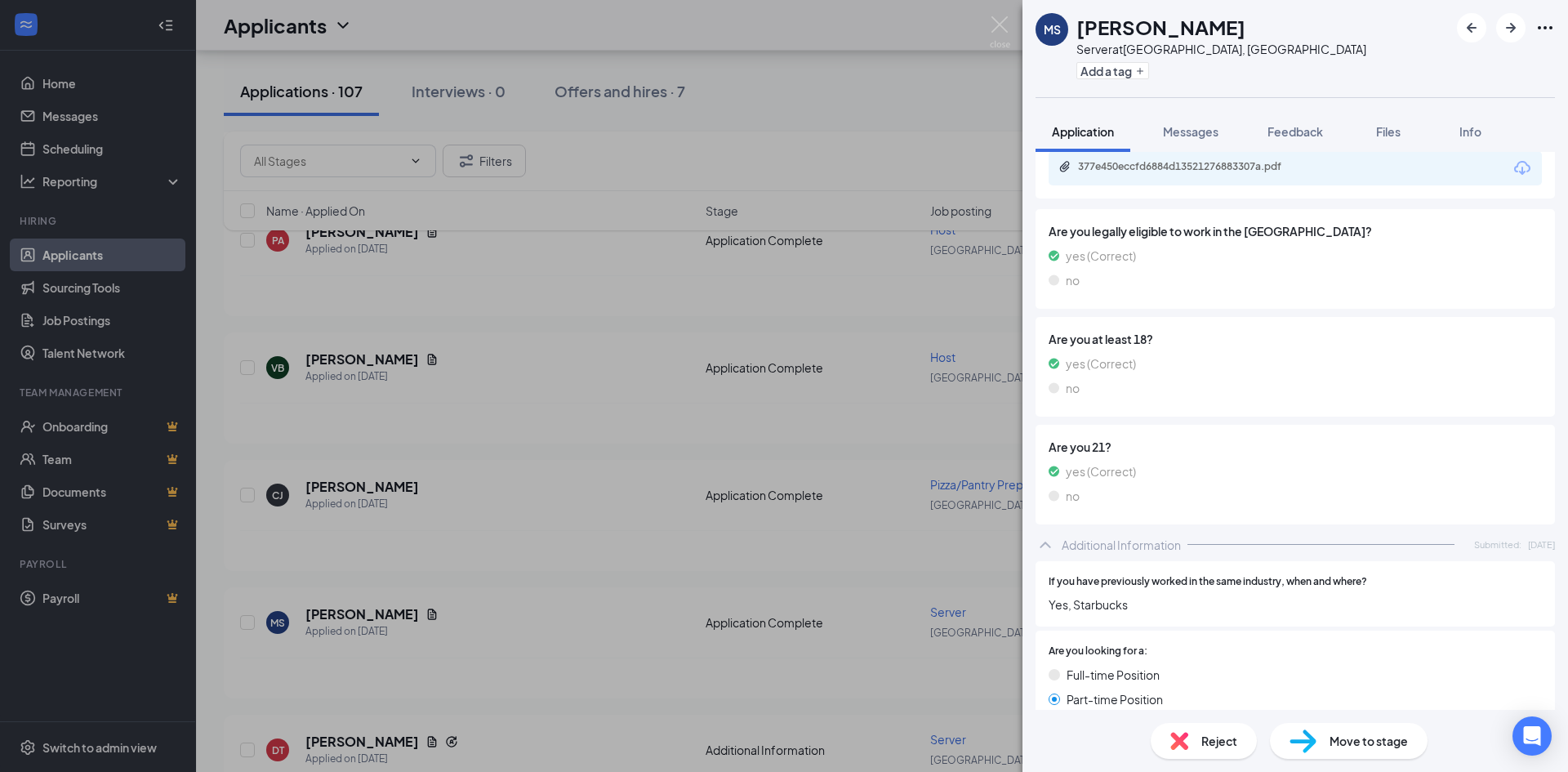
scroll to position [899, 0]
